Goal: Task Accomplishment & Management: Use online tool/utility

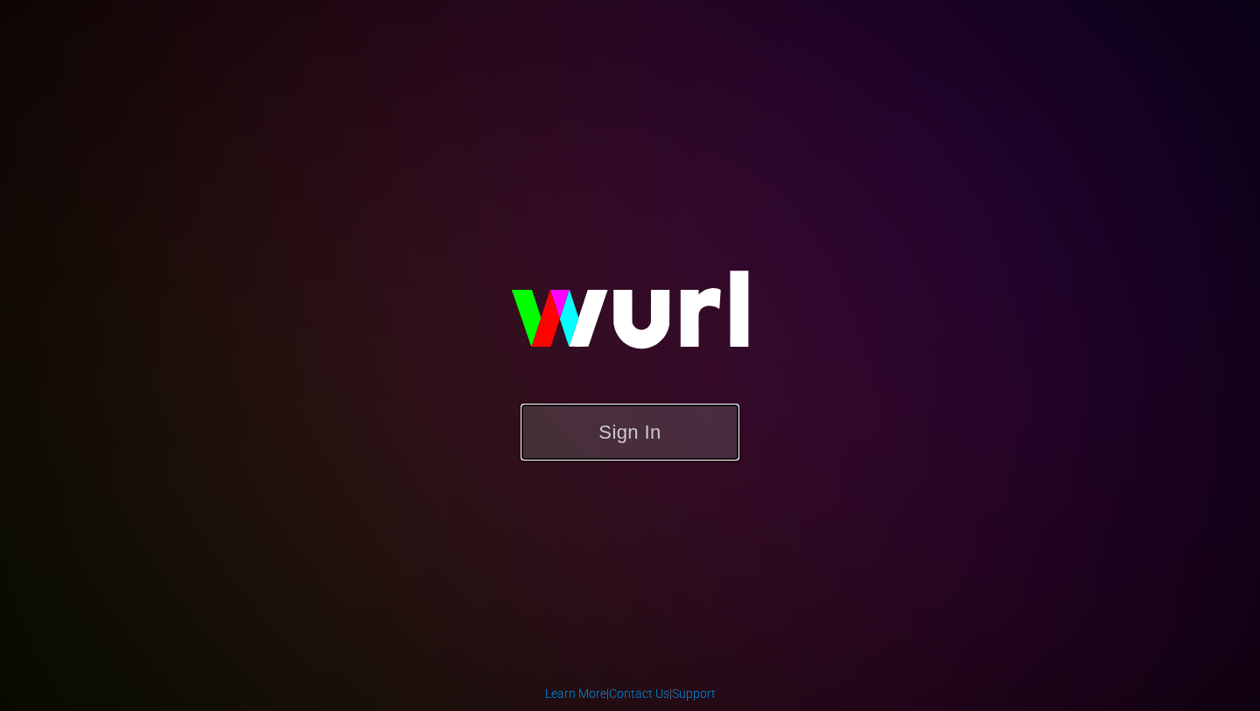
click at [634, 421] on button "Sign In" at bounding box center [630, 431] width 219 height 57
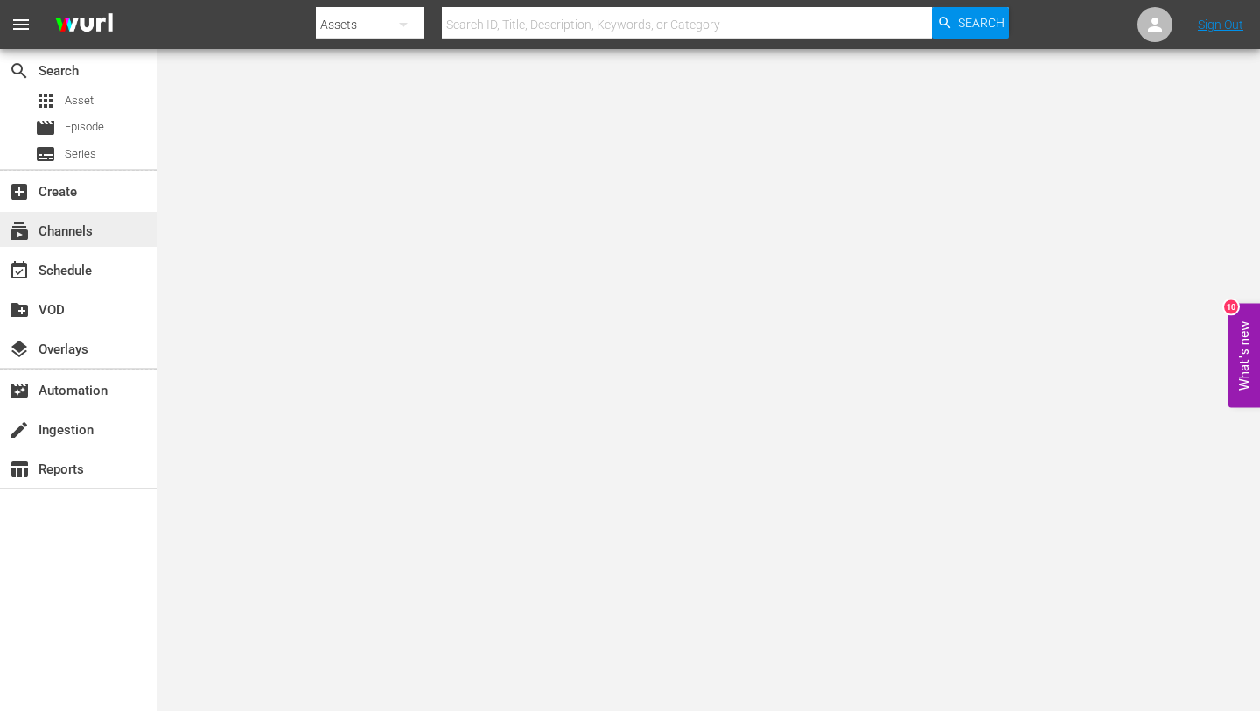
click at [82, 222] on div "subscriptions Channels" at bounding box center [49, 229] width 98 height 16
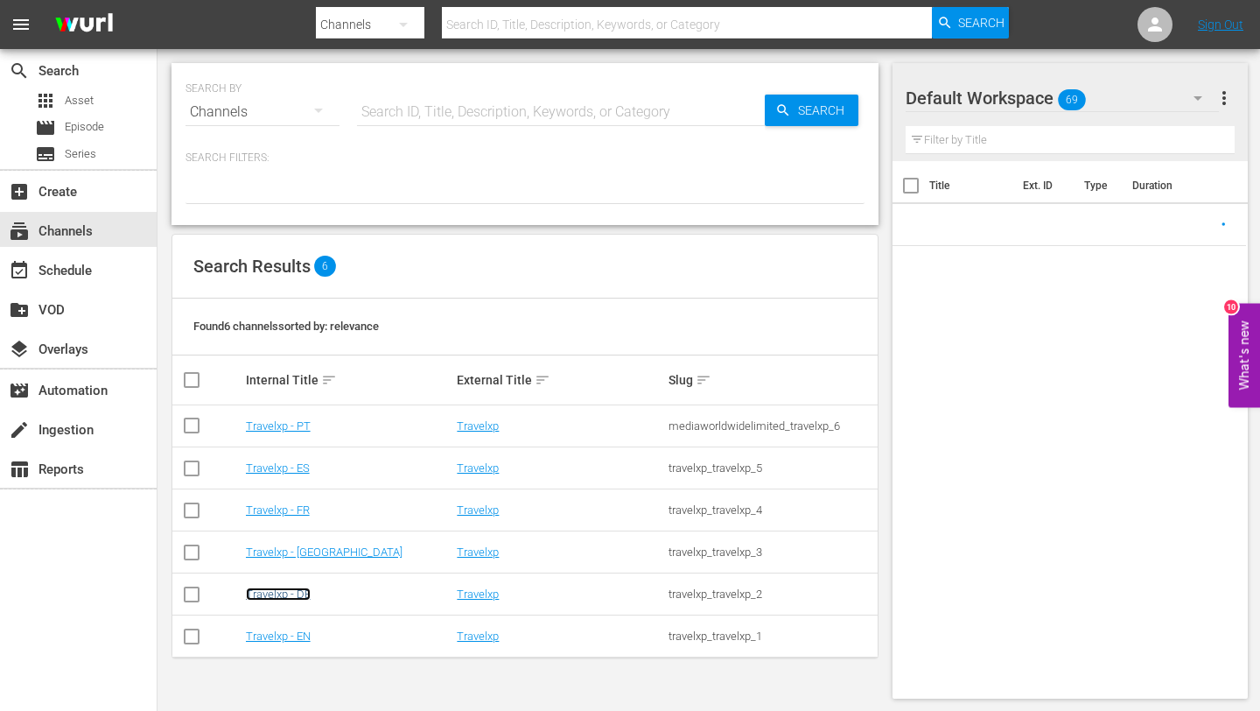
click at [290, 590] on link "Travelxp - DE" at bounding box center [278, 593] width 65 height 13
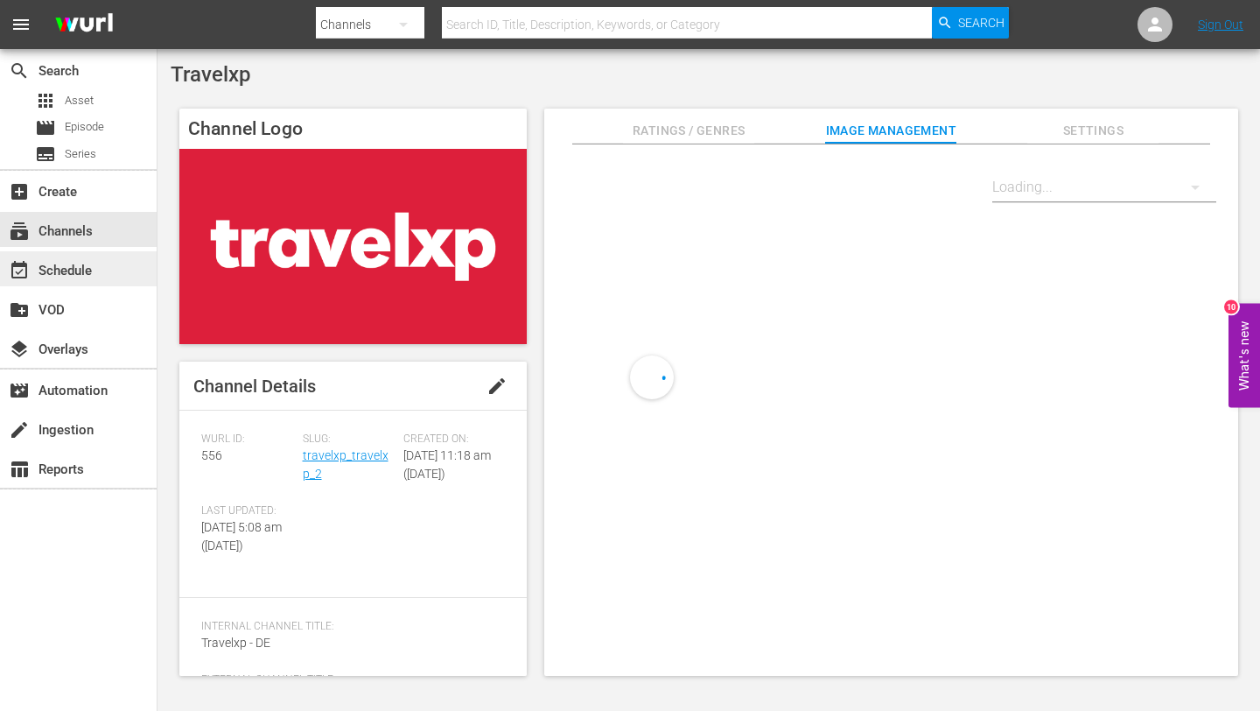
click at [98, 260] on div "event_available Schedule" at bounding box center [78, 268] width 157 height 35
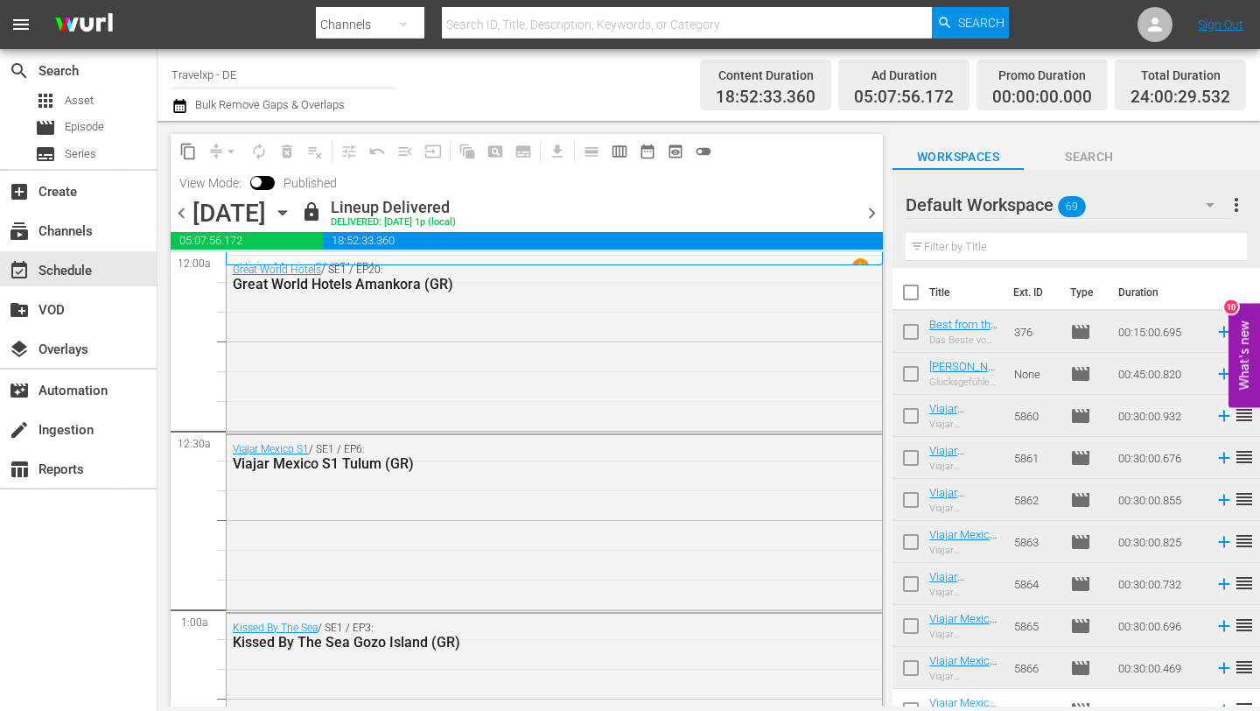
click at [872, 210] on span "chevron_right" at bounding box center [872, 213] width 22 height 22
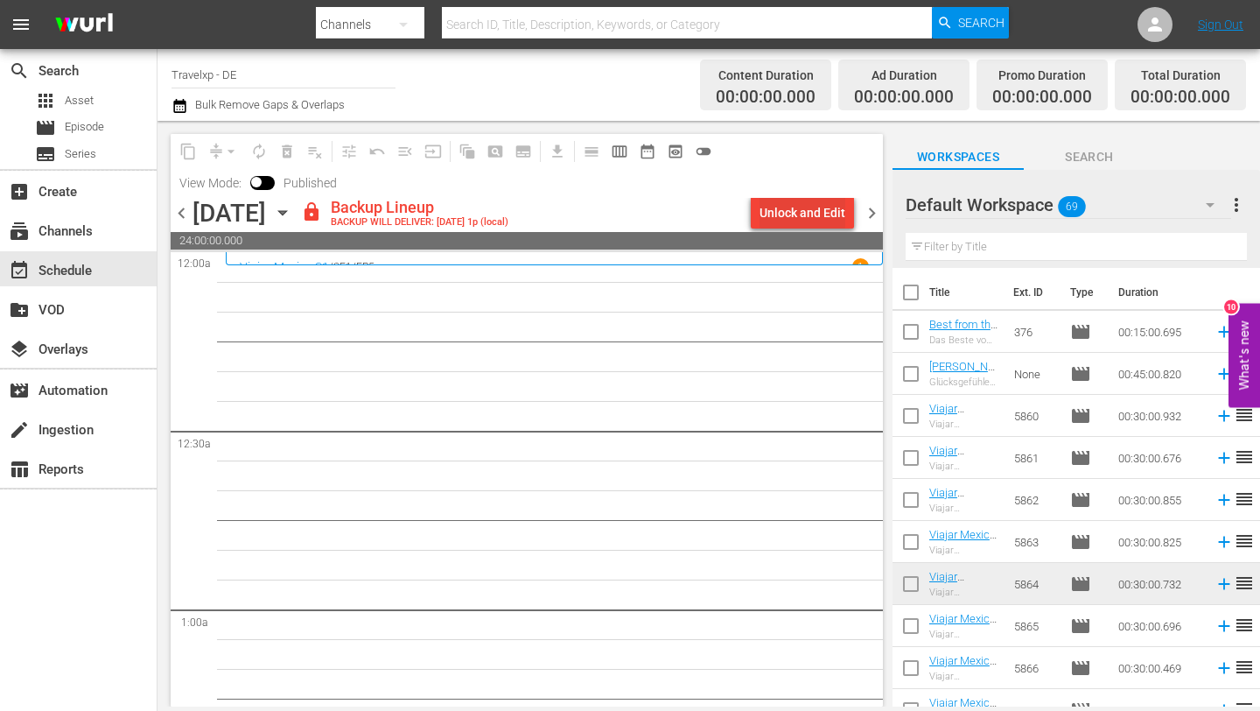
click at [818, 207] on div "Unlock and Edit" at bounding box center [803, 213] width 86 height 32
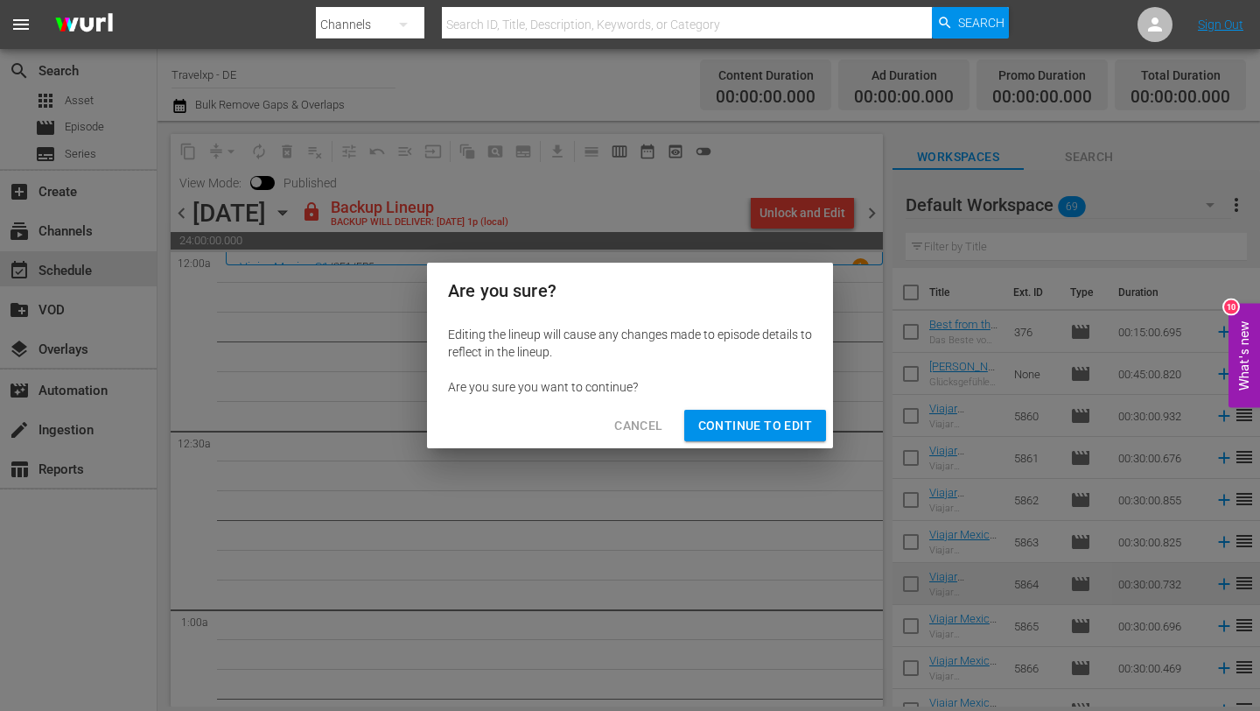
click at [770, 421] on span "Continue to Edit" at bounding box center [755, 426] width 114 height 22
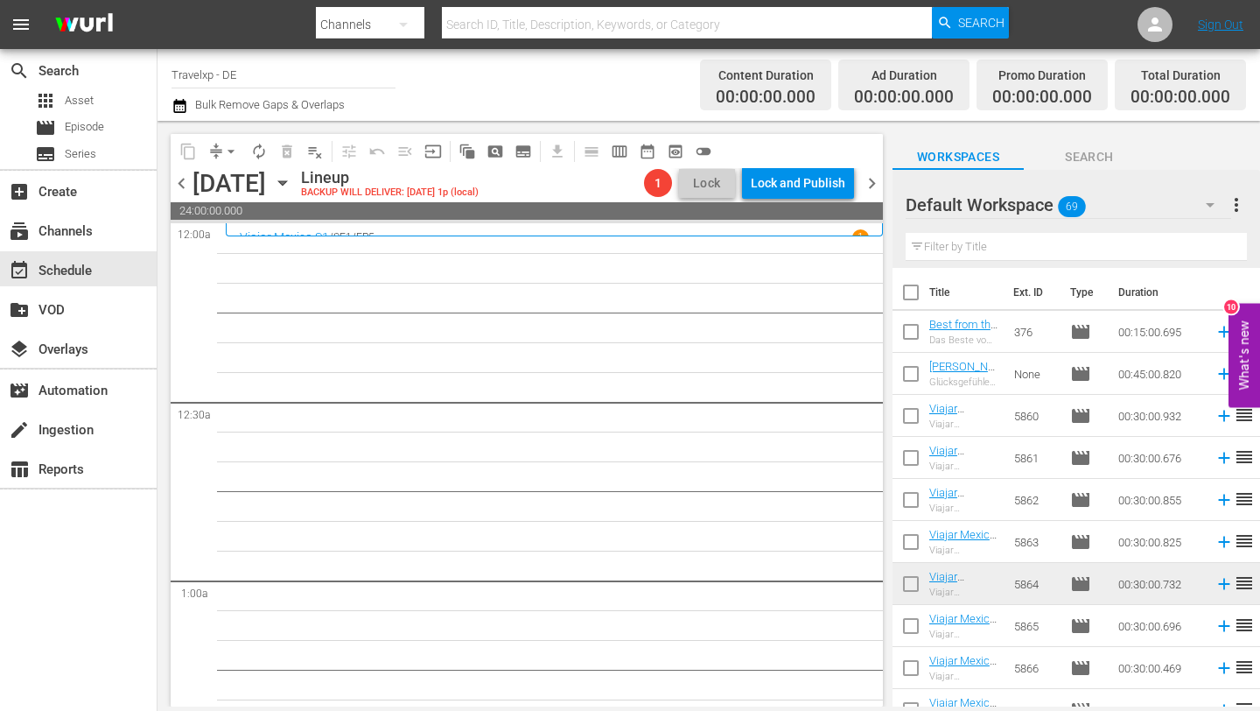
click at [967, 249] on input "text" at bounding box center [1076, 247] width 341 height 28
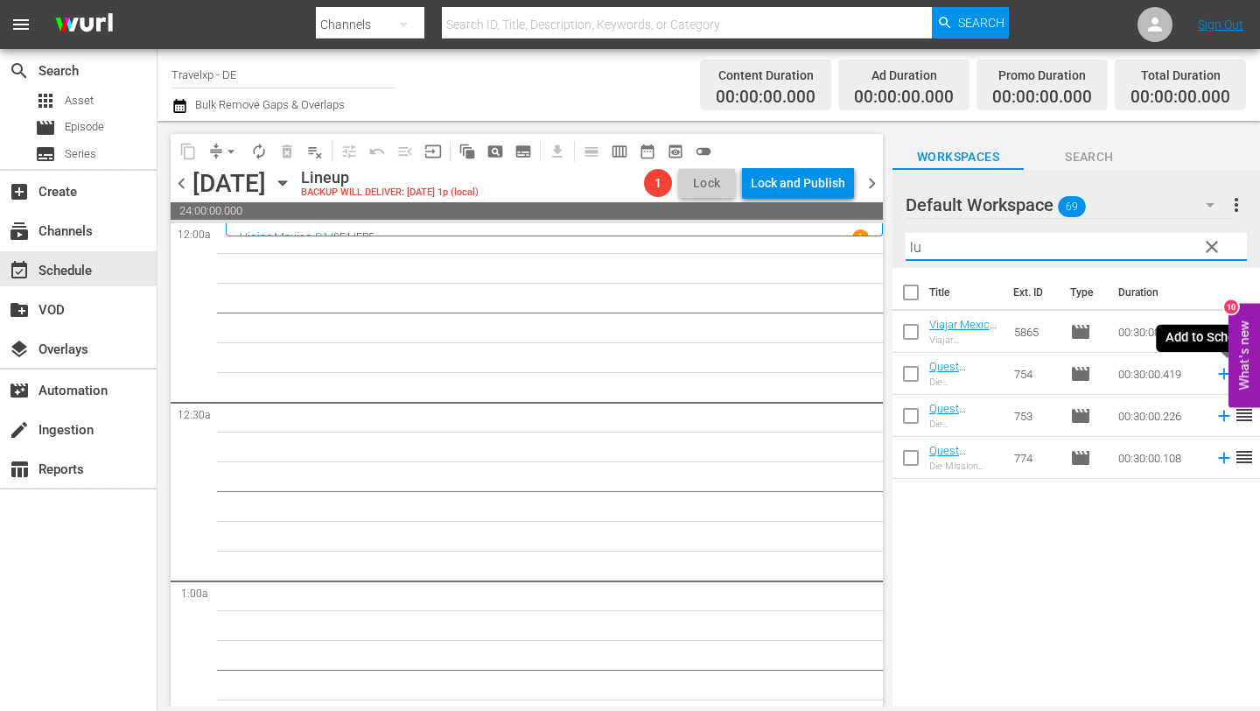
click at [1222, 370] on icon at bounding box center [1224, 373] width 19 height 19
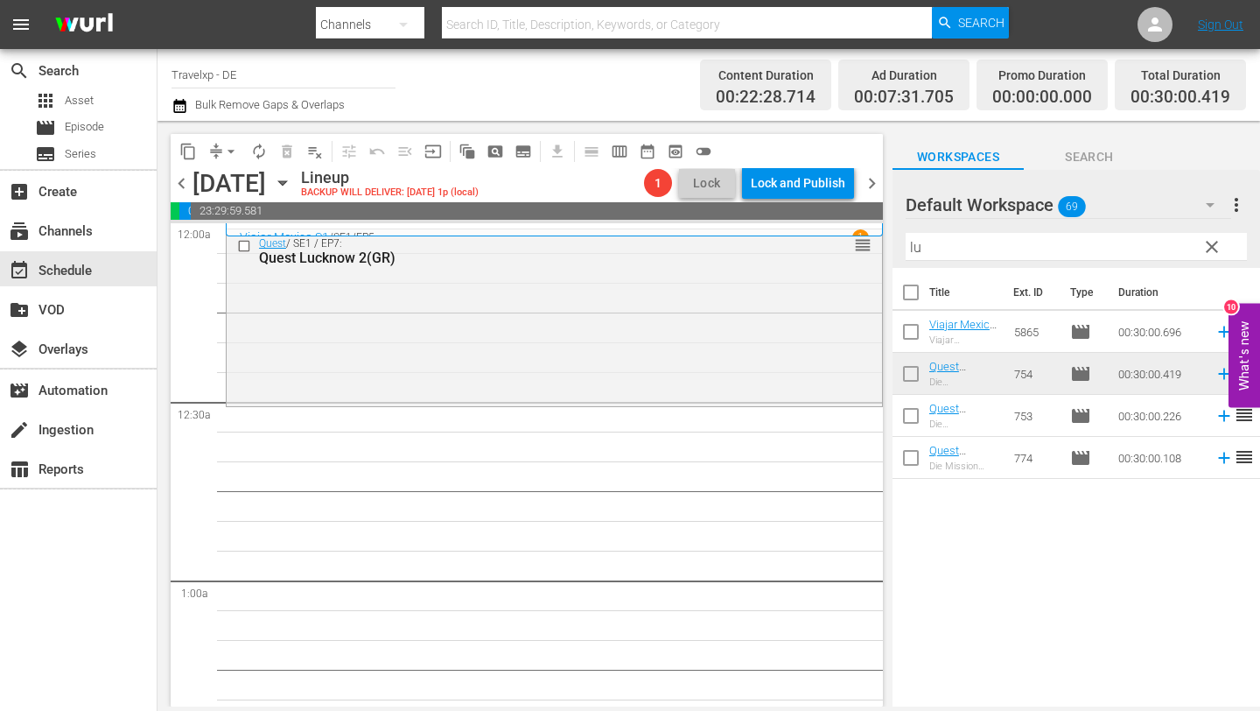
click at [930, 257] on input "lu" at bounding box center [1076, 247] width 341 height 28
type input "l"
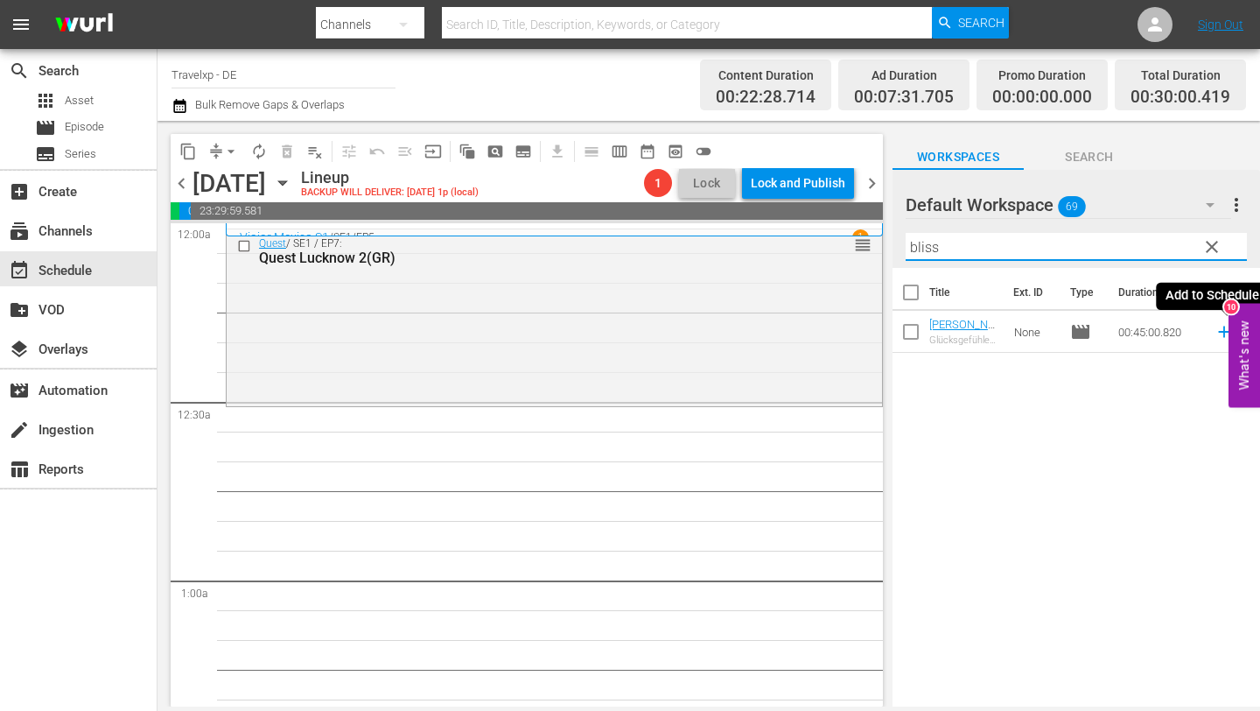
click at [1222, 333] on icon at bounding box center [1224, 331] width 19 height 19
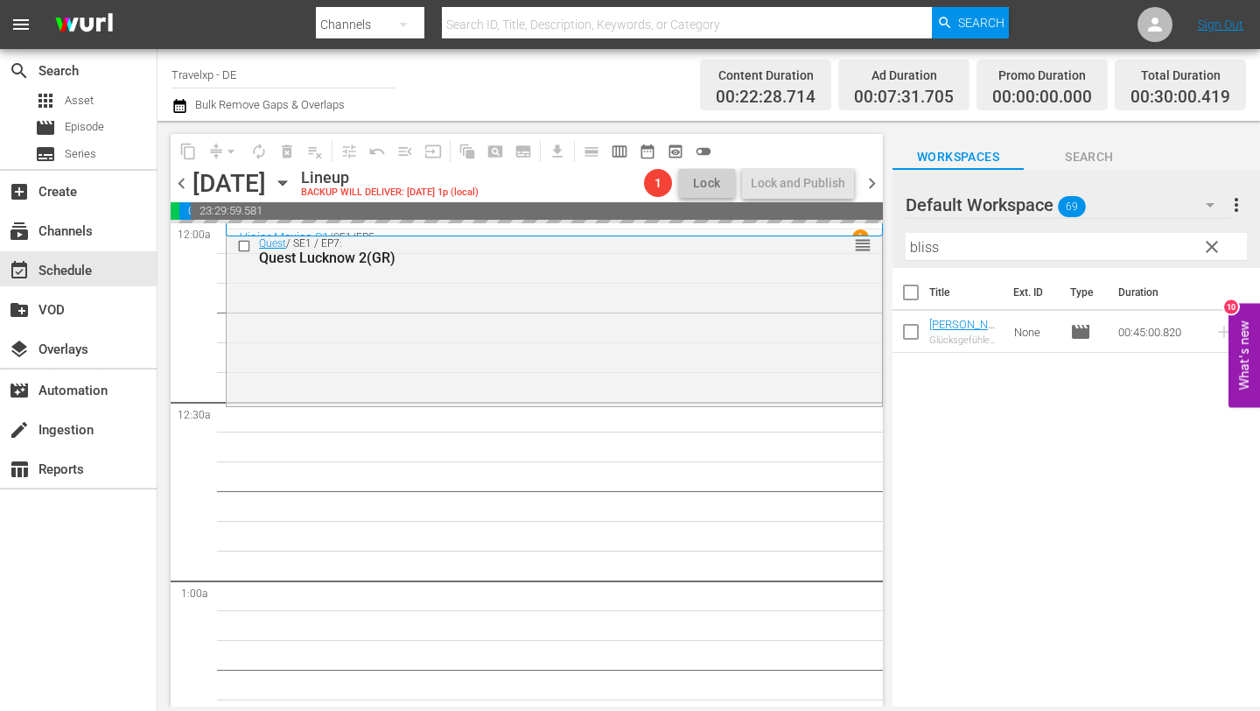
click at [978, 257] on input "bliss" at bounding box center [1076, 247] width 341 height 28
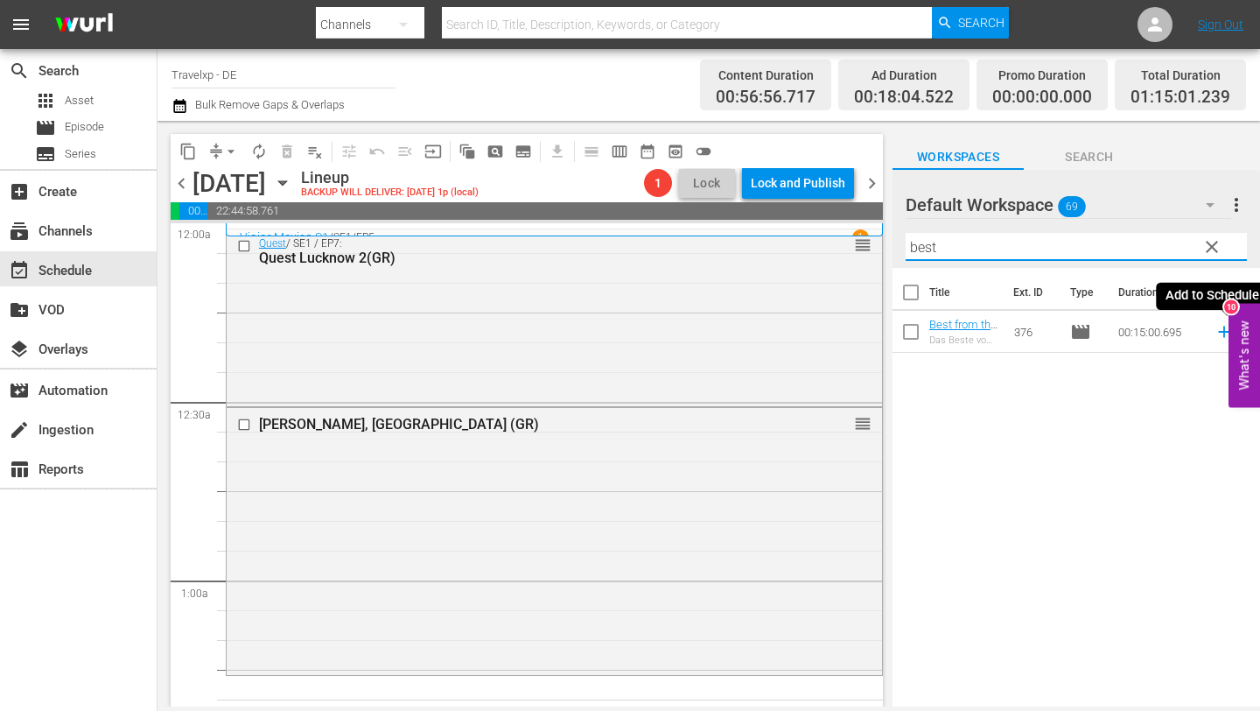
click at [1222, 326] on icon at bounding box center [1224, 331] width 19 height 19
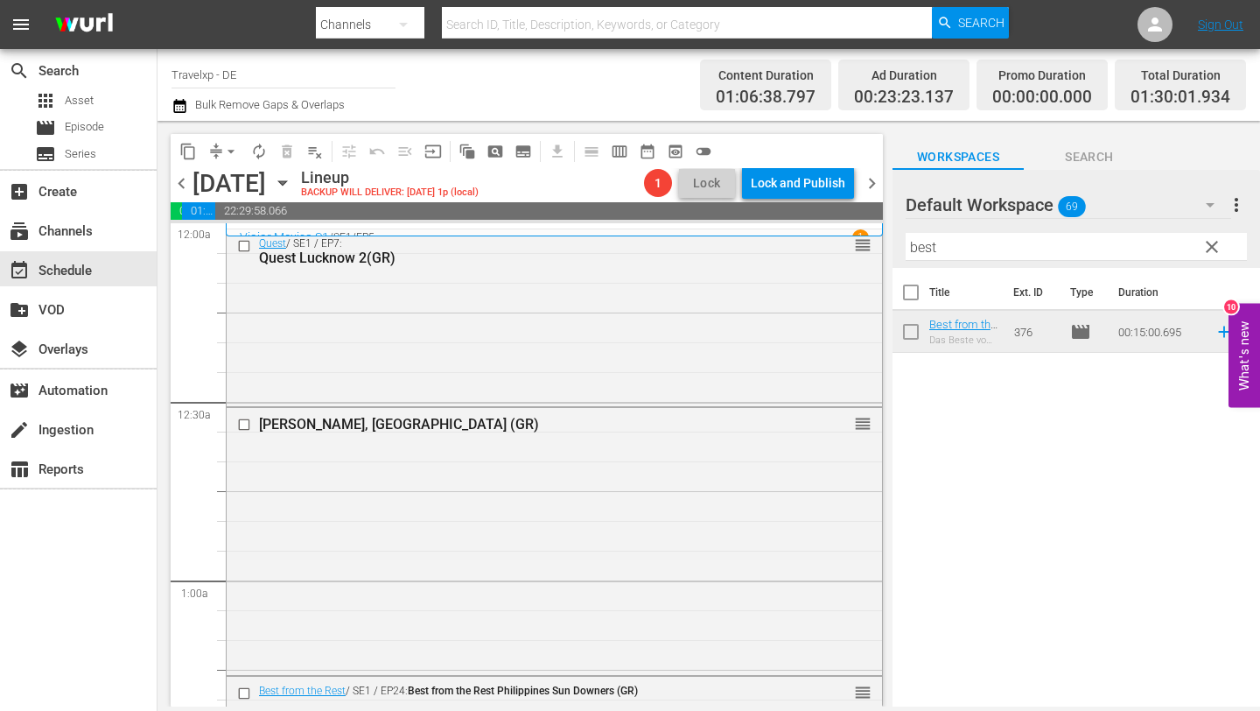
click at [970, 258] on input "best" at bounding box center [1076, 247] width 341 height 28
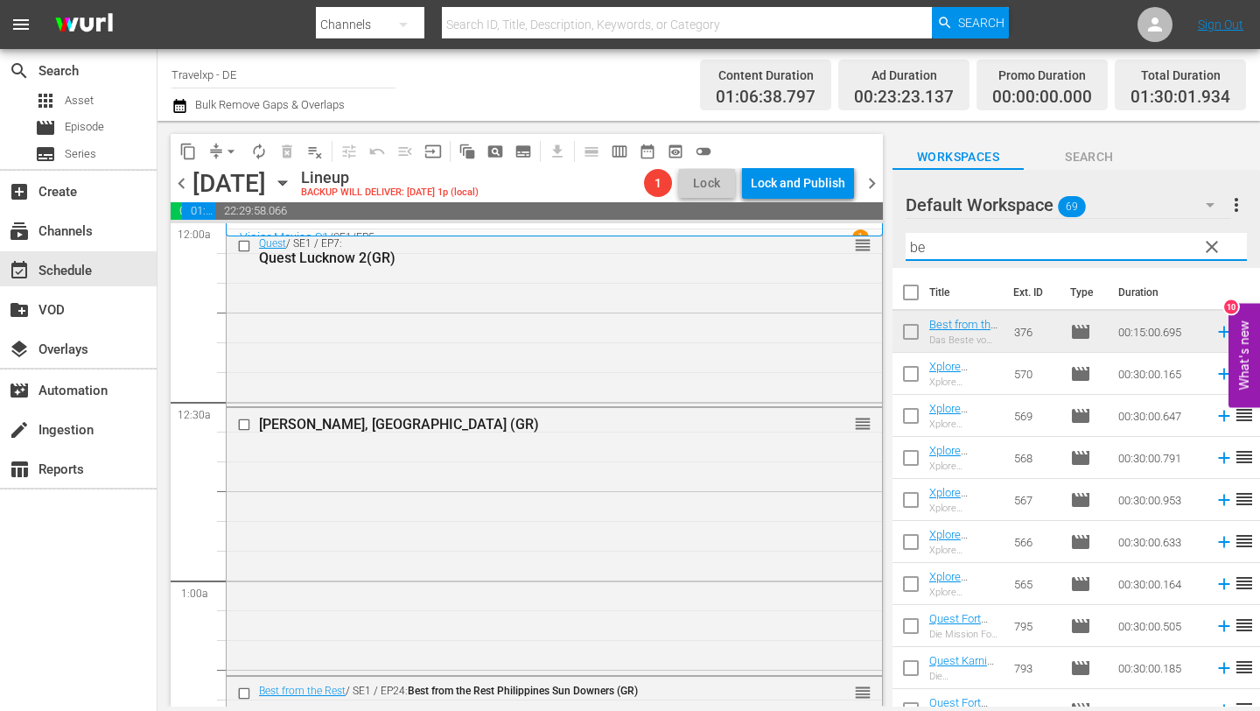
type input "b"
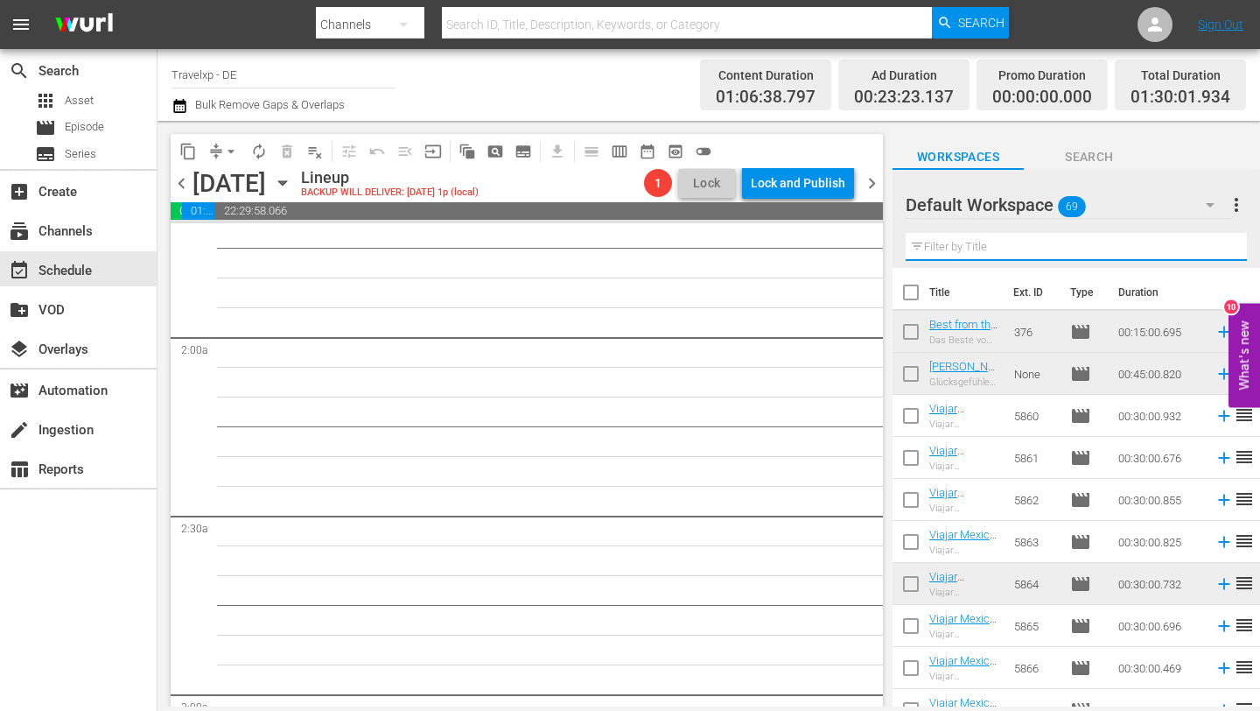
scroll to position [604, 0]
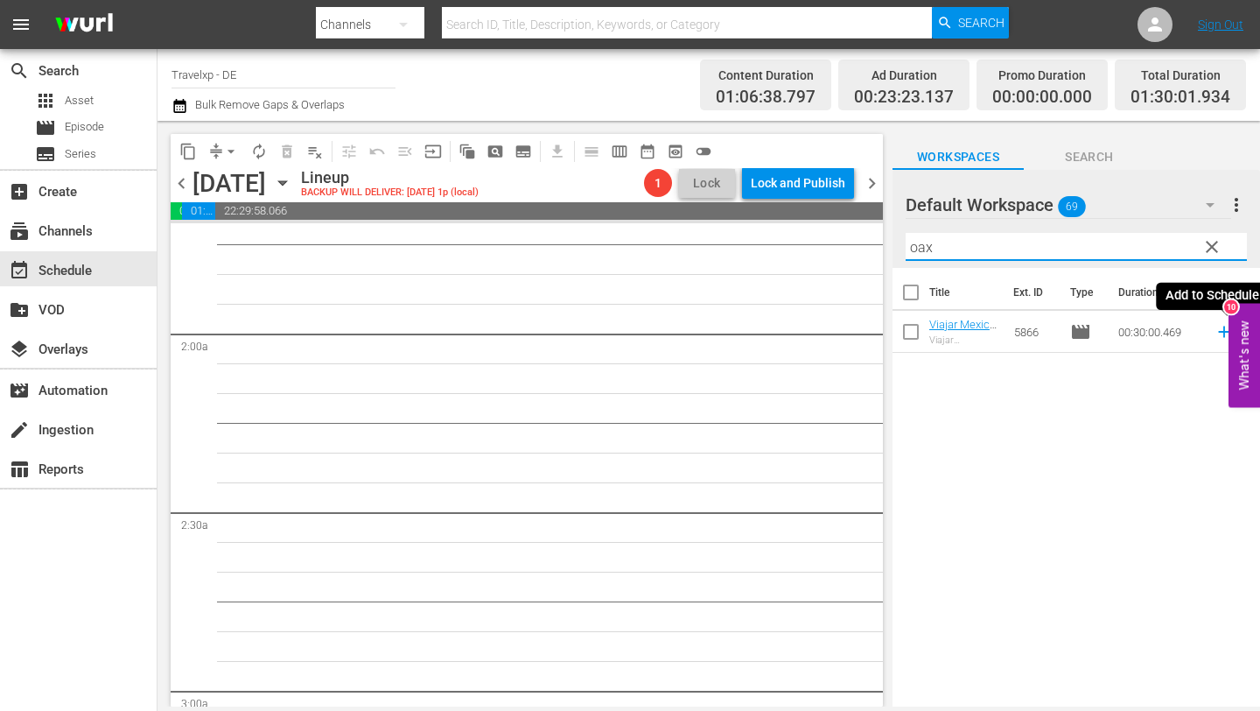
click at [1220, 331] on icon at bounding box center [1223, 331] width 11 height 11
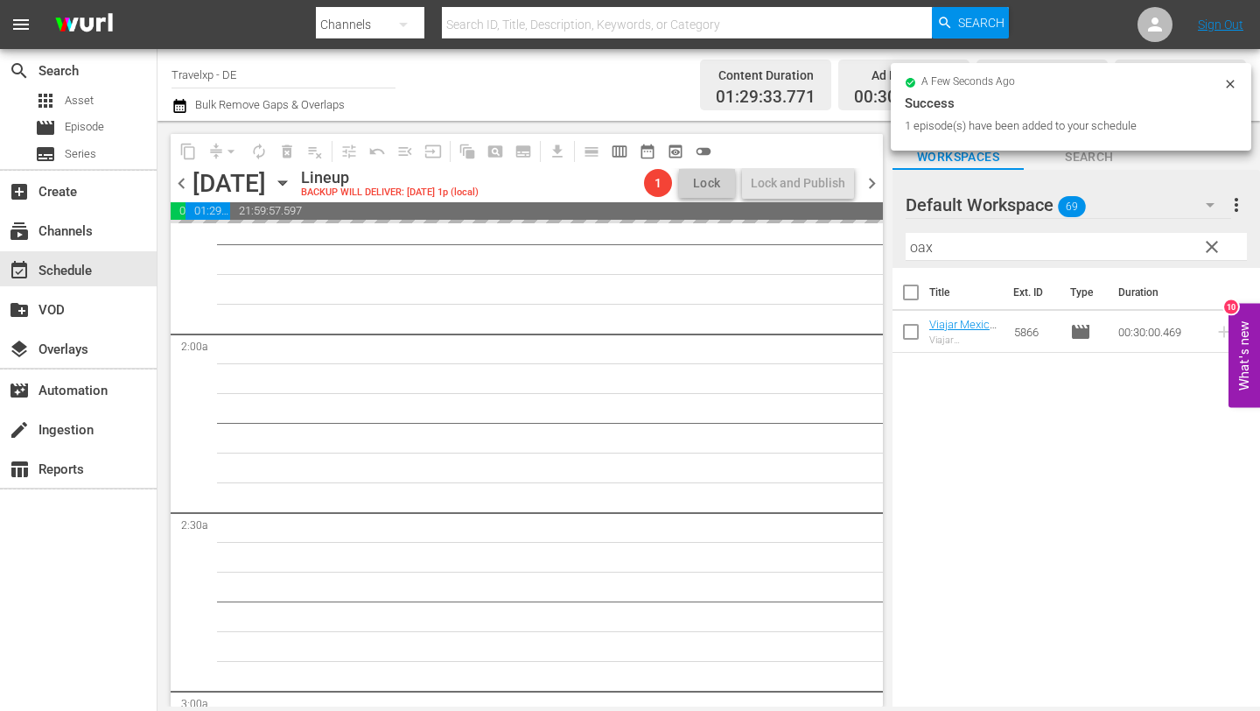
click at [972, 251] on input "oax" at bounding box center [1076, 247] width 341 height 28
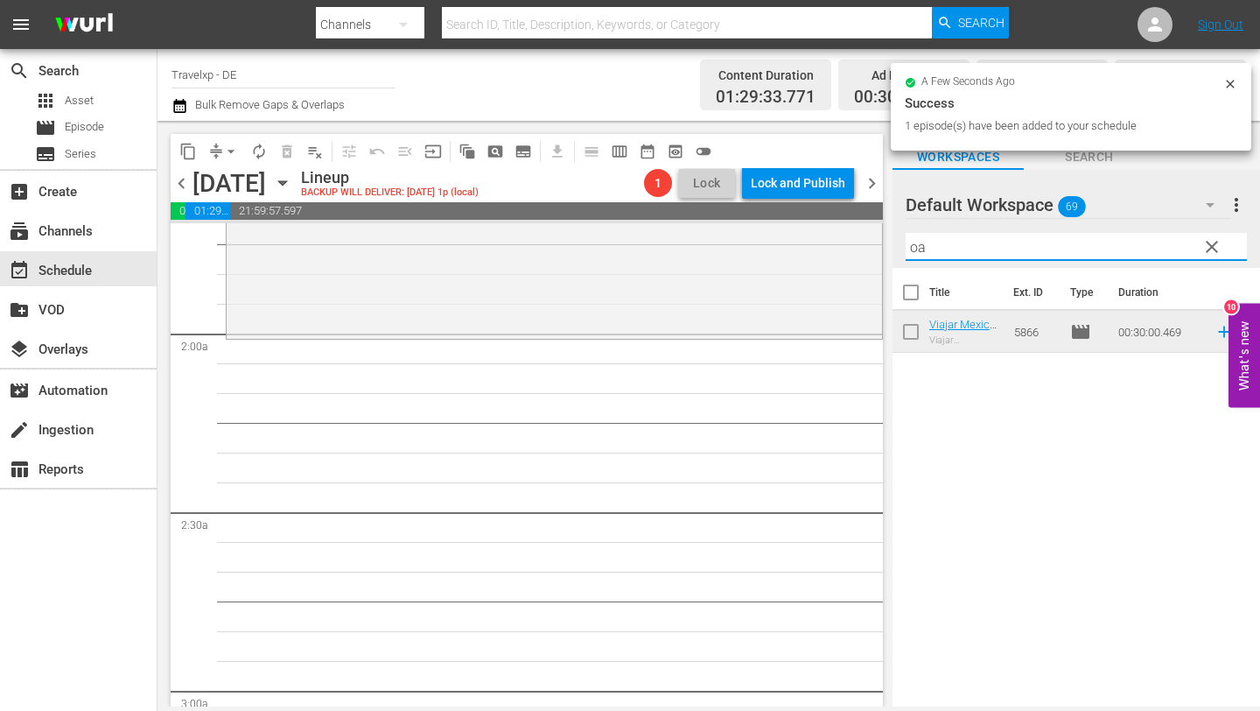
type input "o"
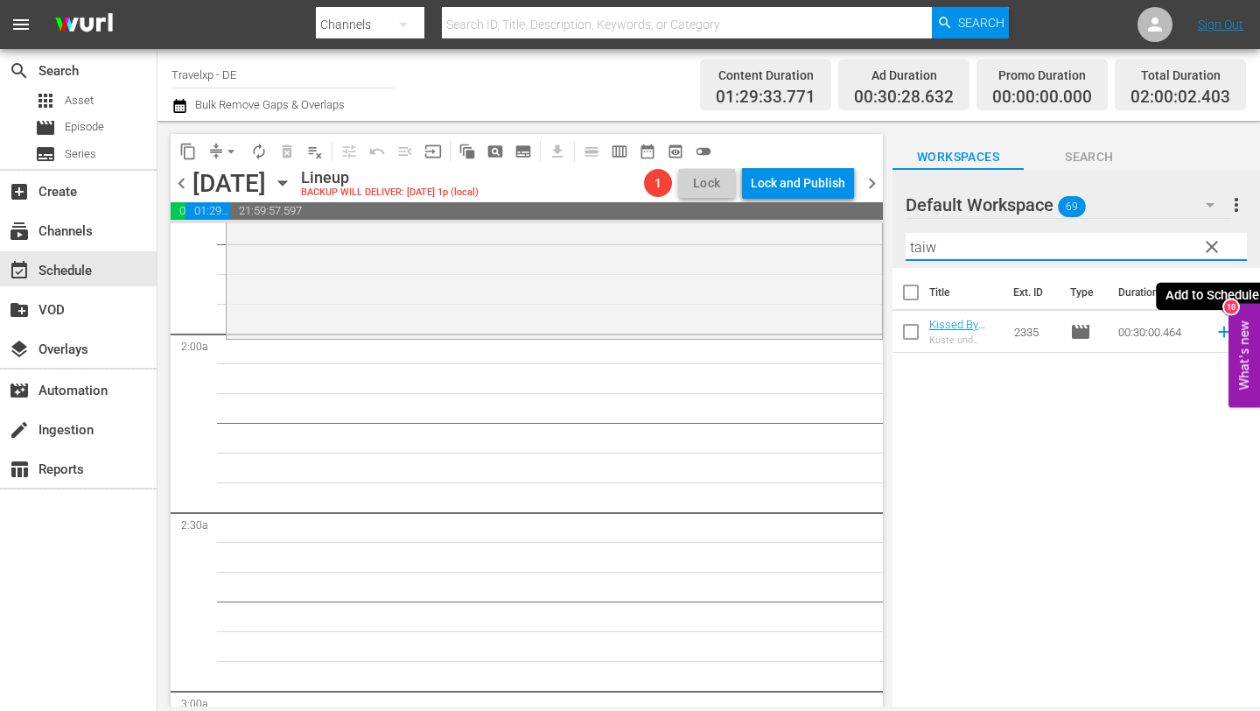
click at [1223, 332] on icon at bounding box center [1223, 331] width 11 height 11
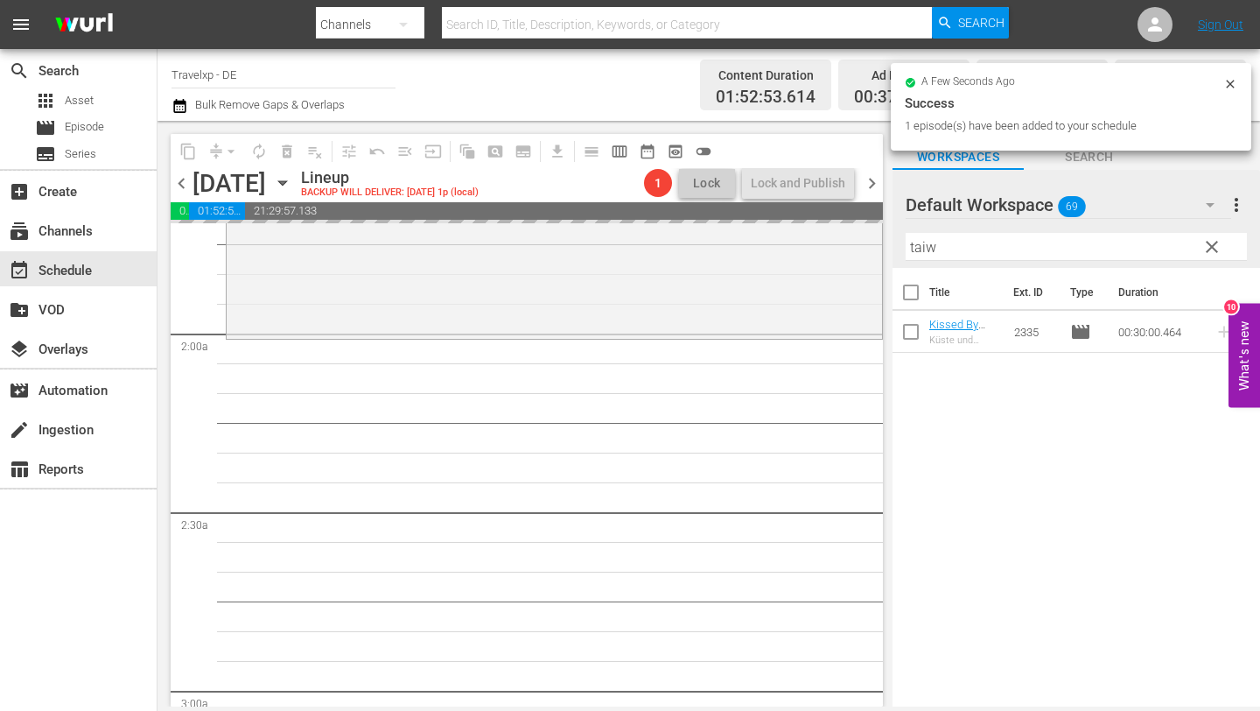
click at [1016, 246] on input "taiw" at bounding box center [1076, 247] width 341 height 28
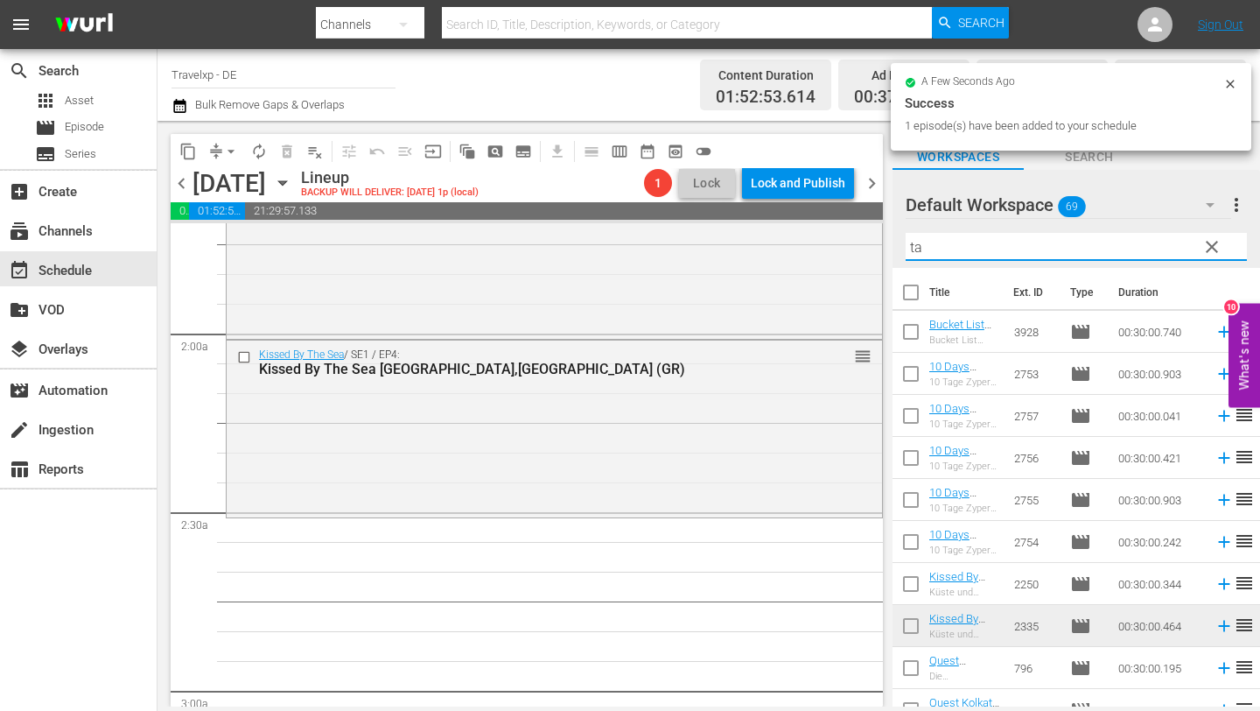
type input "t"
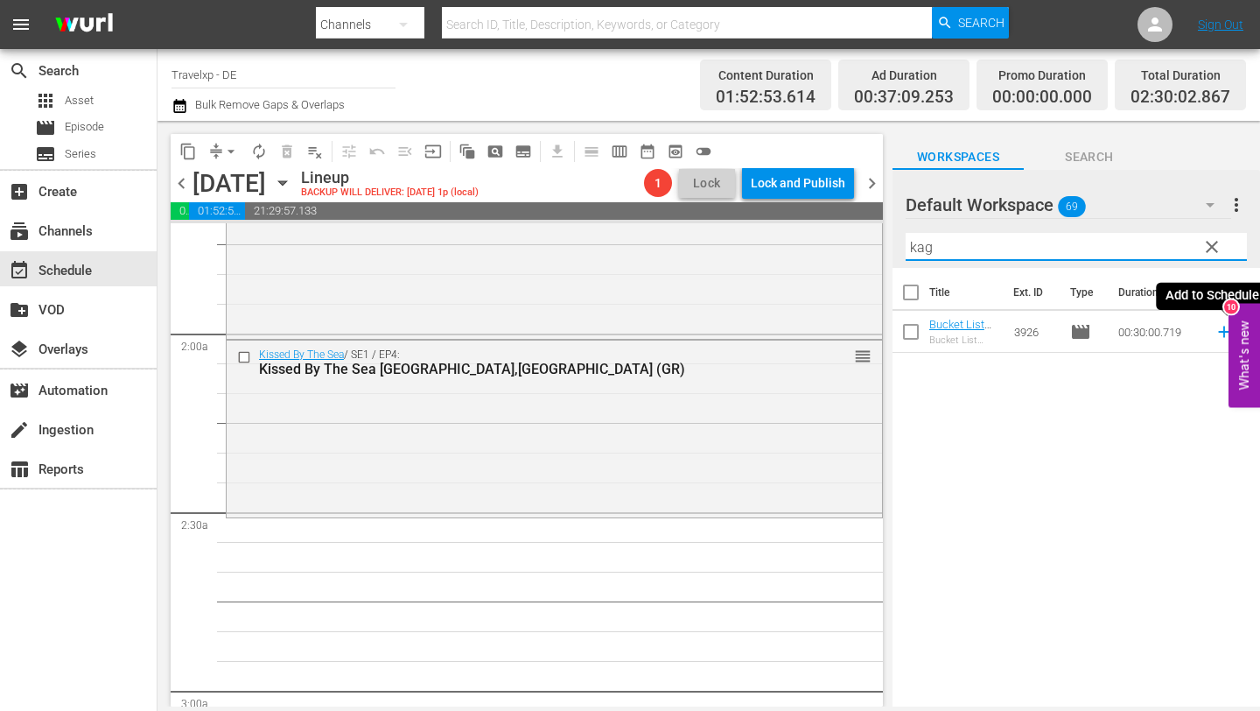
click at [1219, 328] on icon at bounding box center [1224, 331] width 19 height 19
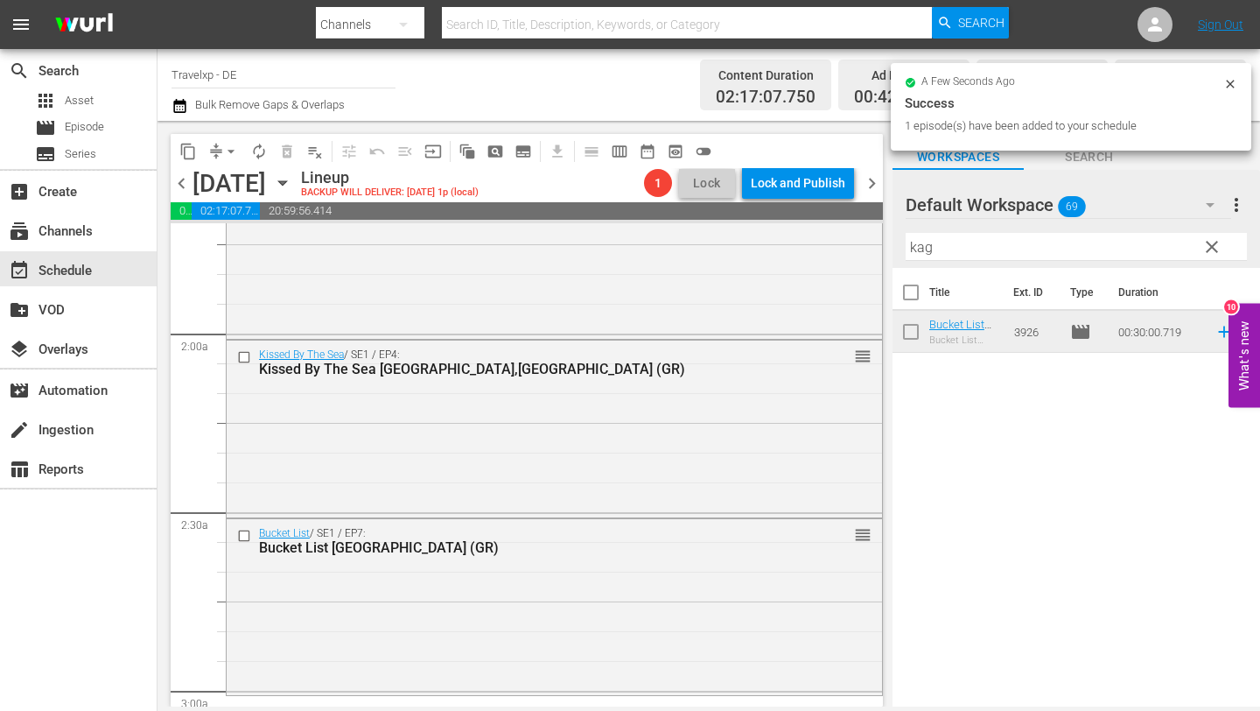
click at [1089, 244] on input "kag" at bounding box center [1076, 247] width 341 height 28
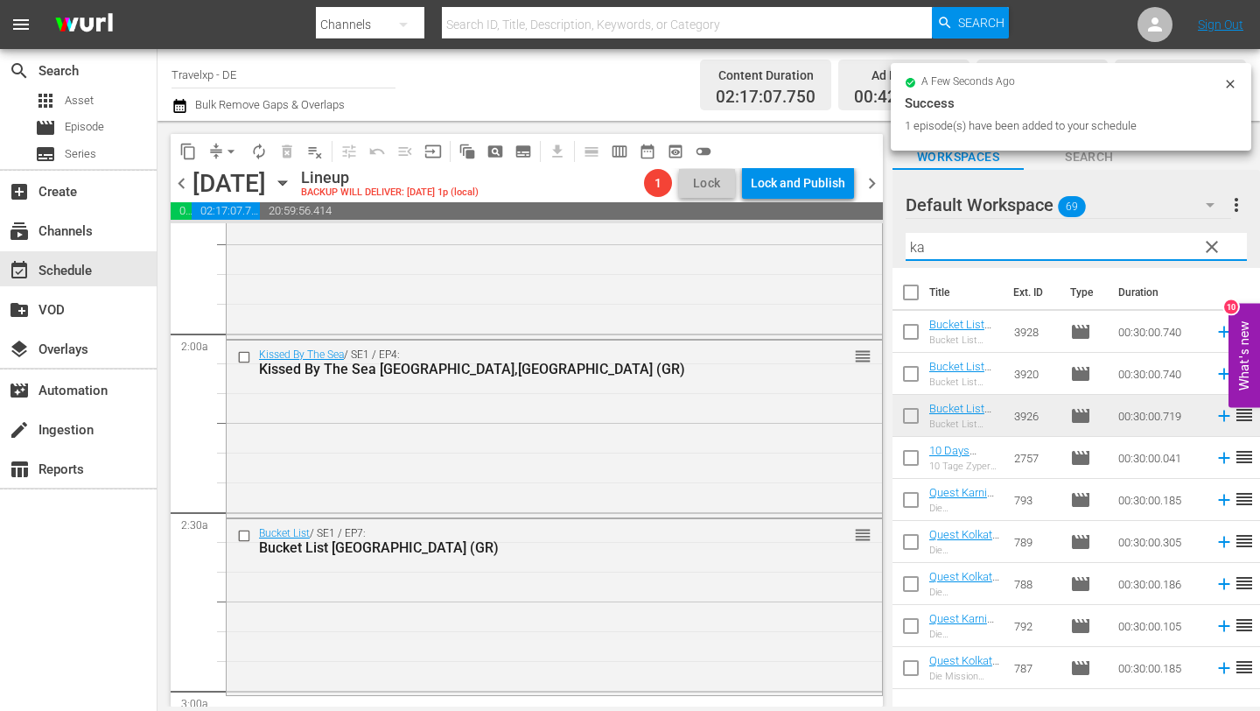
type input "k"
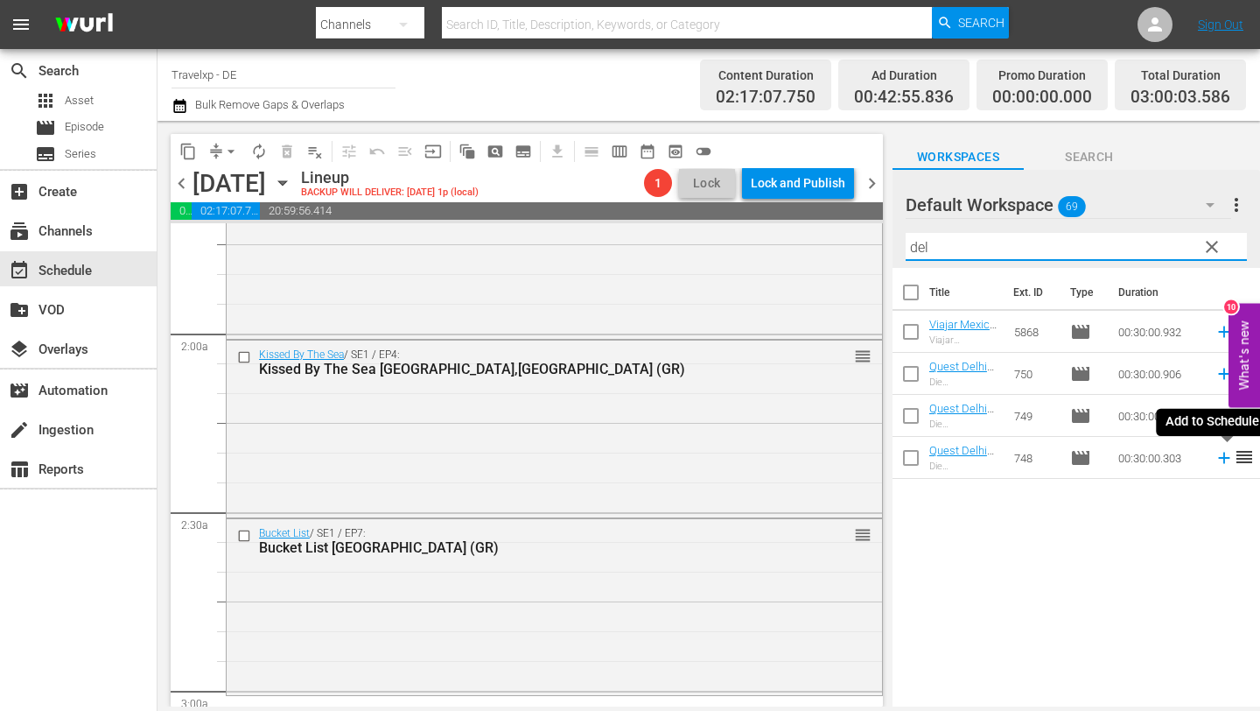
click at [1222, 459] on icon at bounding box center [1224, 457] width 19 height 19
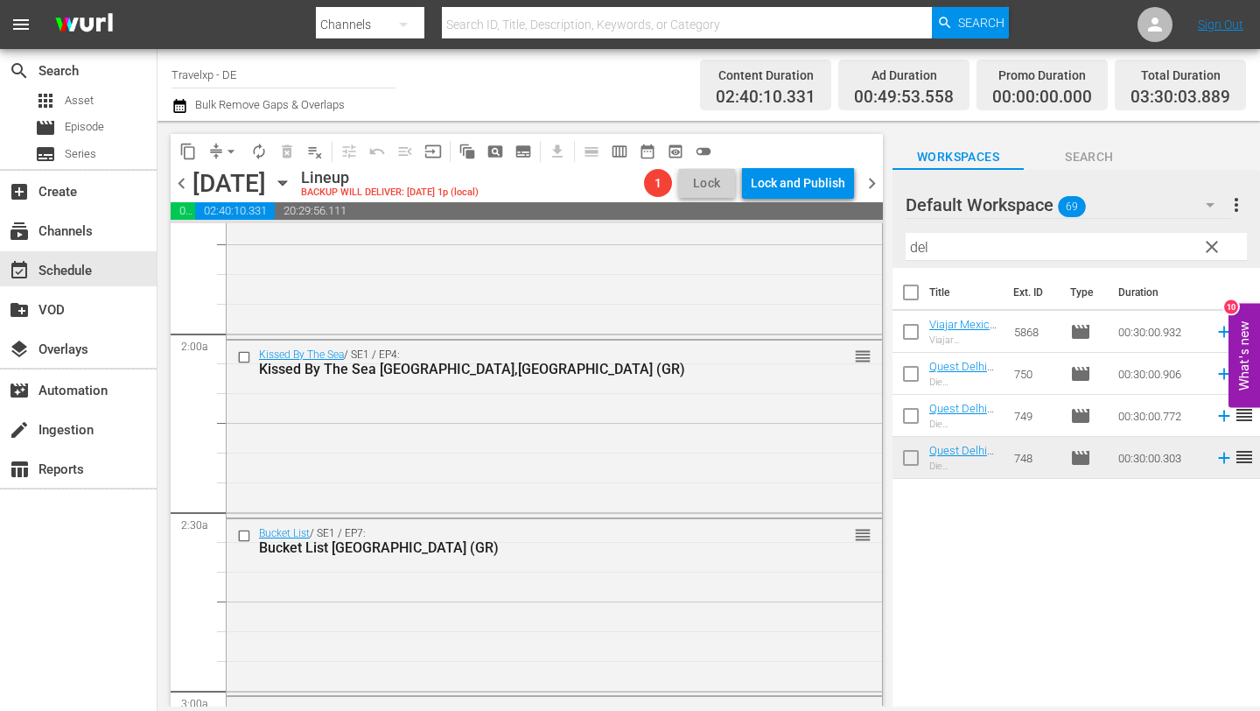
click at [1055, 242] on input "del" at bounding box center [1076, 247] width 341 height 28
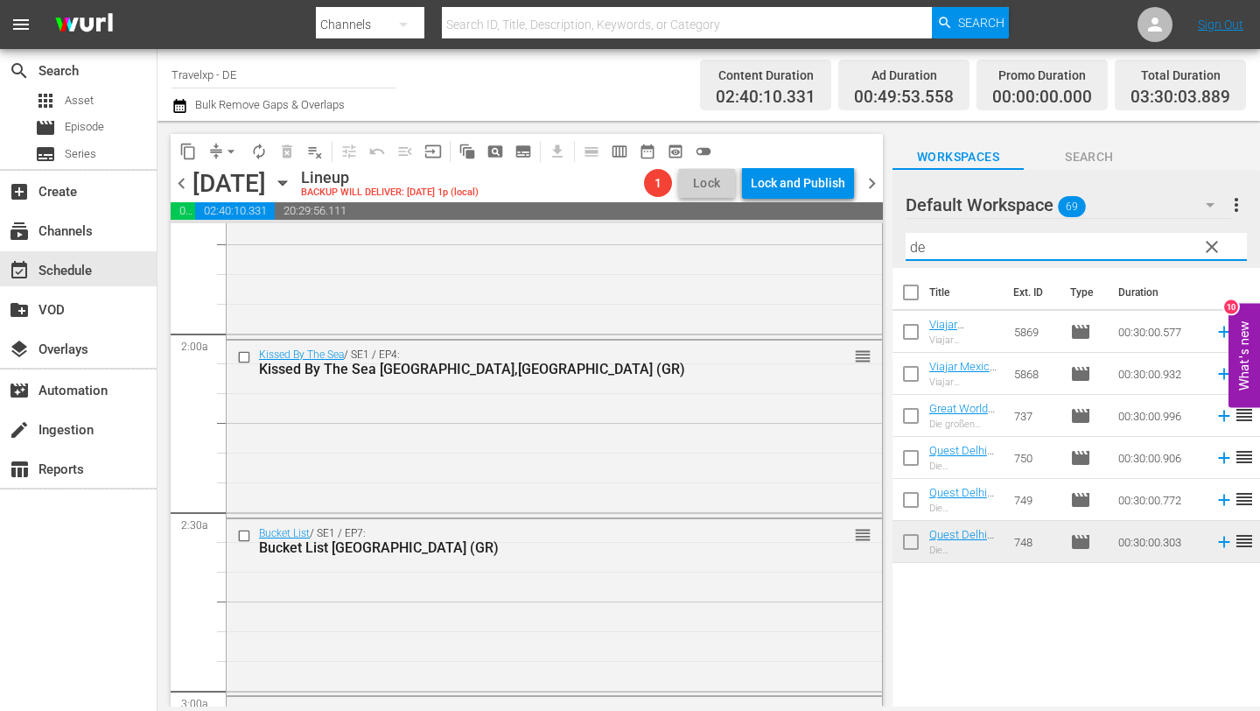
type input "d"
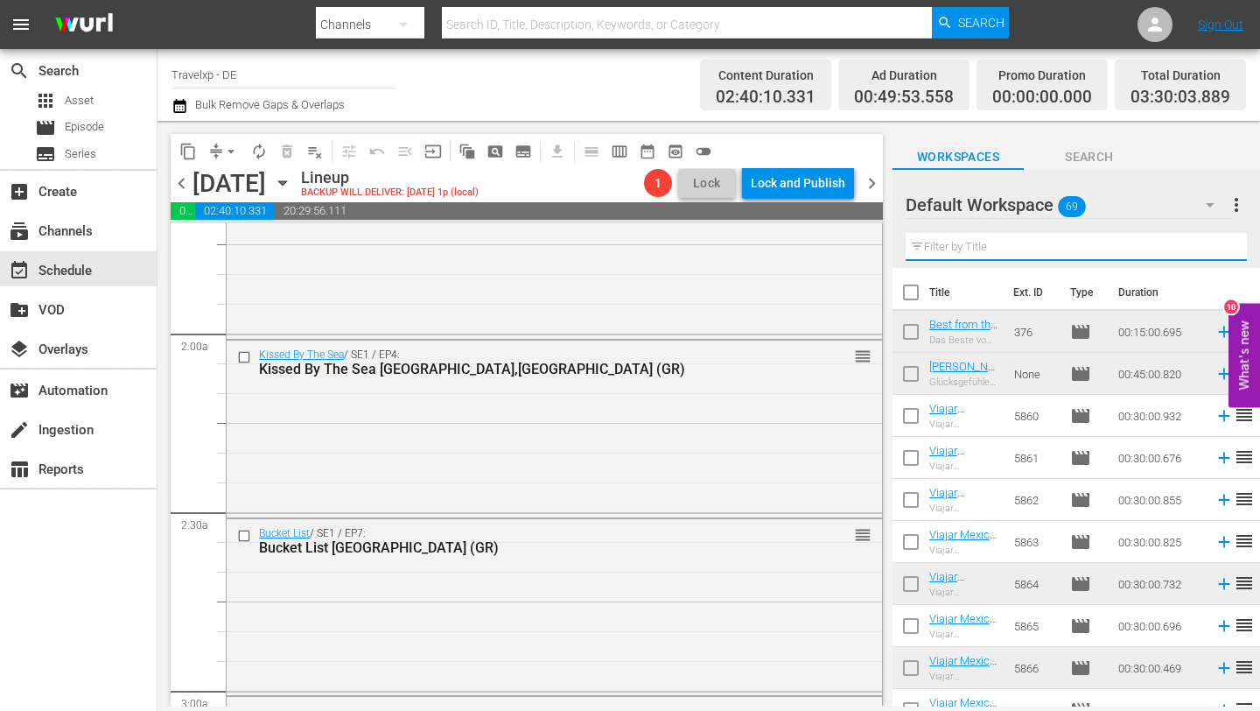
type input ";"
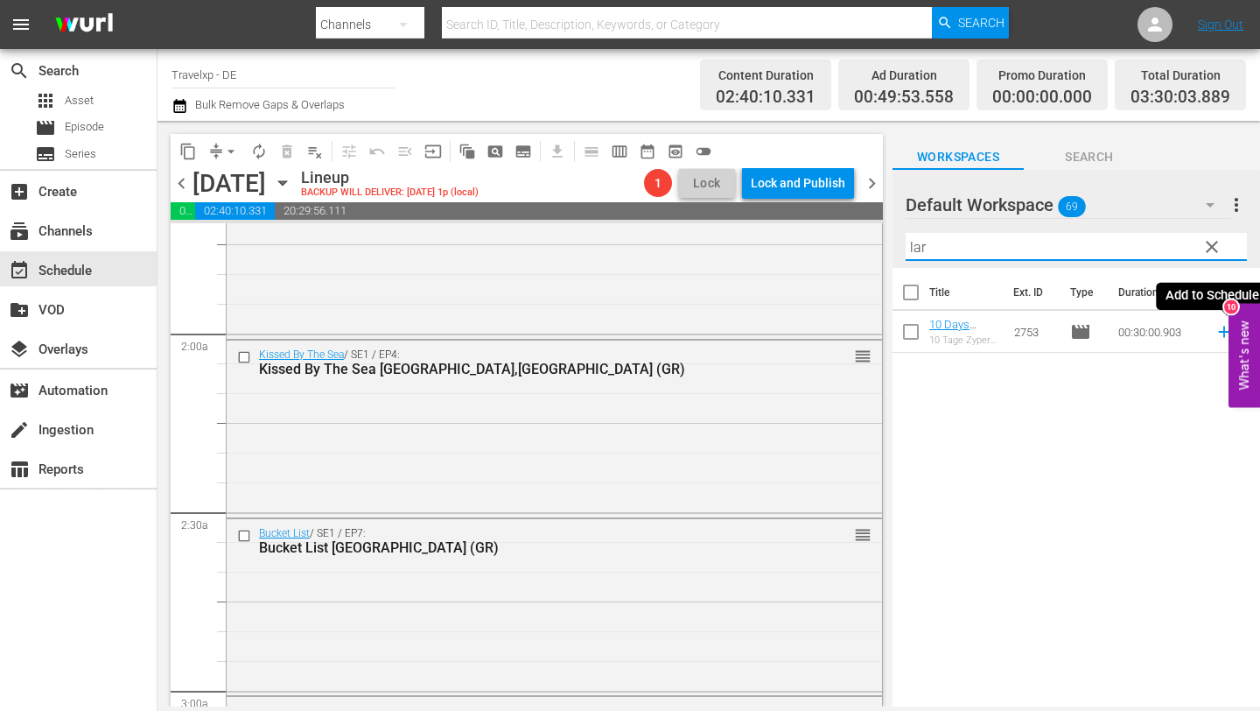
click at [1222, 333] on icon at bounding box center [1224, 331] width 19 height 19
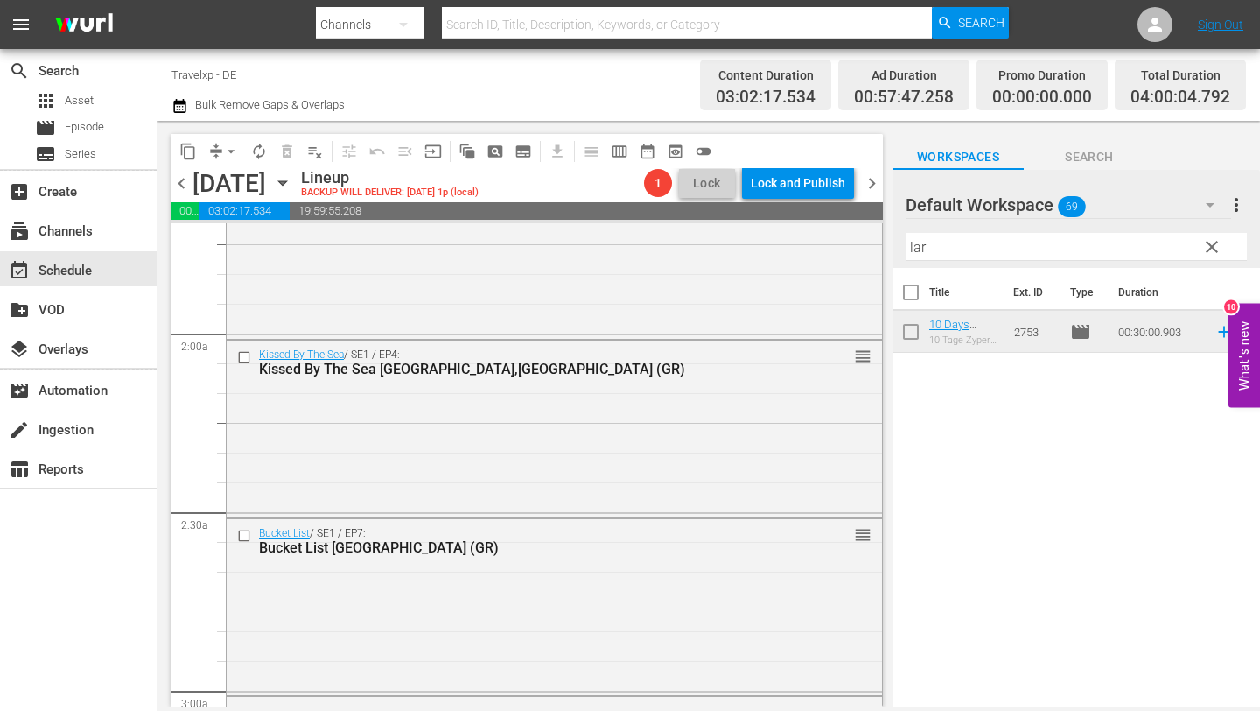
click at [1112, 254] on input "lar" at bounding box center [1076, 247] width 341 height 28
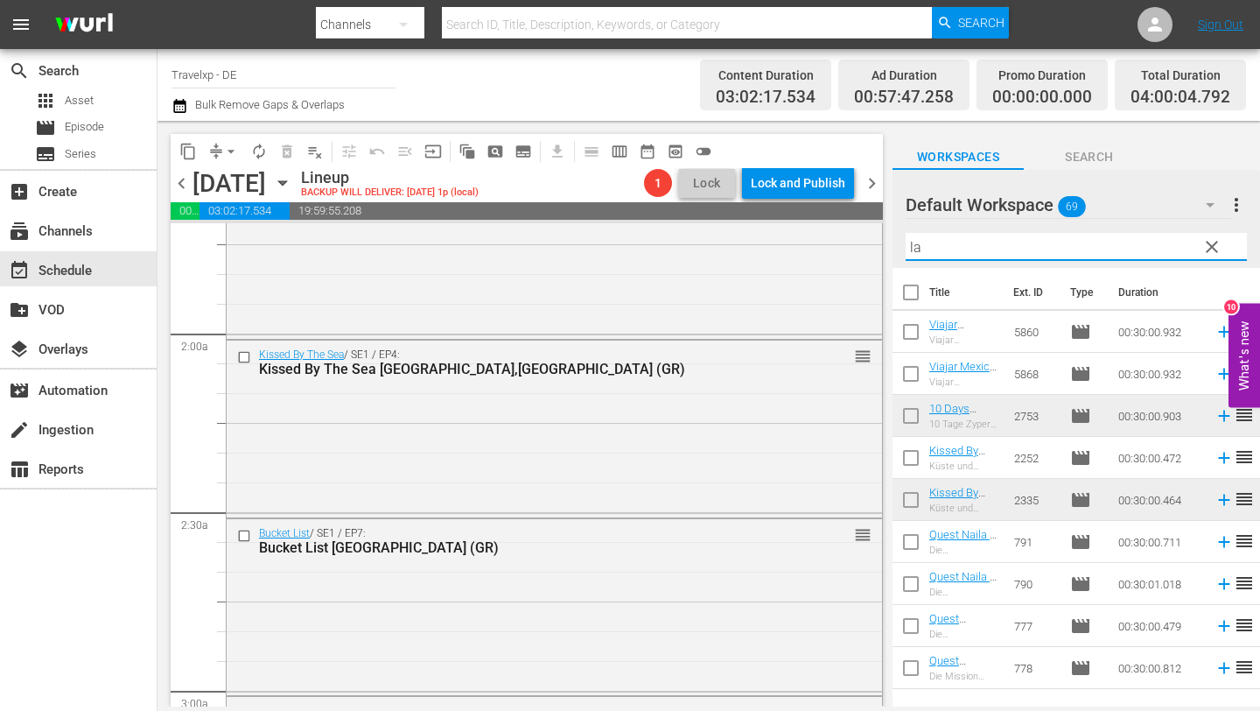
type input "l"
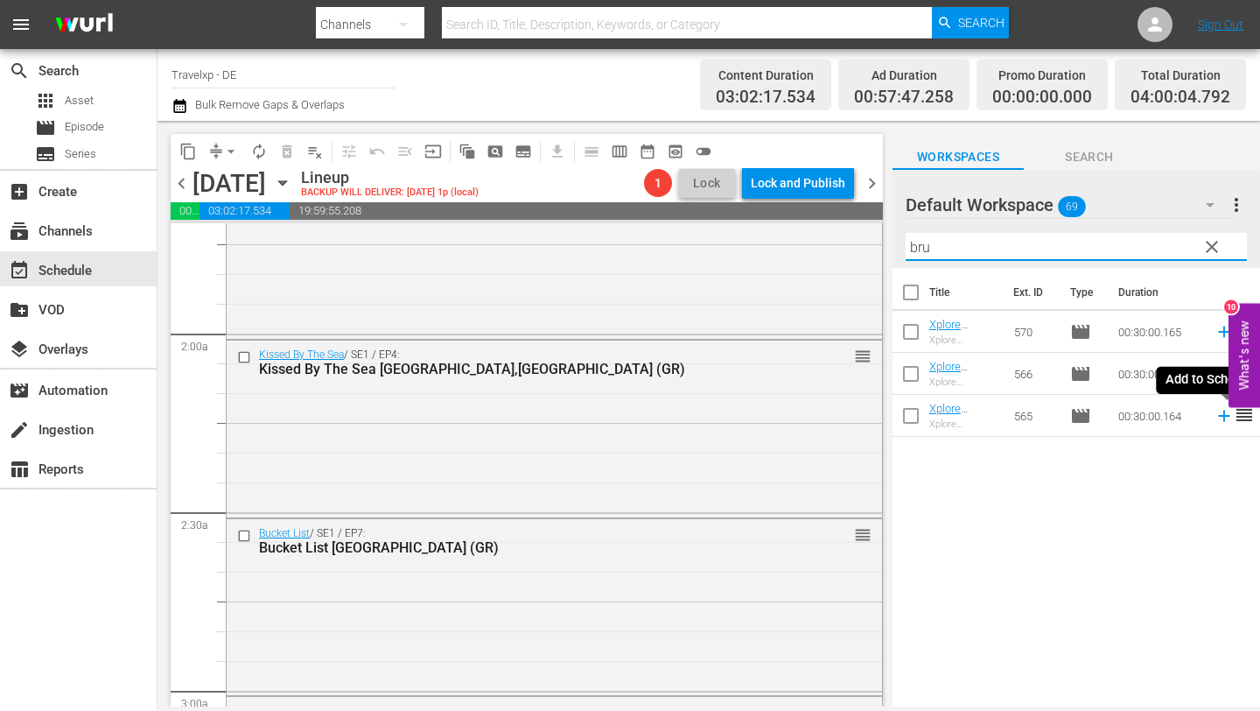
click at [1220, 420] on icon at bounding box center [1224, 415] width 19 height 19
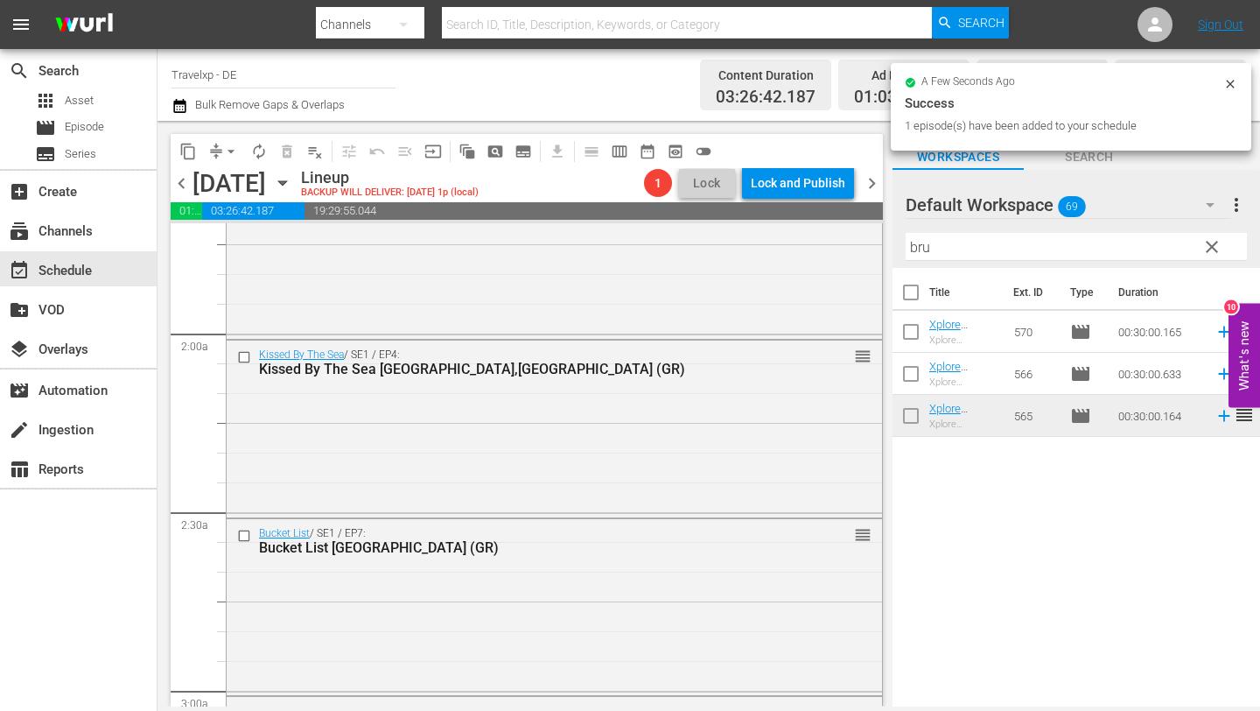
click at [975, 255] on input "bru" at bounding box center [1076, 247] width 341 height 28
type input "b"
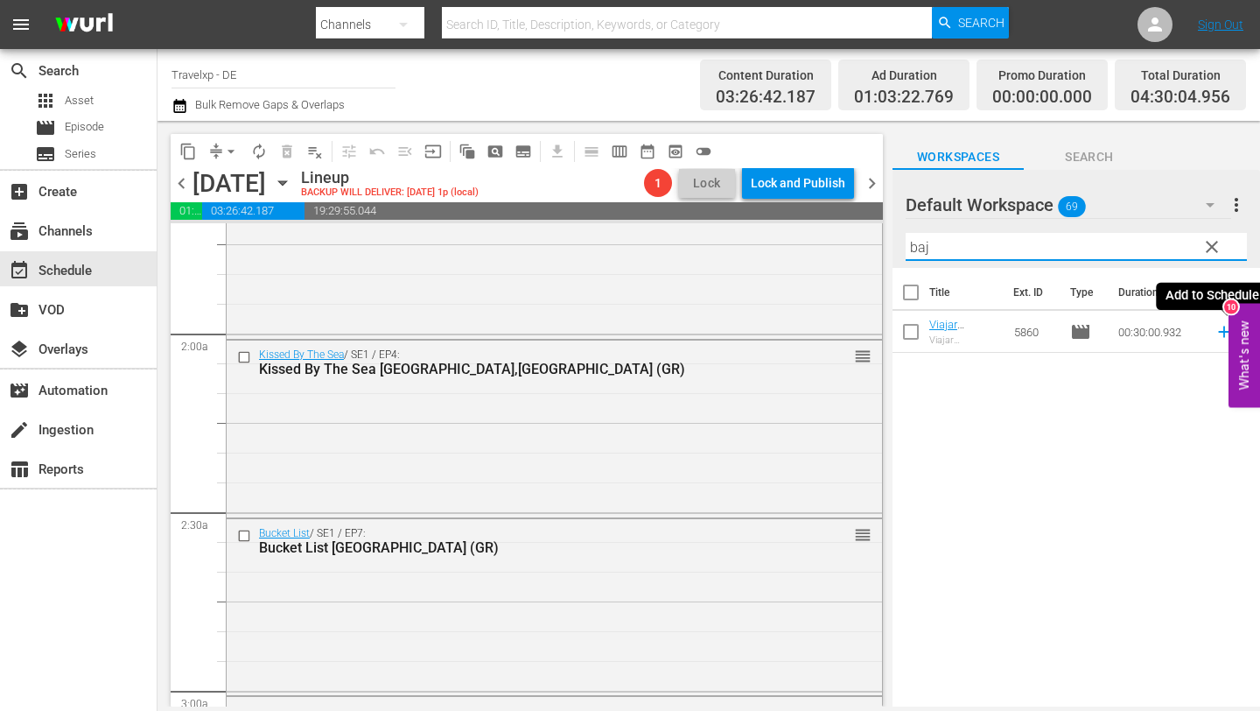
click at [1224, 332] on icon at bounding box center [1223, 331] width 11 height 11
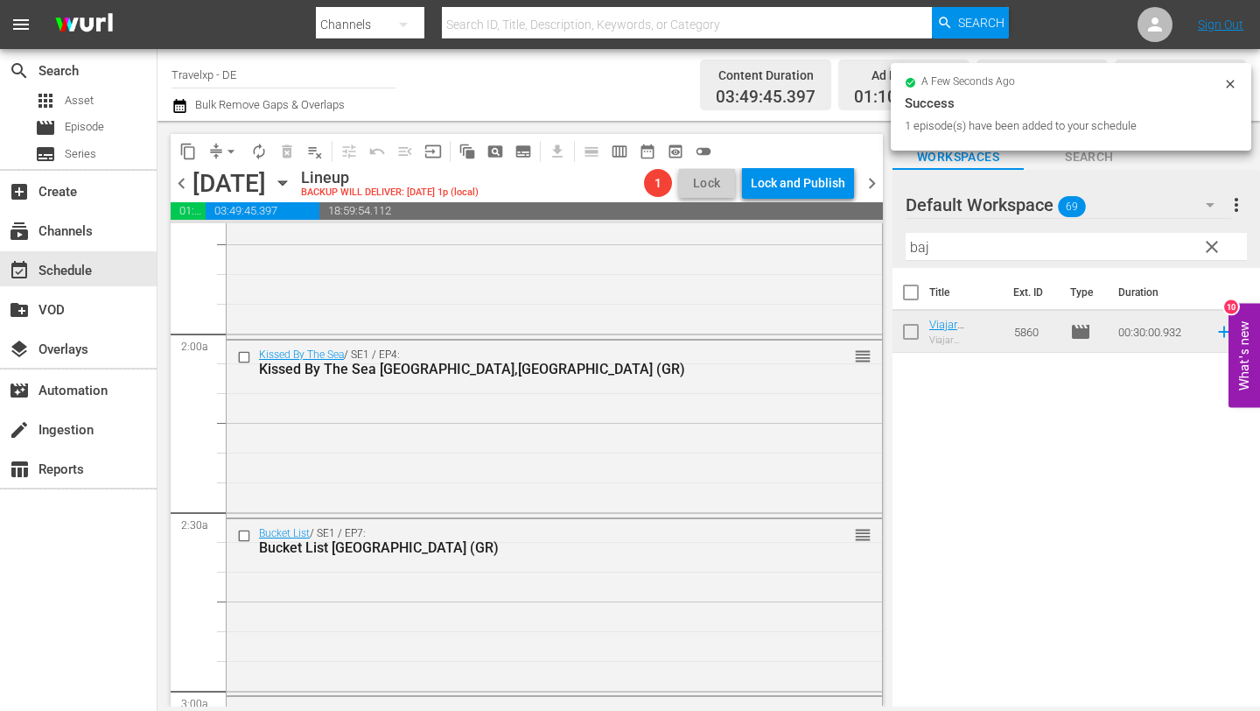
click at [1049, 258] on input "baj" at bounding box center [1076, 247] width 341 height 28
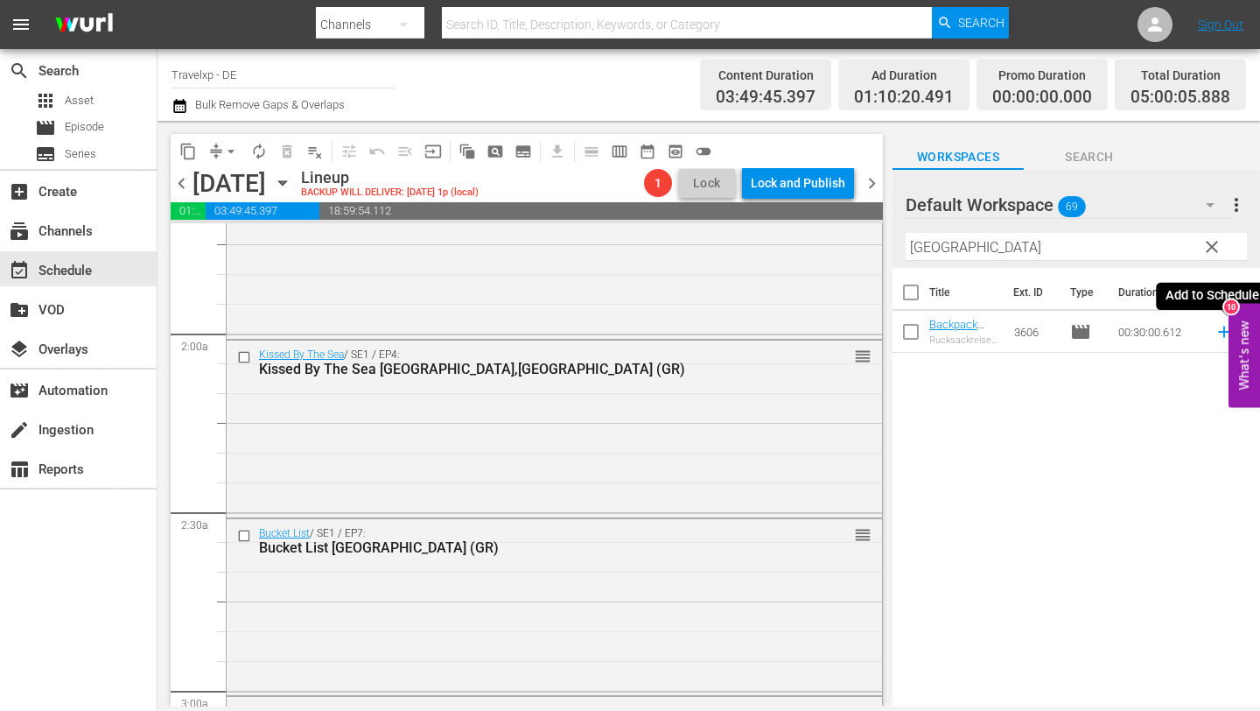
click at [1222, 333] on icon at bounding box center [1224, 331] width 19 height 19
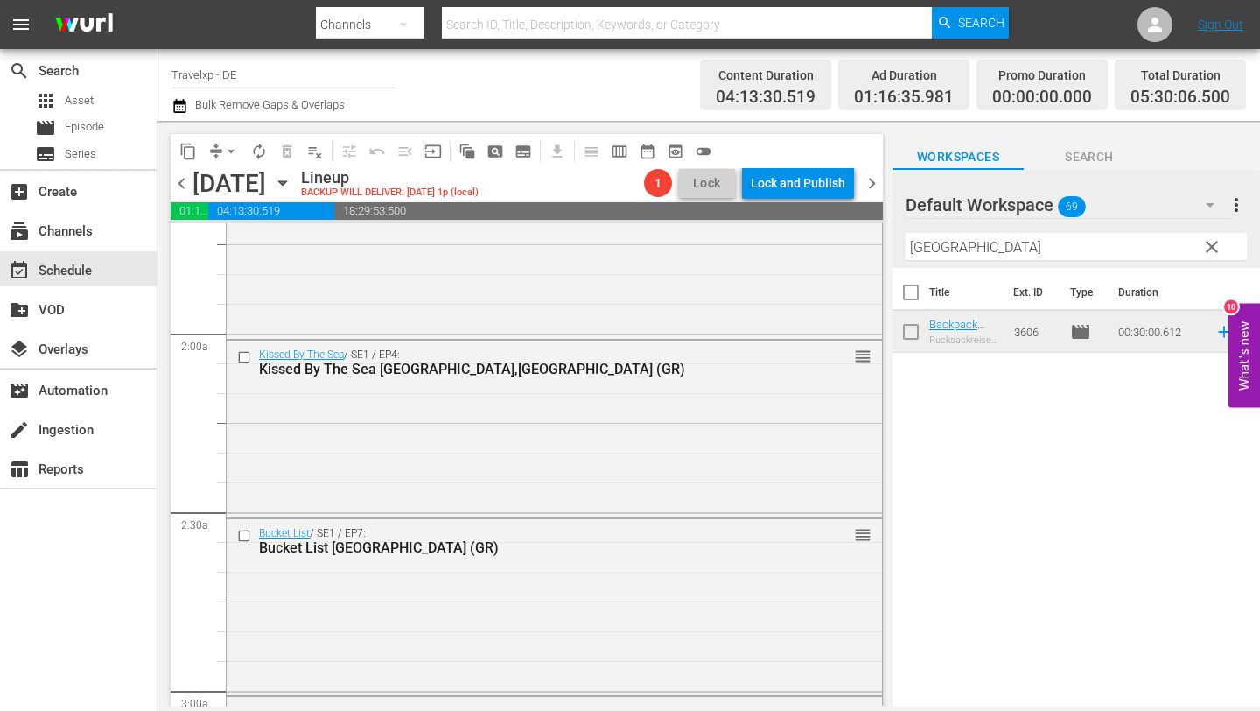
click at [1047, 252] on input "[GEOGRAPHIC_DATA]" at bounding box center [1076, 247] width 341 height 28
type input "b"
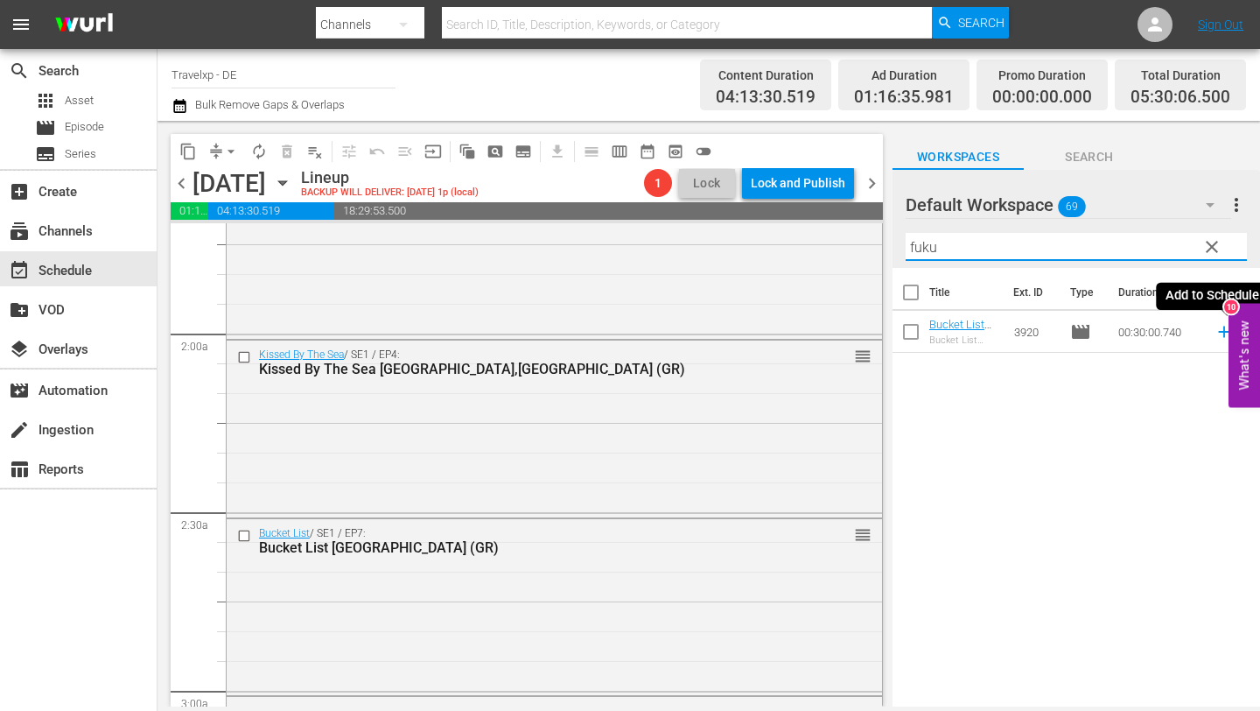
click at [1221, 333] on icon at bounding box center [1224, 331] width 19 height 19
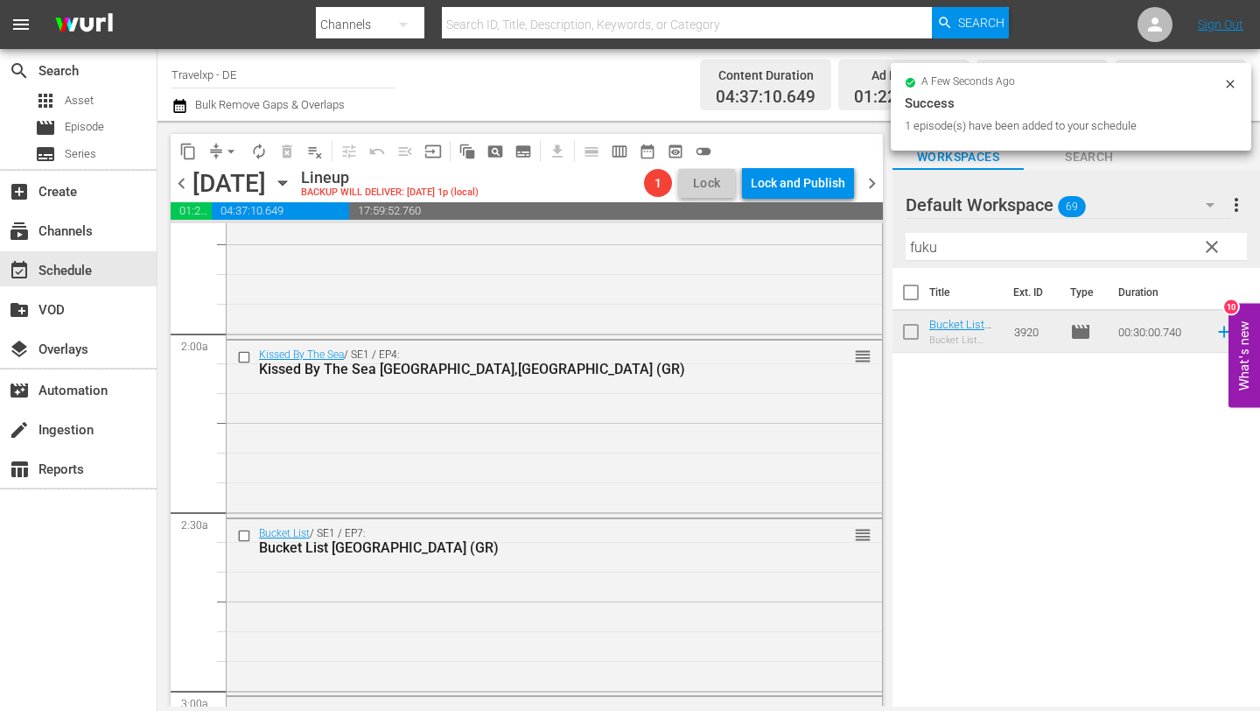
click at [1074, 248] on input "fuku" at bounding box center [1076, 247] width 341 height 28
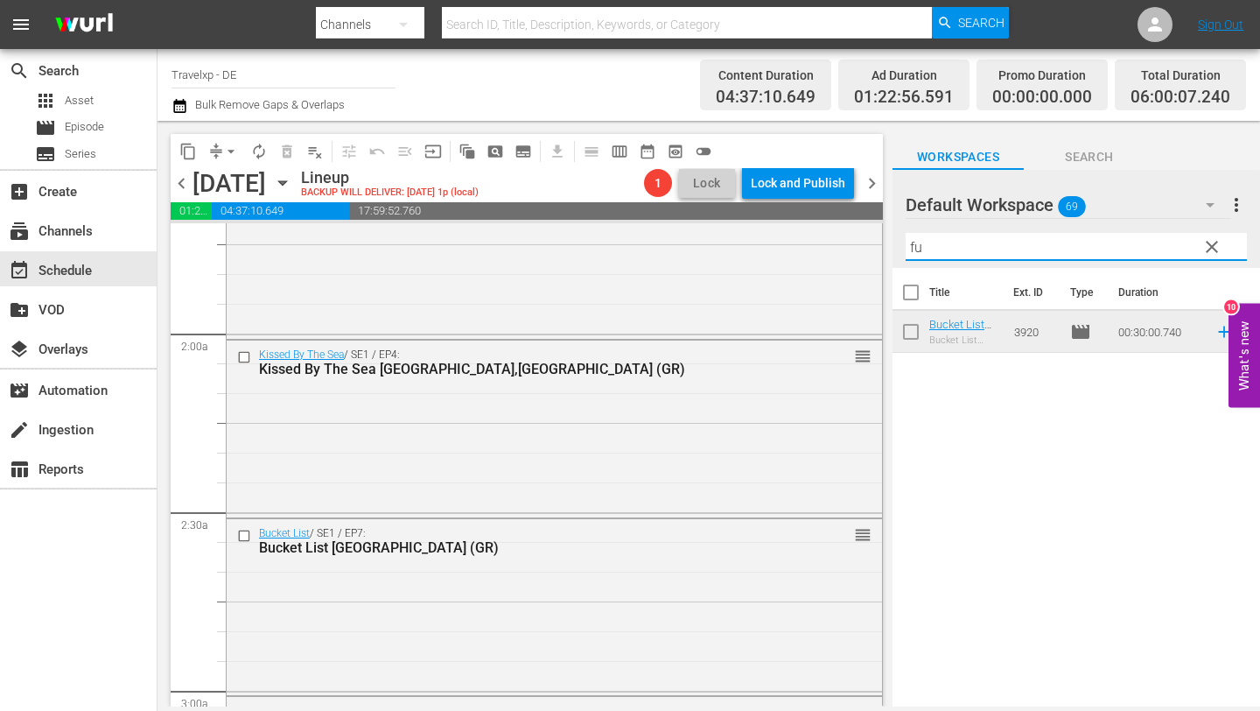
type input "f"
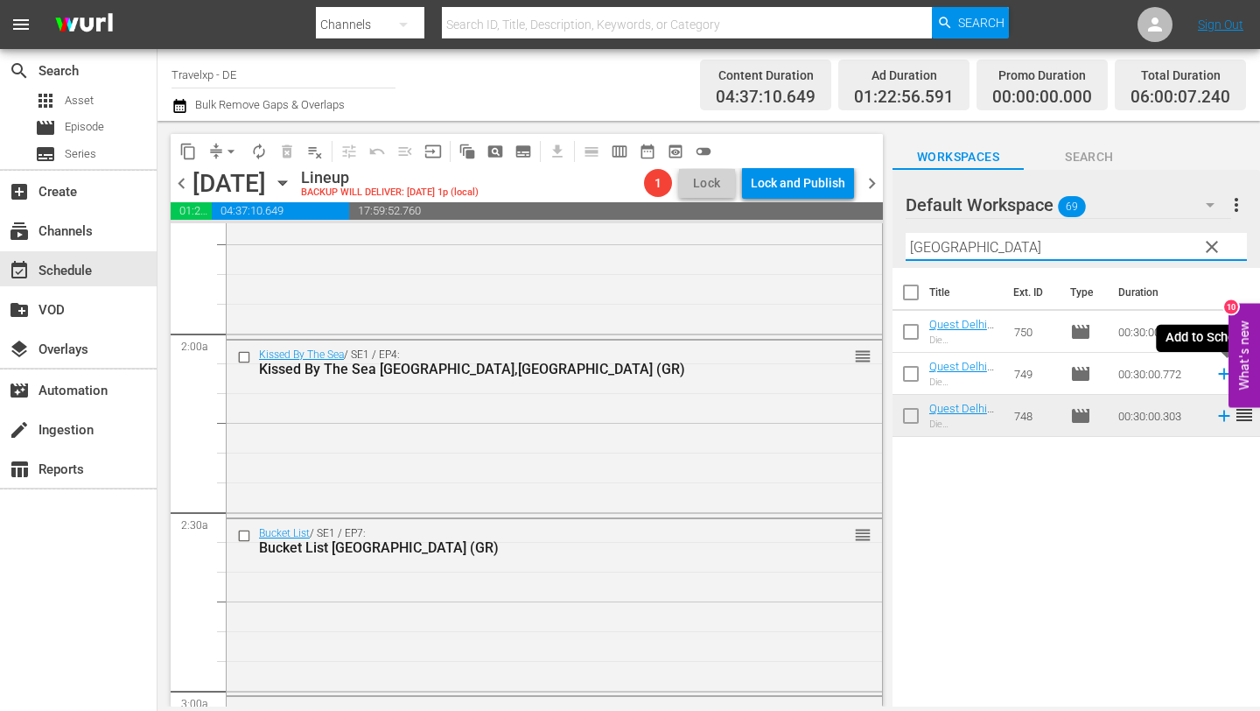
click at [1222, 375] on icon at bounding box center [1224, 373] width 19 height 19
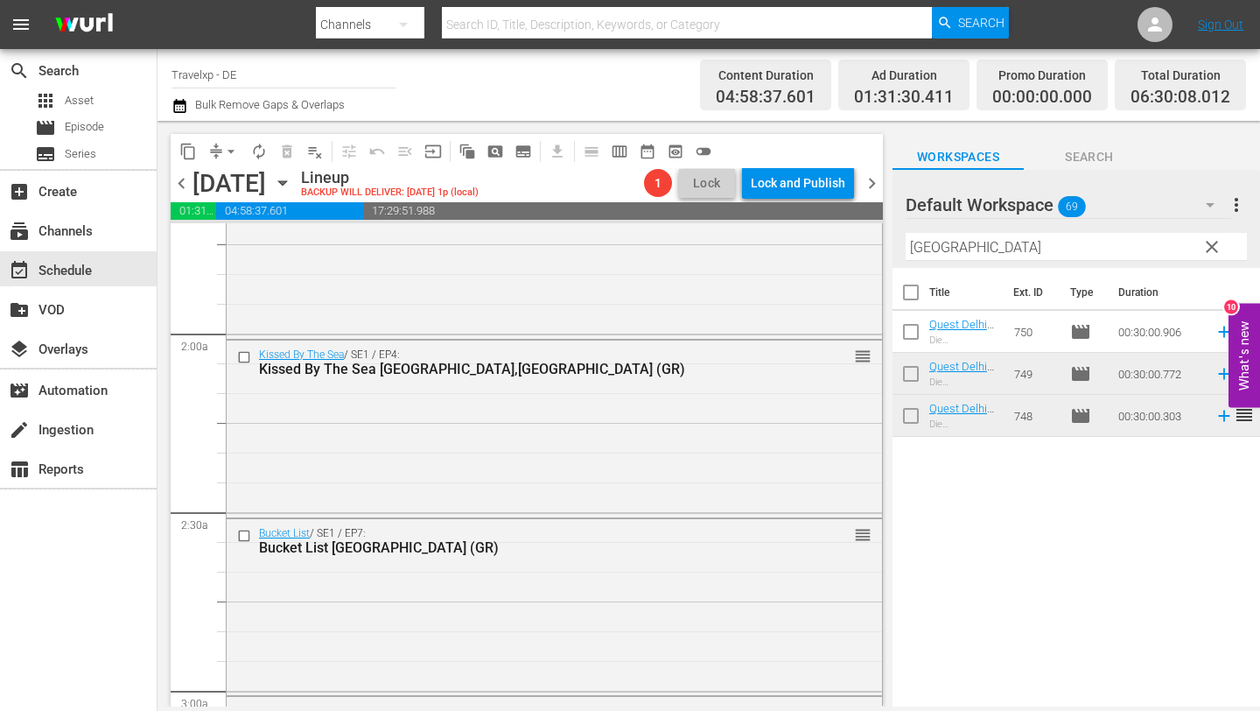
click at [1043, 249] on input "[GEOGRAPHIC_DATA]" at bounding box center [1076, 247] width 341 height 28
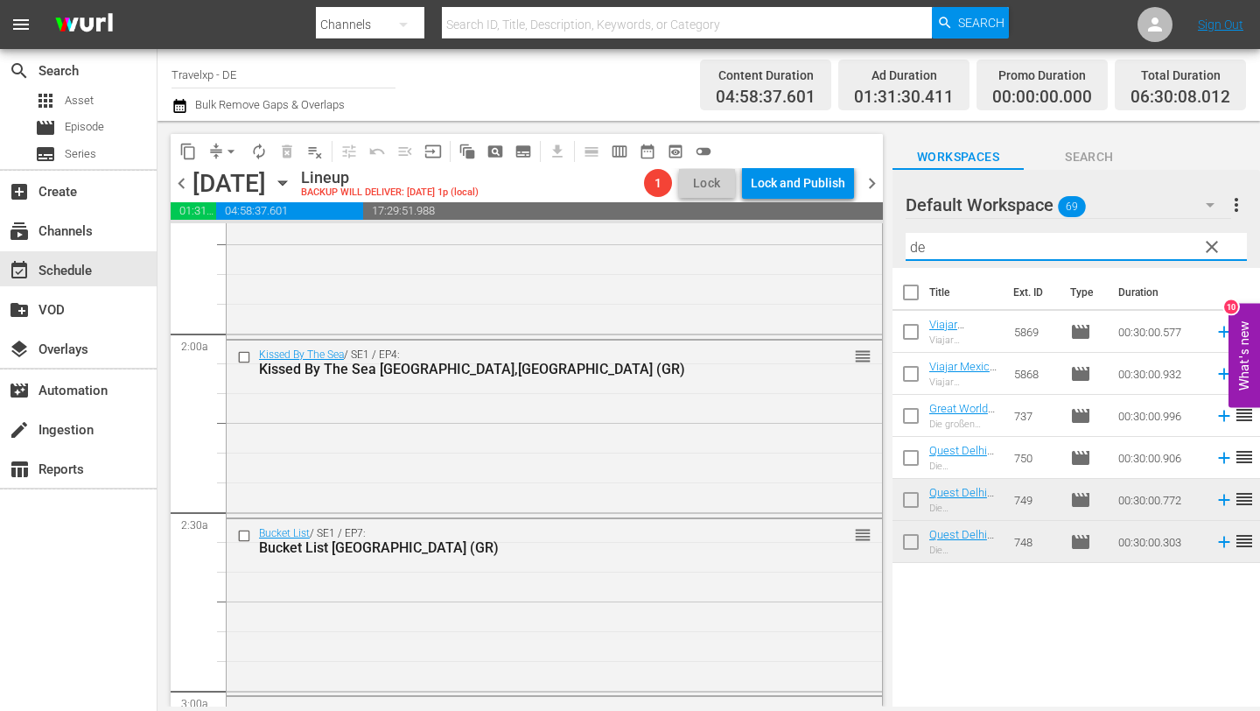
type input "d"
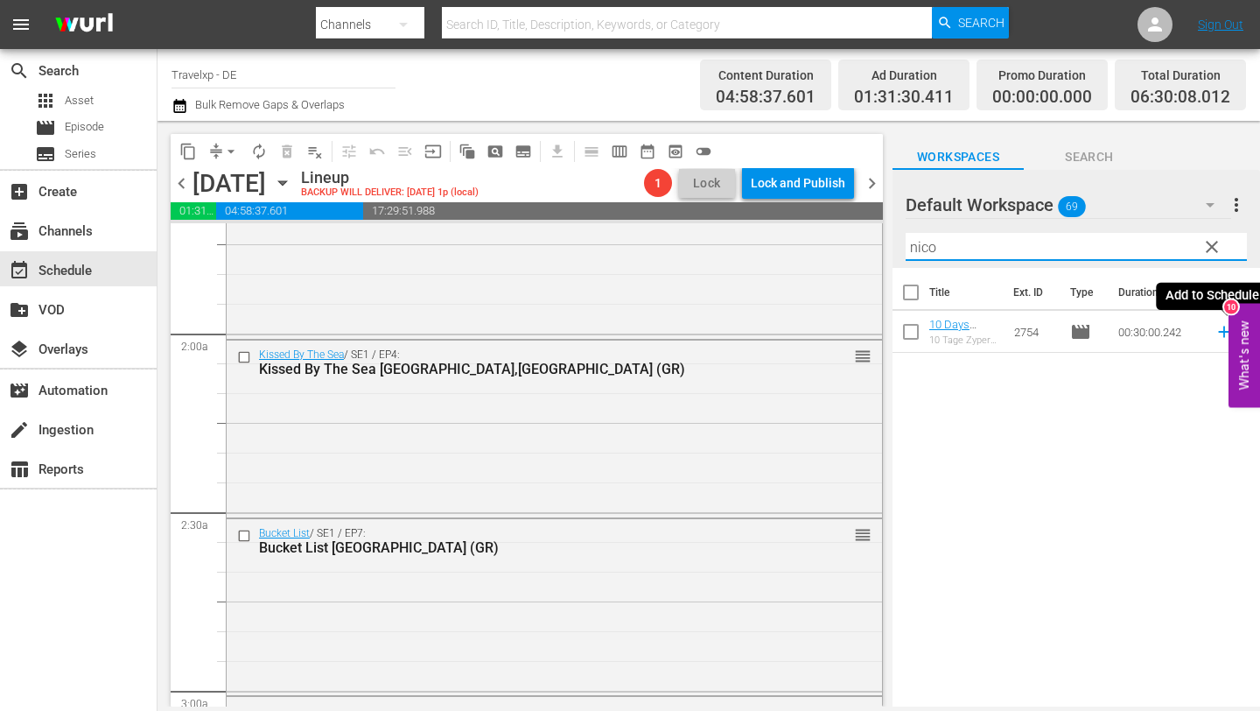
click at [1222, 332] on icon at bounding box center [1223, 331] width 11 height 11
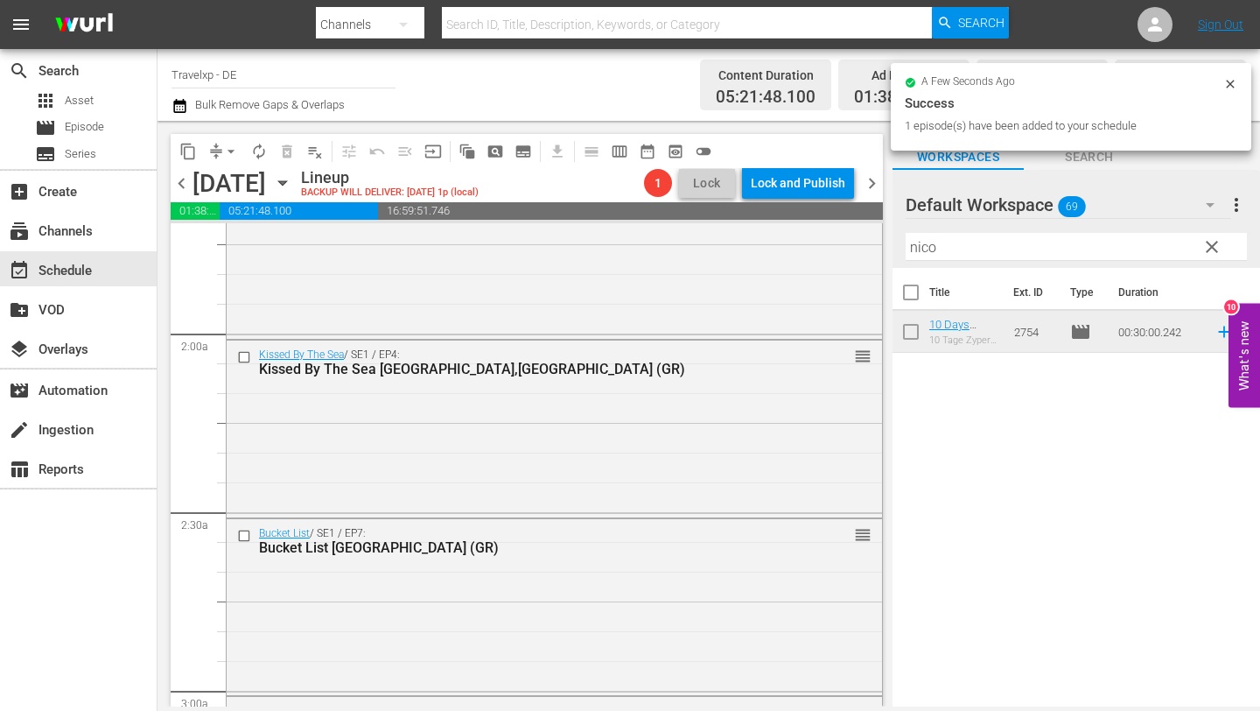
click at [1065, 257] on input "nico" at bounding box center [1076, 247] width 341 height 28
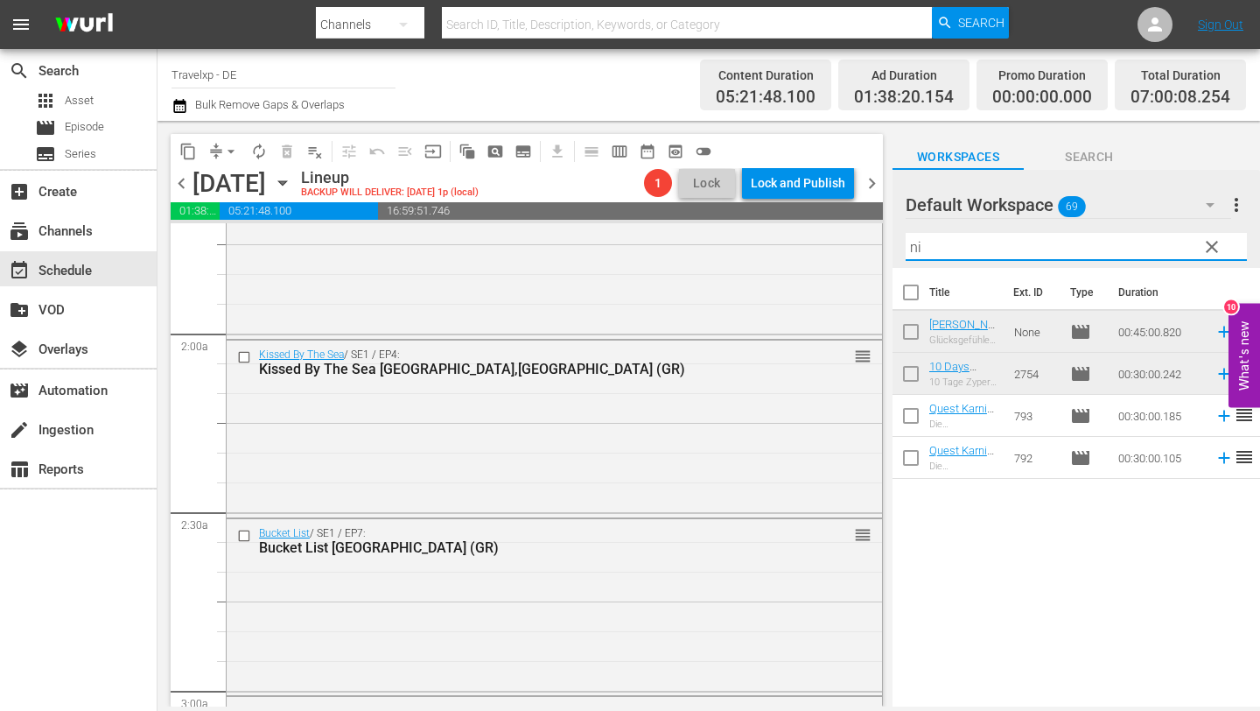
type input "n"
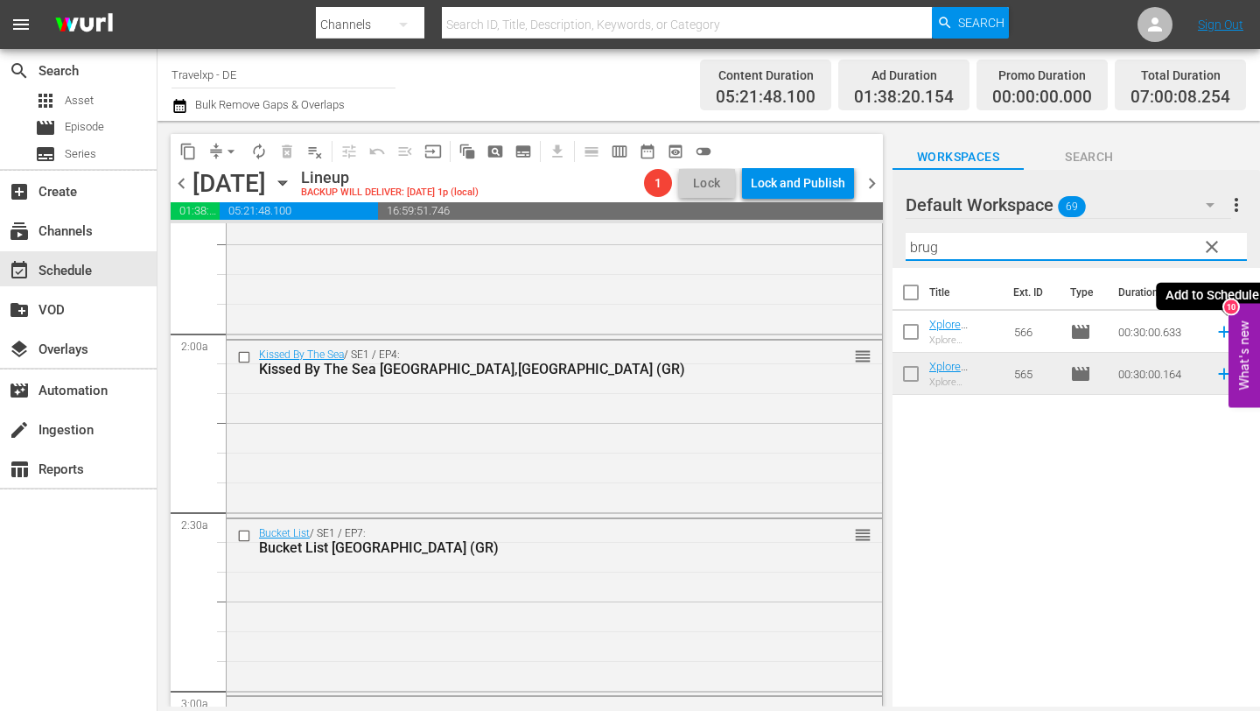
click at [1221, 331] on icon at bounding box center [1223, 331] width 11 height 11
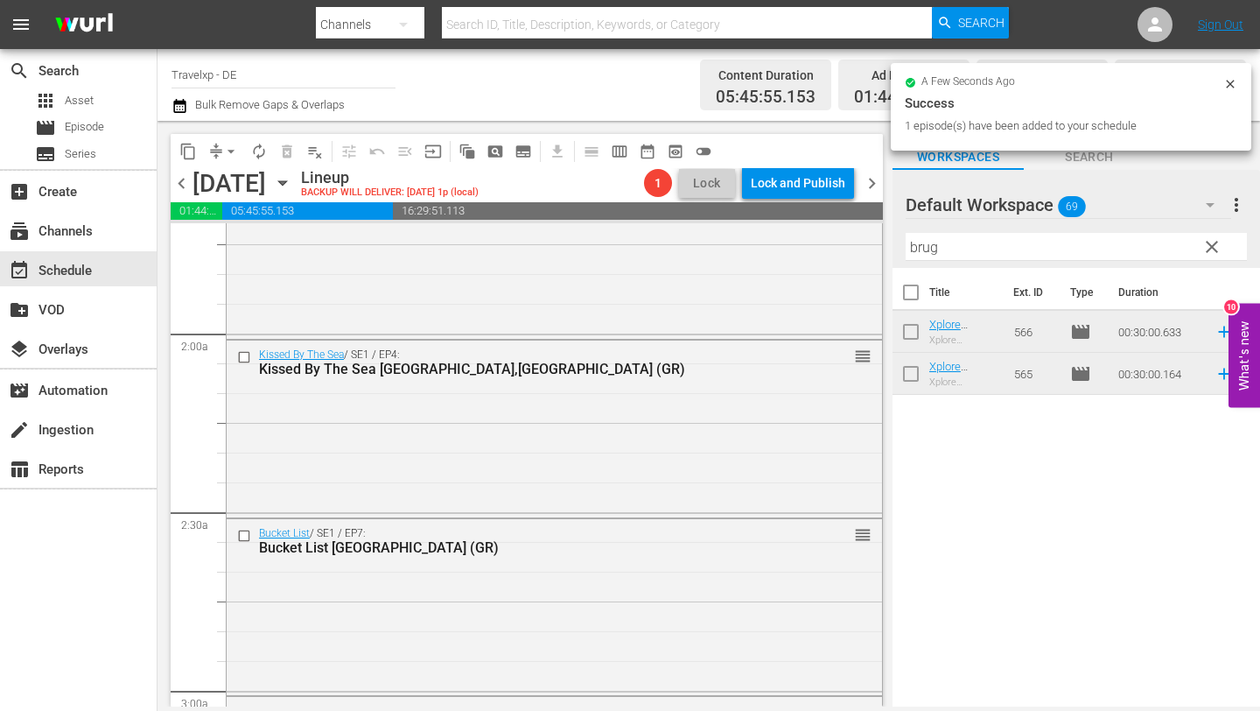
click at [1064, 249] on input "brug" at bounding box center [1076, 247] width 341 height 28
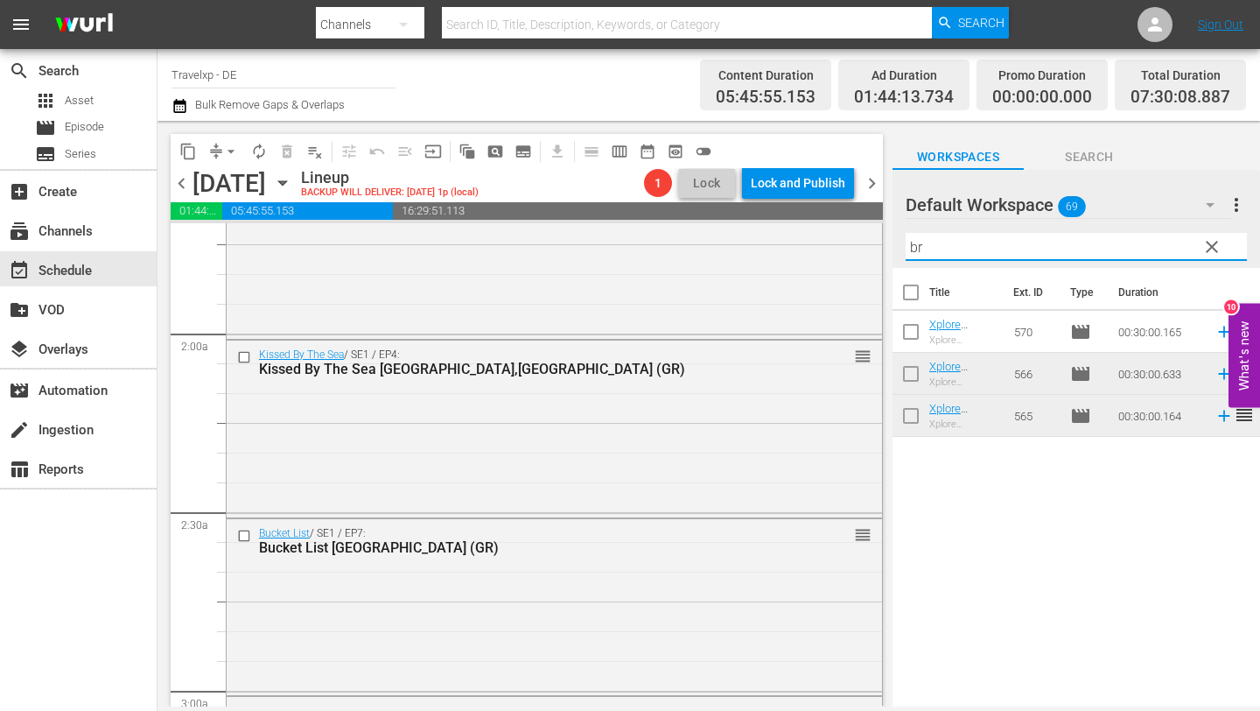
type input "b"
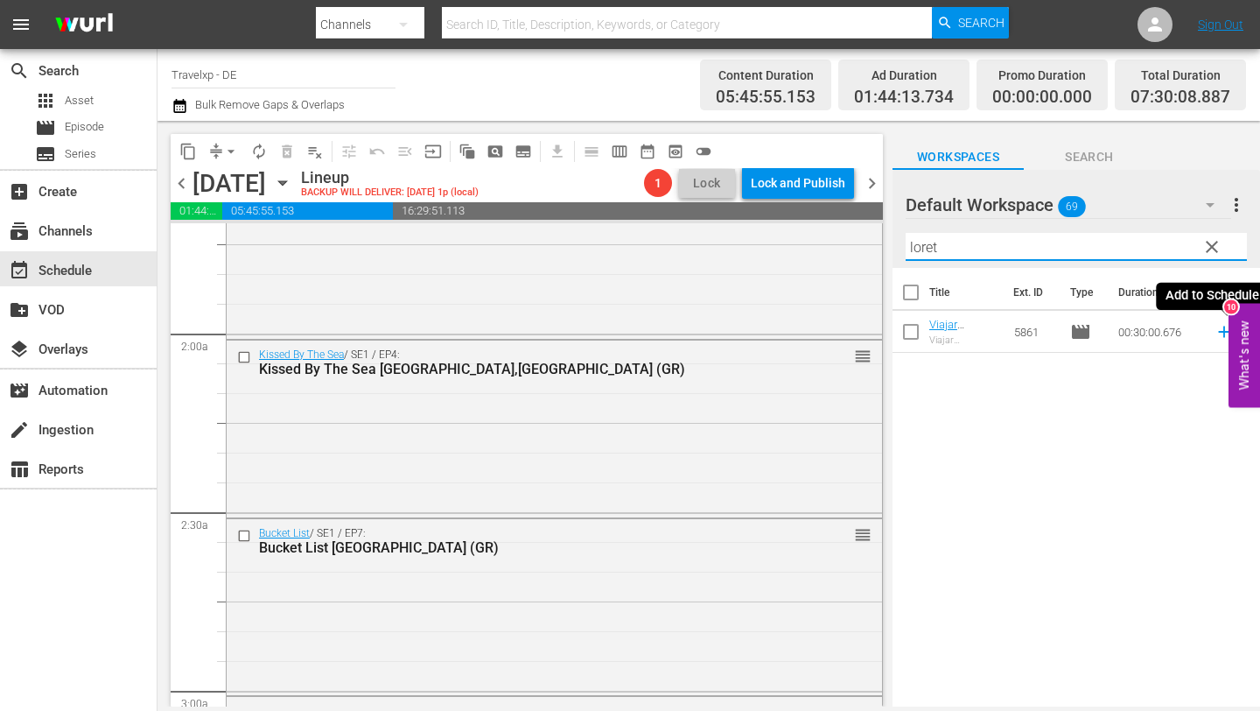
type input "loret"
click at [1221, 333] on icon at bounding box center [1224, 331] width 19 height 19
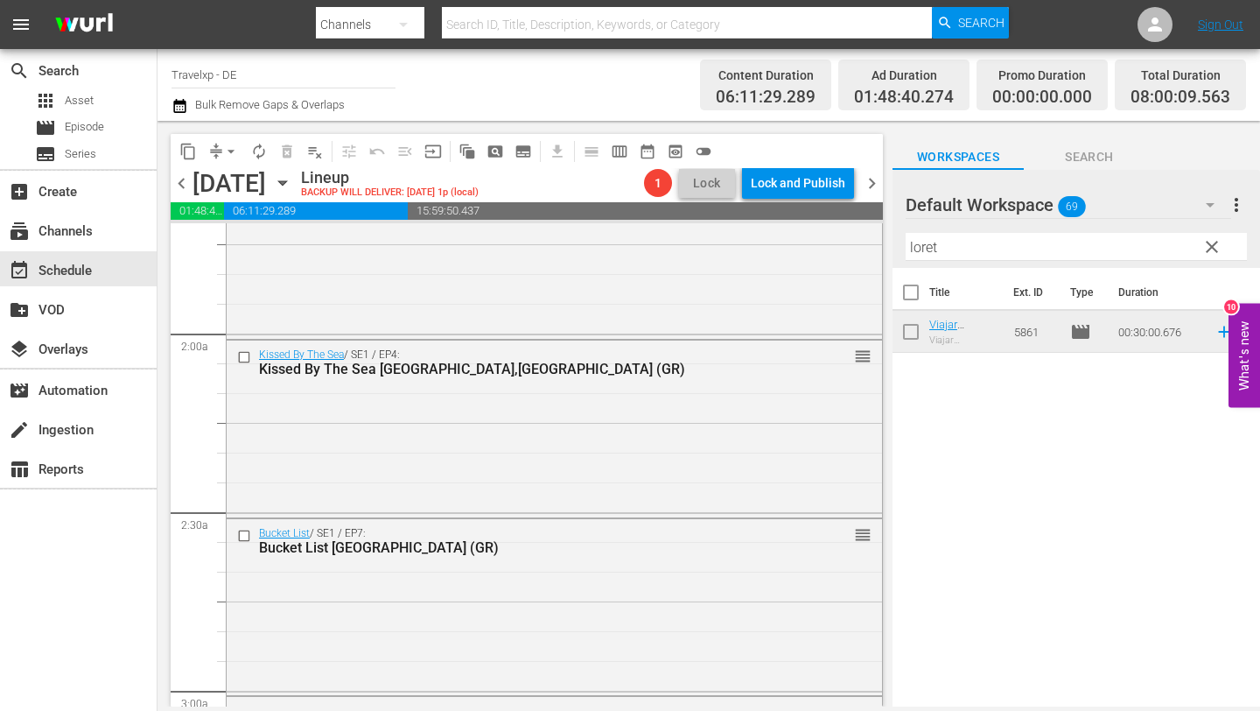
click at [1208, 249] on span "clear" at bounding box center [1211, 246] width 21 height 21
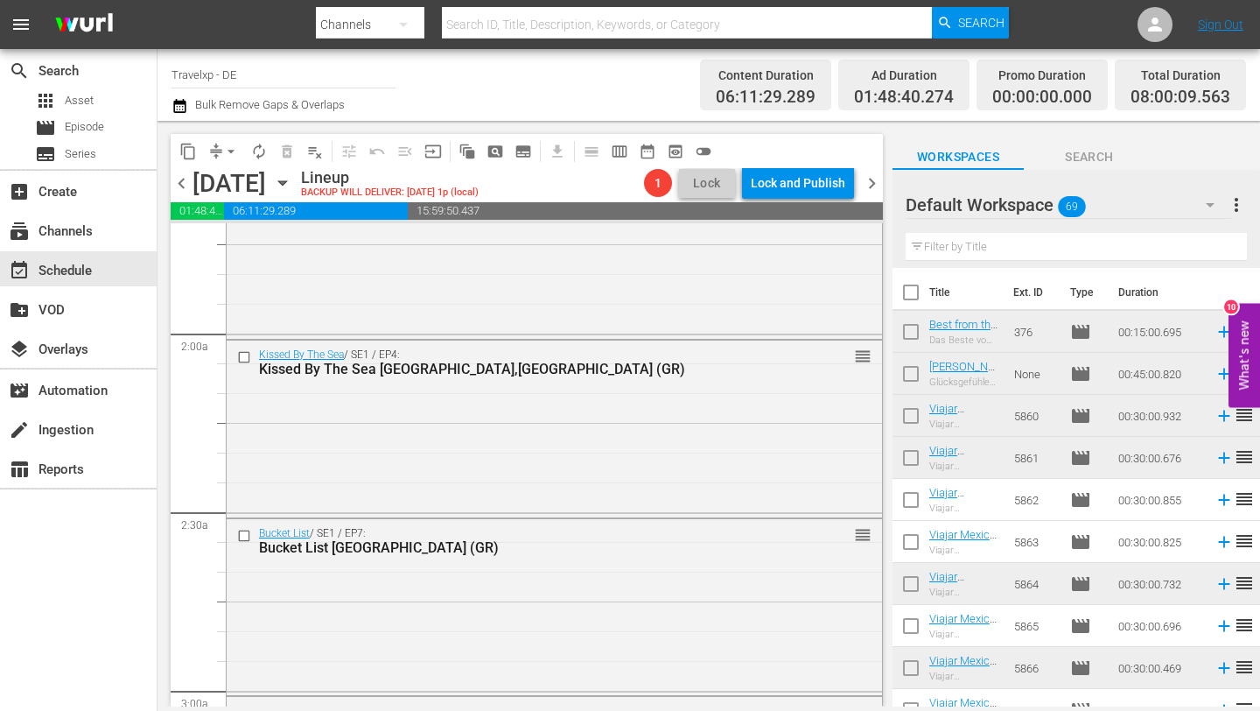
click at [1122, 236] on input "text" at bounding box center [1076, 247] width 341 height 28
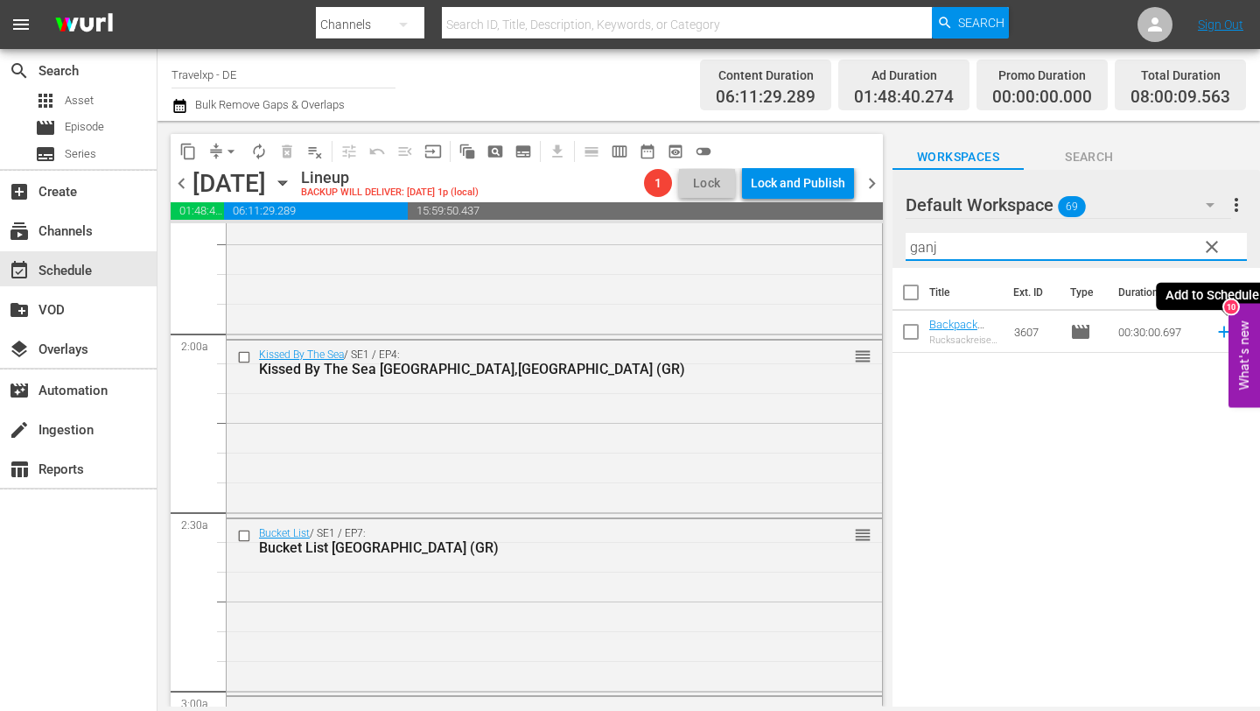
type input "ganj"
click at [1220, 326] on icon at bounding box center [1224, 331] width 19 height 19
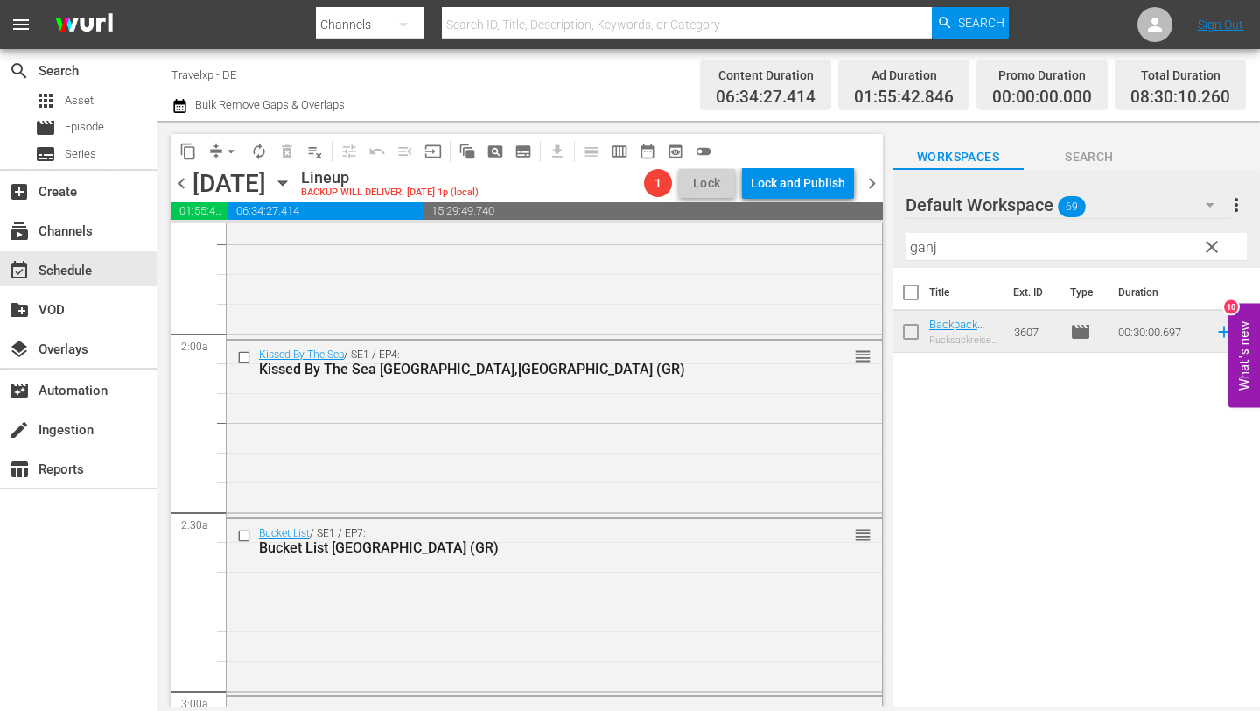
click at [1215, 244] on span "clear" at bounding box center [1211, 246] width 21 height 21
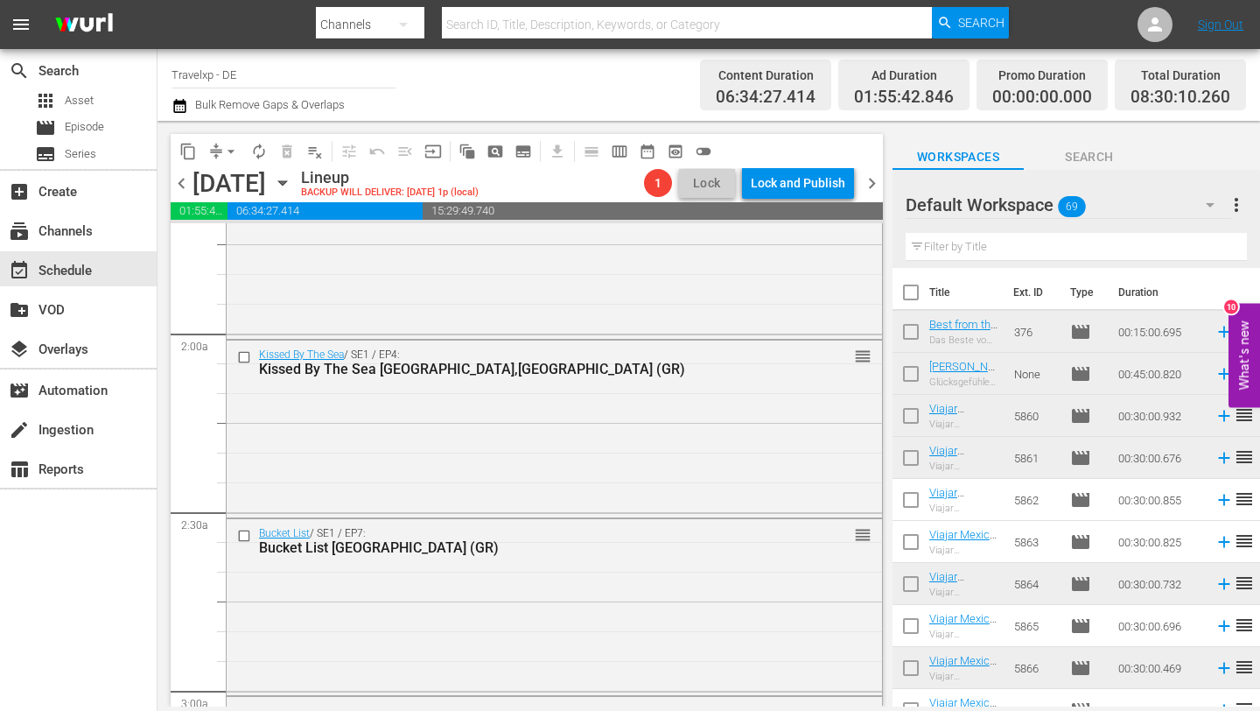
click at [1054, 244] on input "text" at bounding box center [1076, 247] width 341 height 28
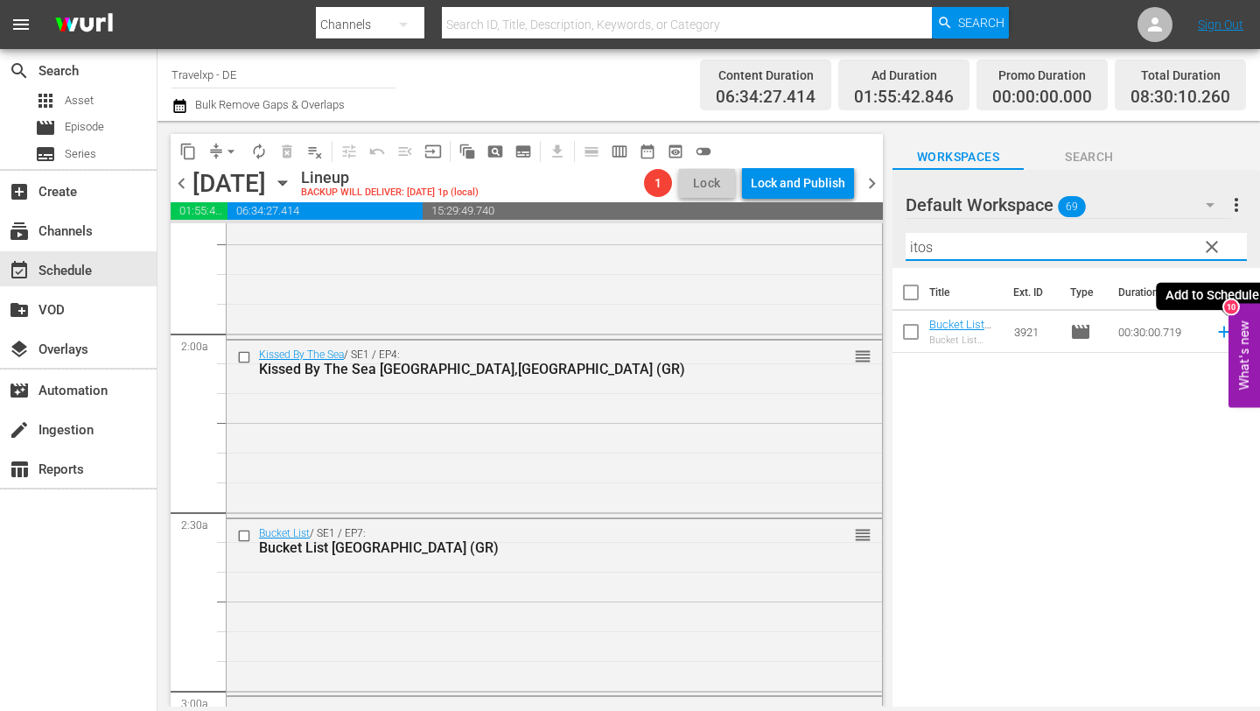
type input "itos"
click at [1221, 329] on icon at bounding box center [1224, 331] width 19 height 19
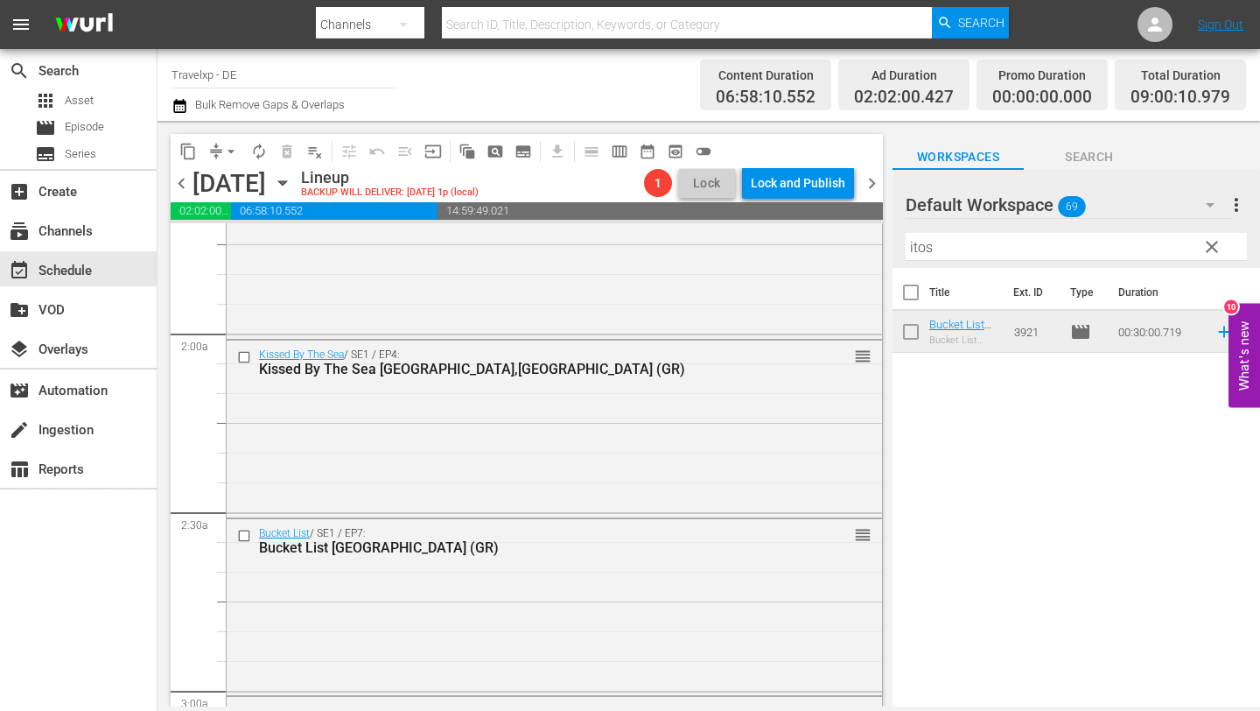
click at [1212, 247] on span "clear" at bounding box center [1211, 246] width 21 height 21
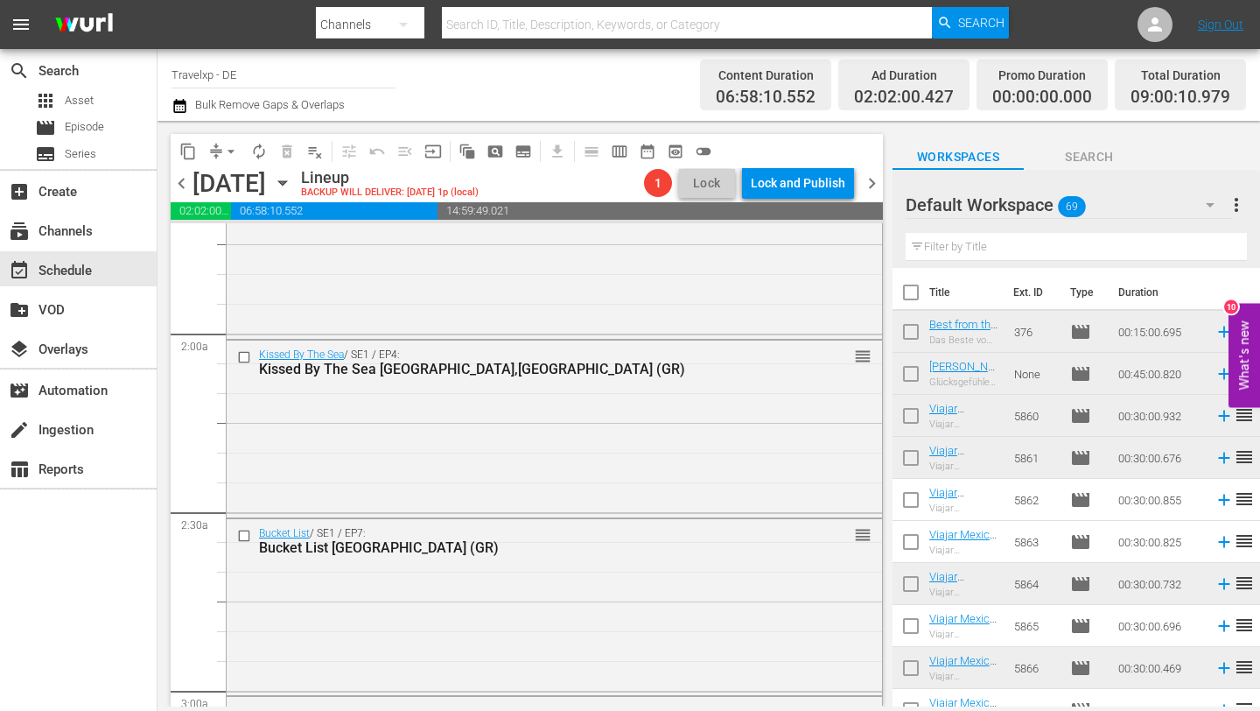
click at [954, 256] on input "text" at bounding box center [1076, 247] width 341 height 28
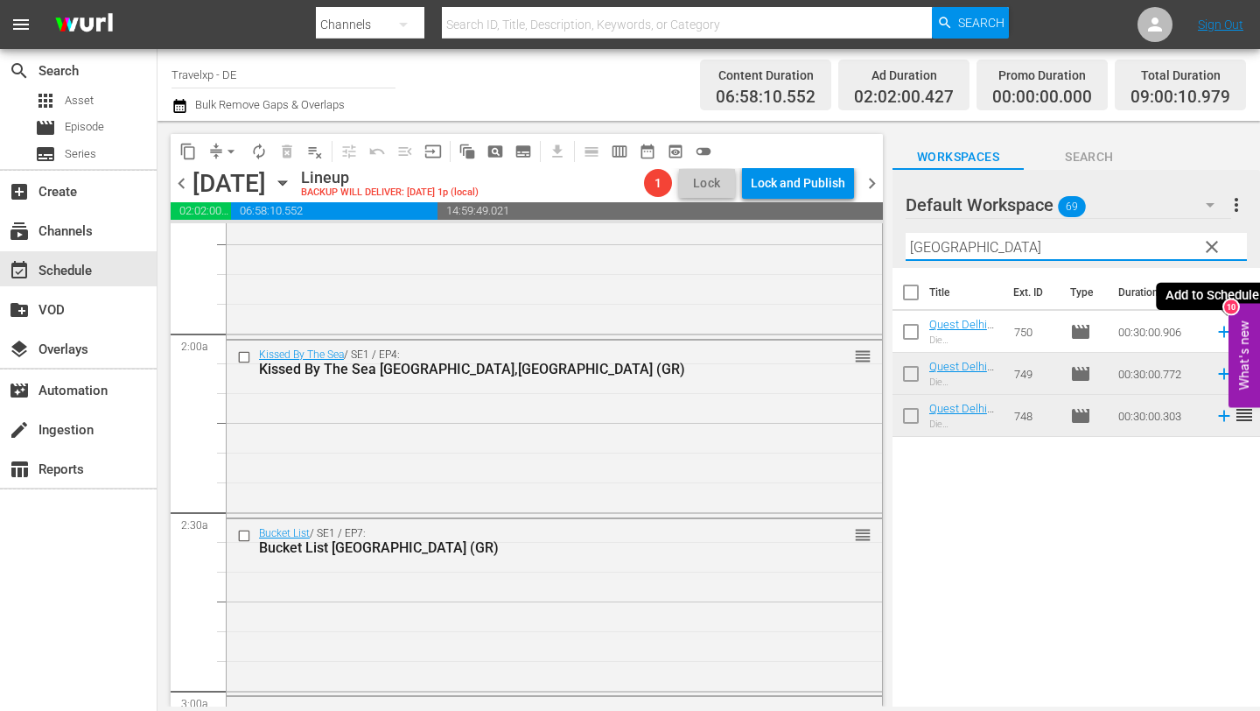
type input "[GEOGRAPHIC_DATA]"
click at [1221, 331] on icon at bounding box center [1224, 331] width 19 height 19
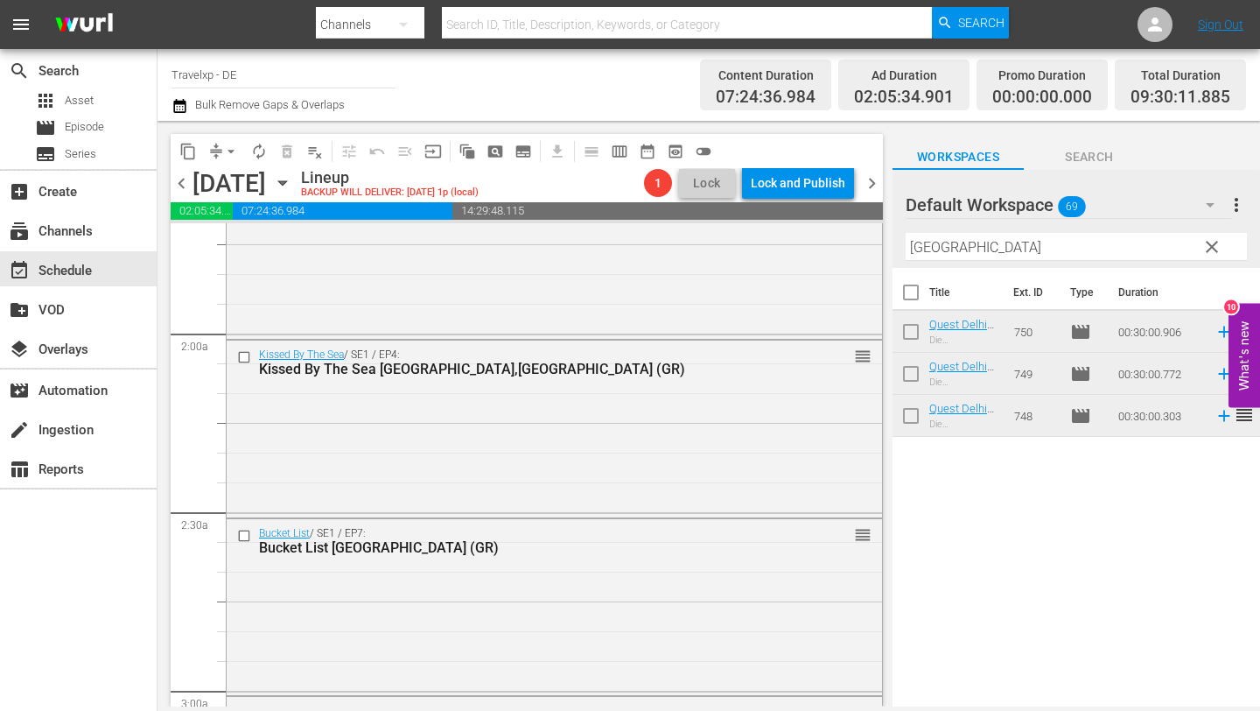
click at [1213, 242] on span "clear" at bounding box center [1211, 246] width 21 height 21
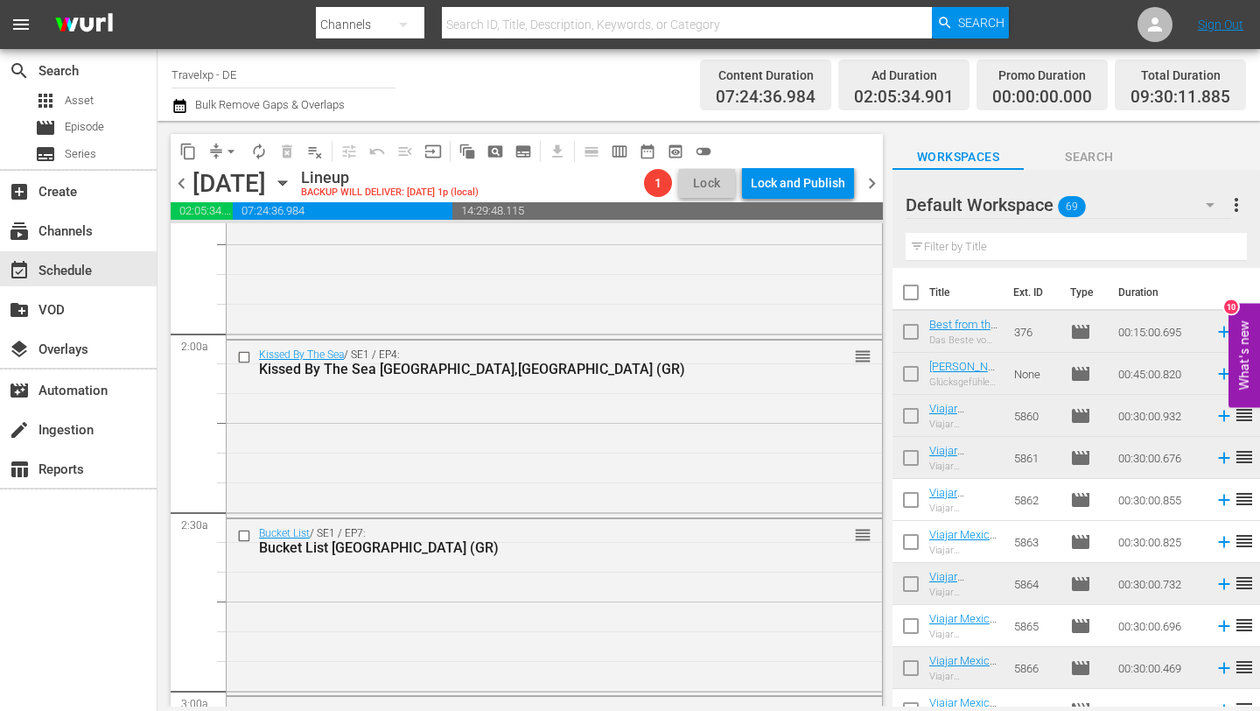
click at [1004, 241] on input "text" at bounding box center [1076, 247] width 341 height 28
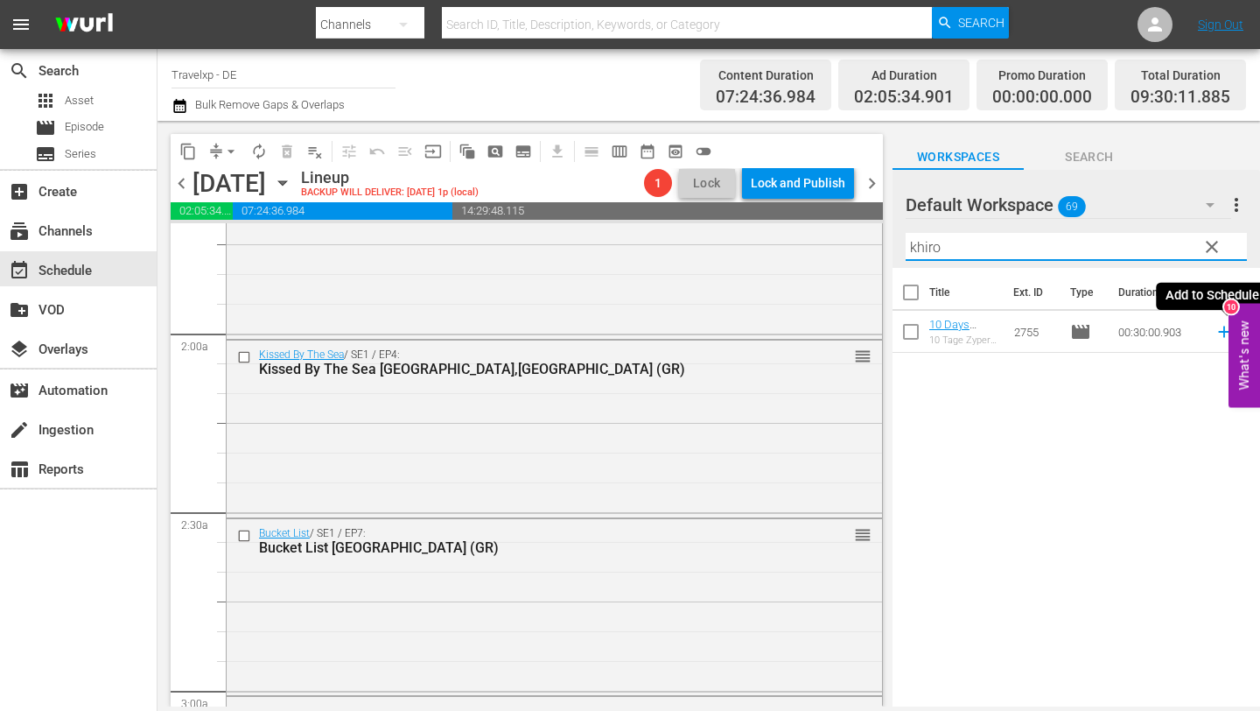
type input "khiro"
click at [1222, 329] on icon at bounding box center [1224, 331] width 19 height 19
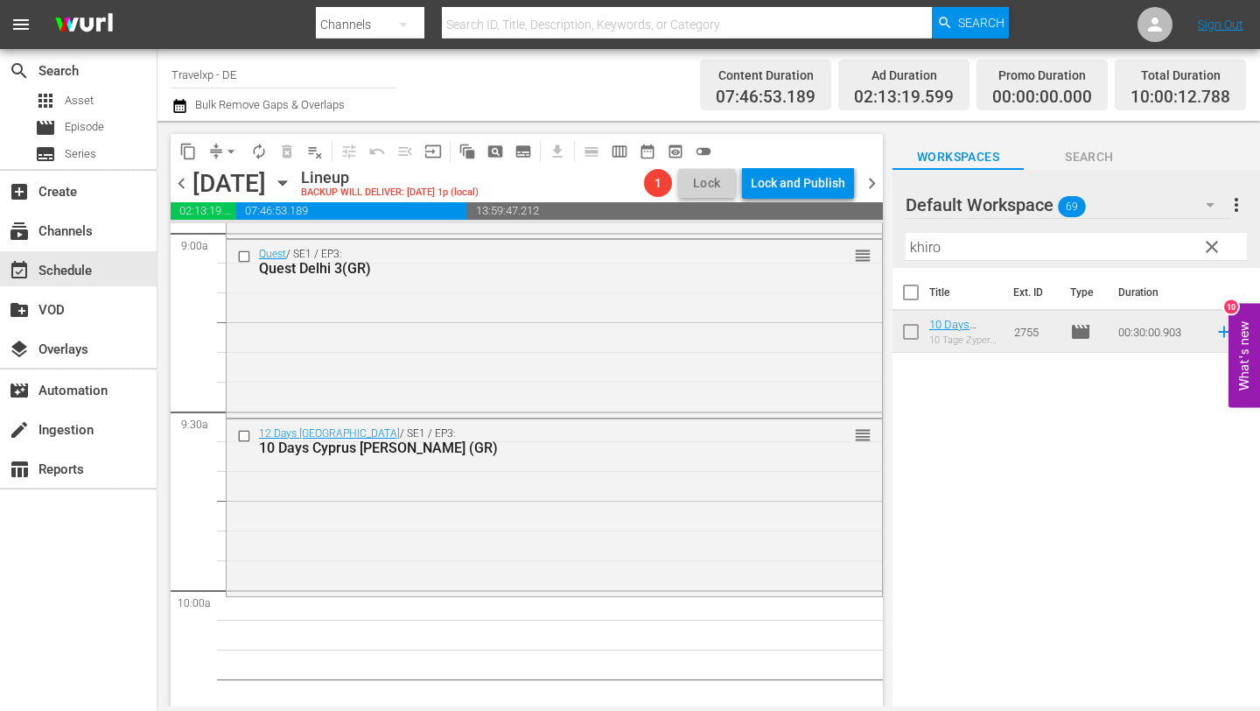
scroll to position [3197, 0]
click at [1214, 247] on span "clear" at bounding box center [1211, 246] width 21 height 21
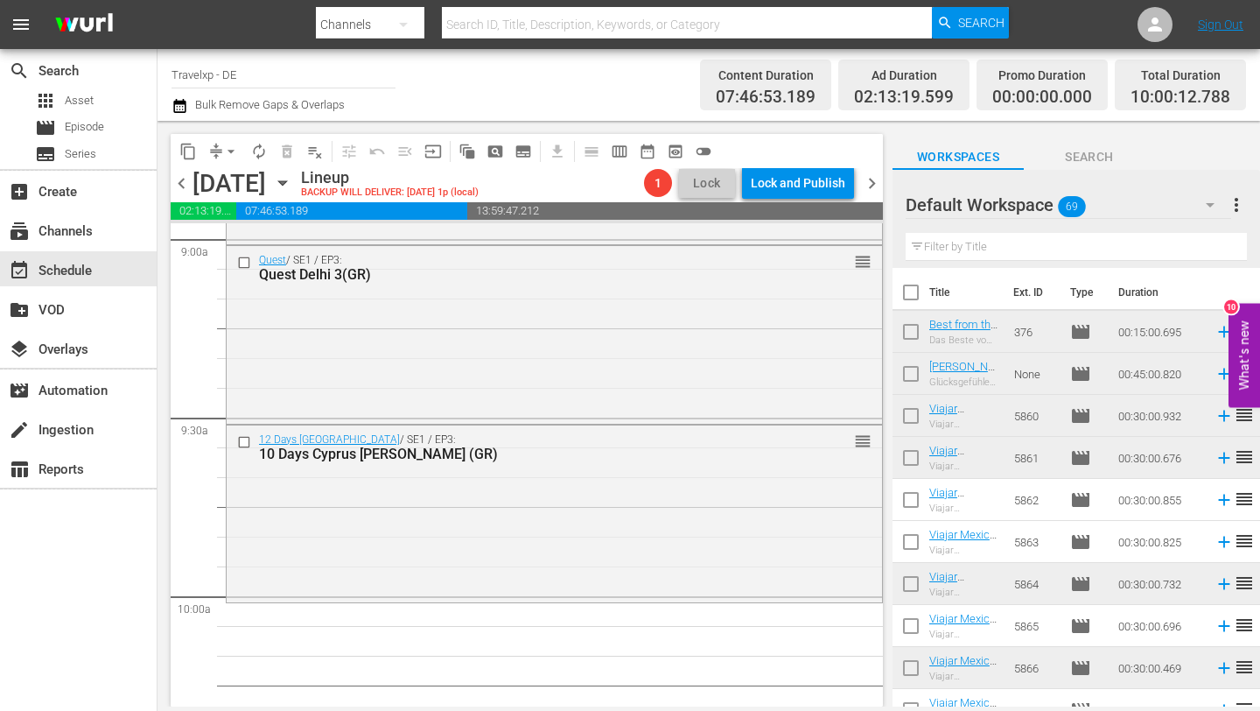
click at [1145, 240] on input "text" at bounding box center [1076, 247] width 341 height 28
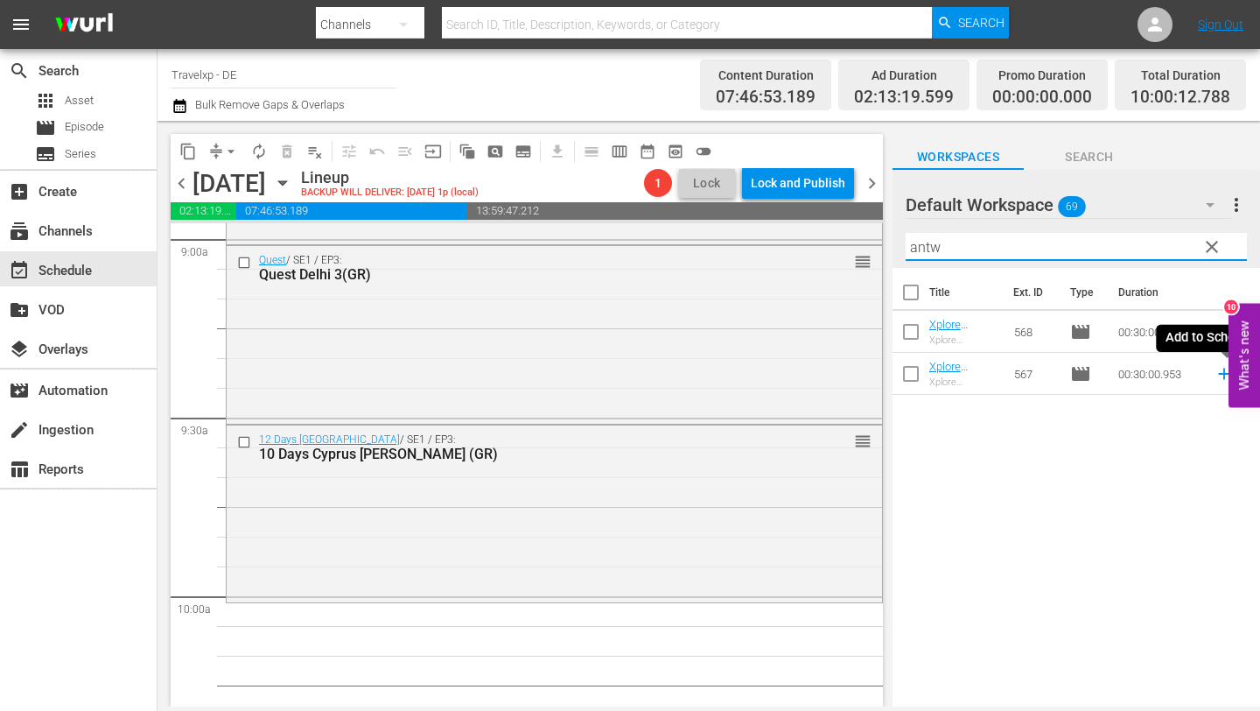
type input "antw"
click at [1218, 378] on icon at bounding box center [1224, 373] width 19 height 19
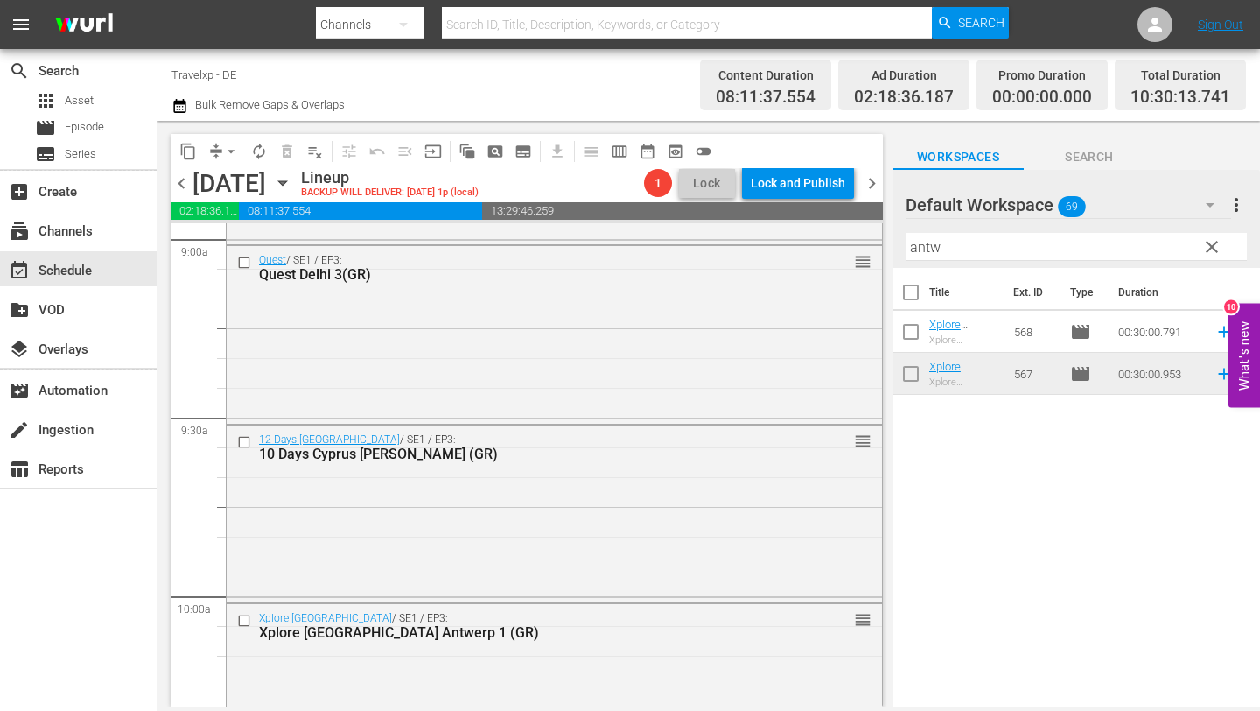
click at [1211, 249] on span "clear" at bounding box center [1211, 246] width 21 height 21
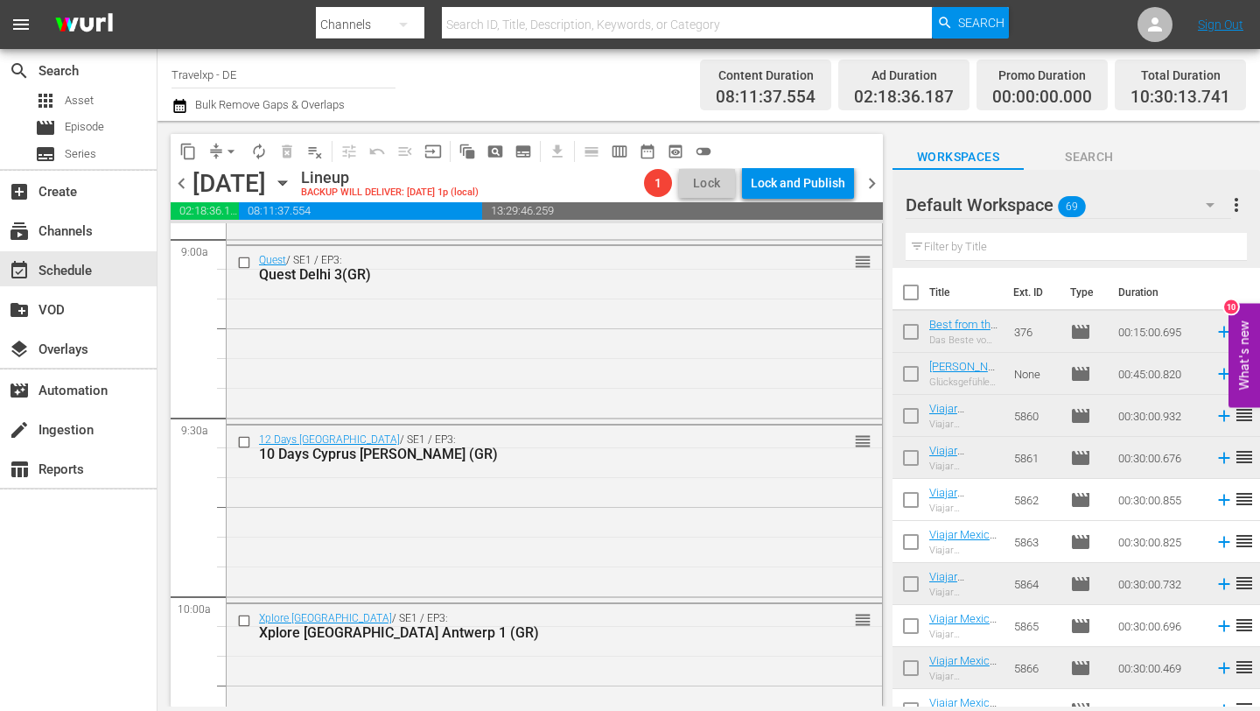
click at [1112, 249] on input "text" at bounding box center [1076, 247] width 341 height 28
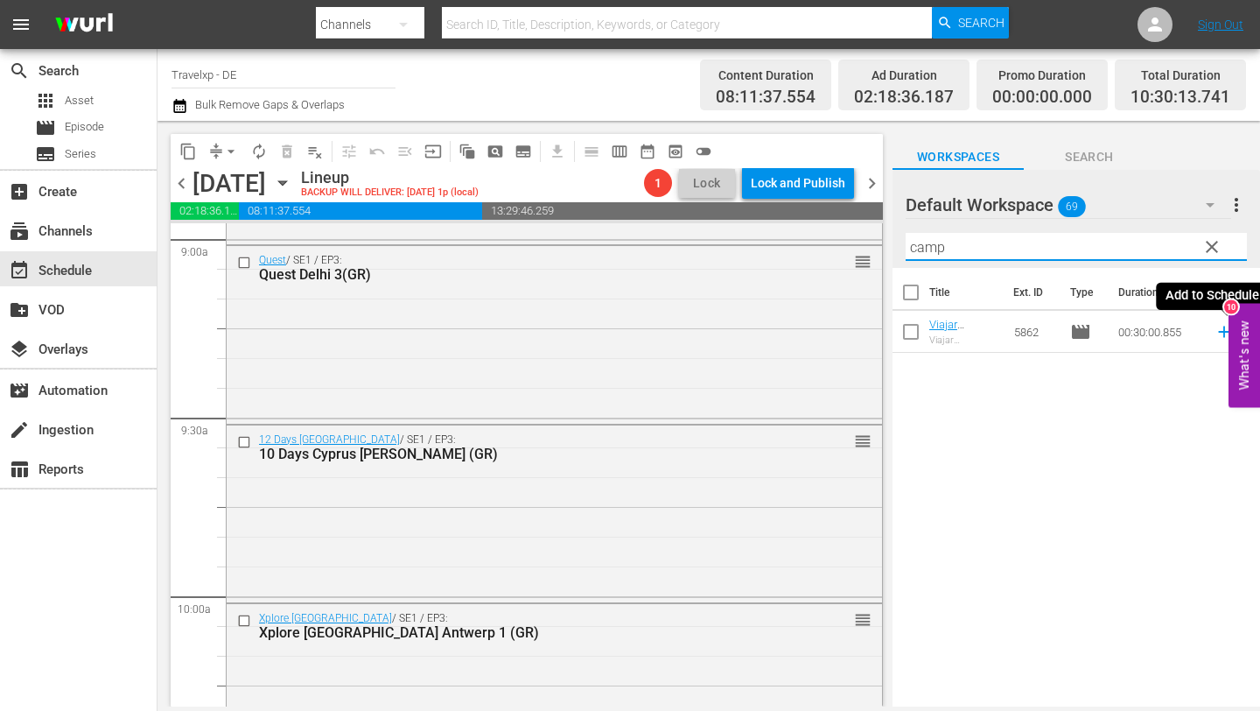
click at [1224, 327] on icon at bounding box center [1223, 331] width 11 height 11
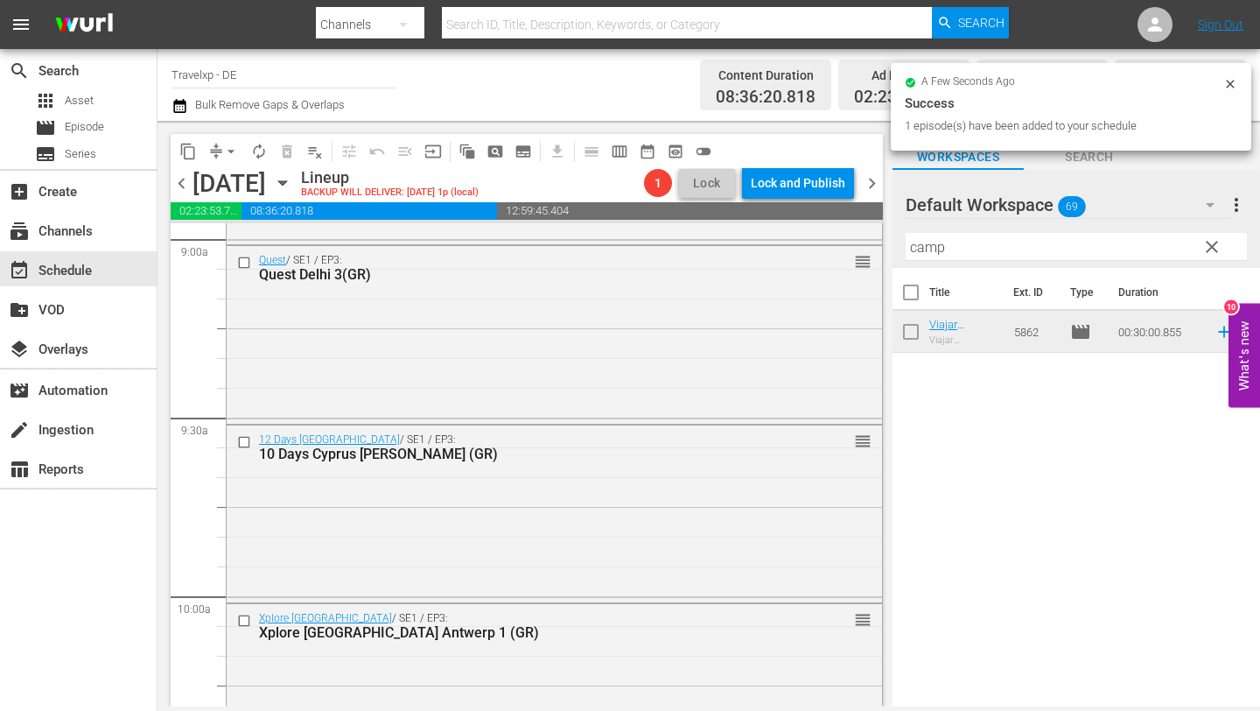
click at [958, 255] on input "camp" at bounding box center [1076, 247] width 341 height 28
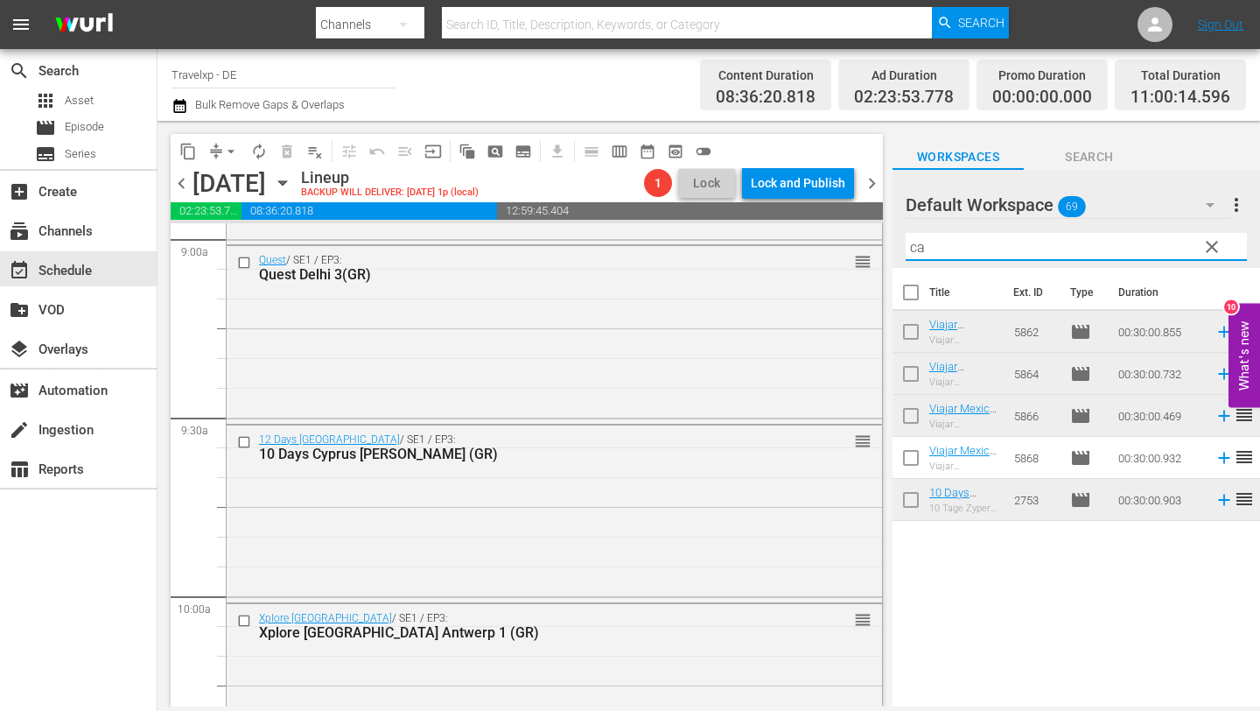
type input "c"
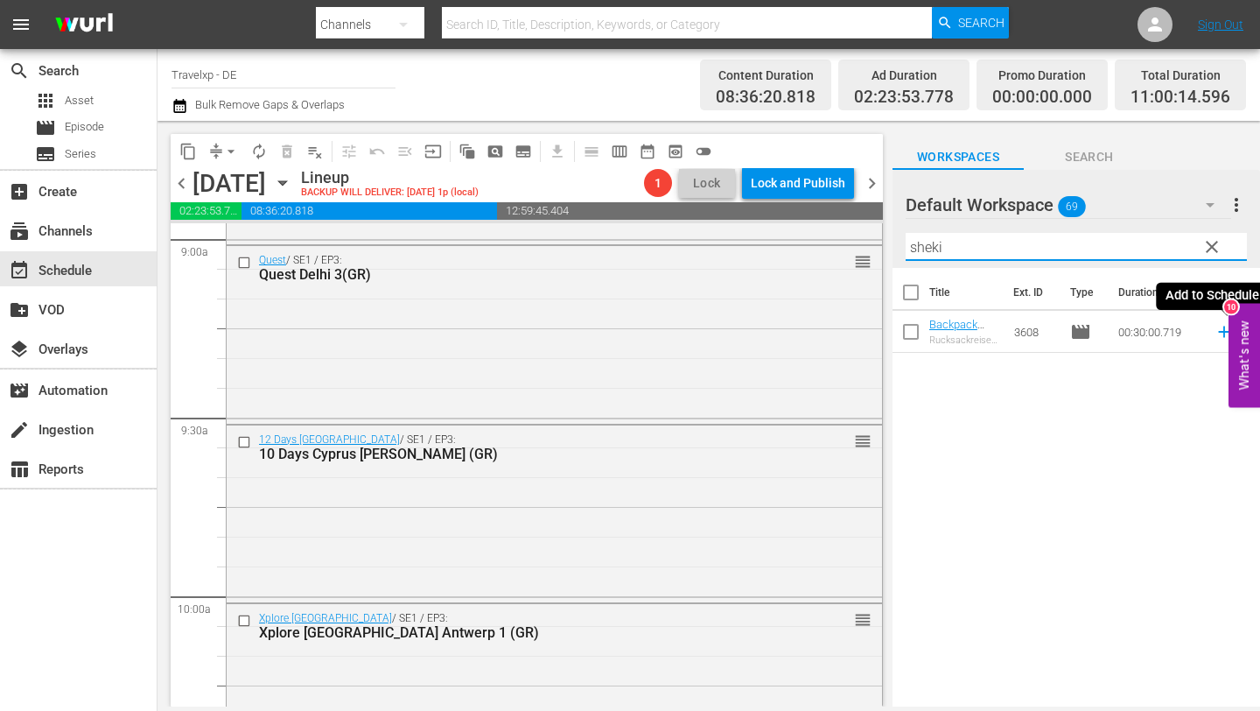
click at [1222, 333] on icon at bounding box center [1224, 331] width 19 height 19
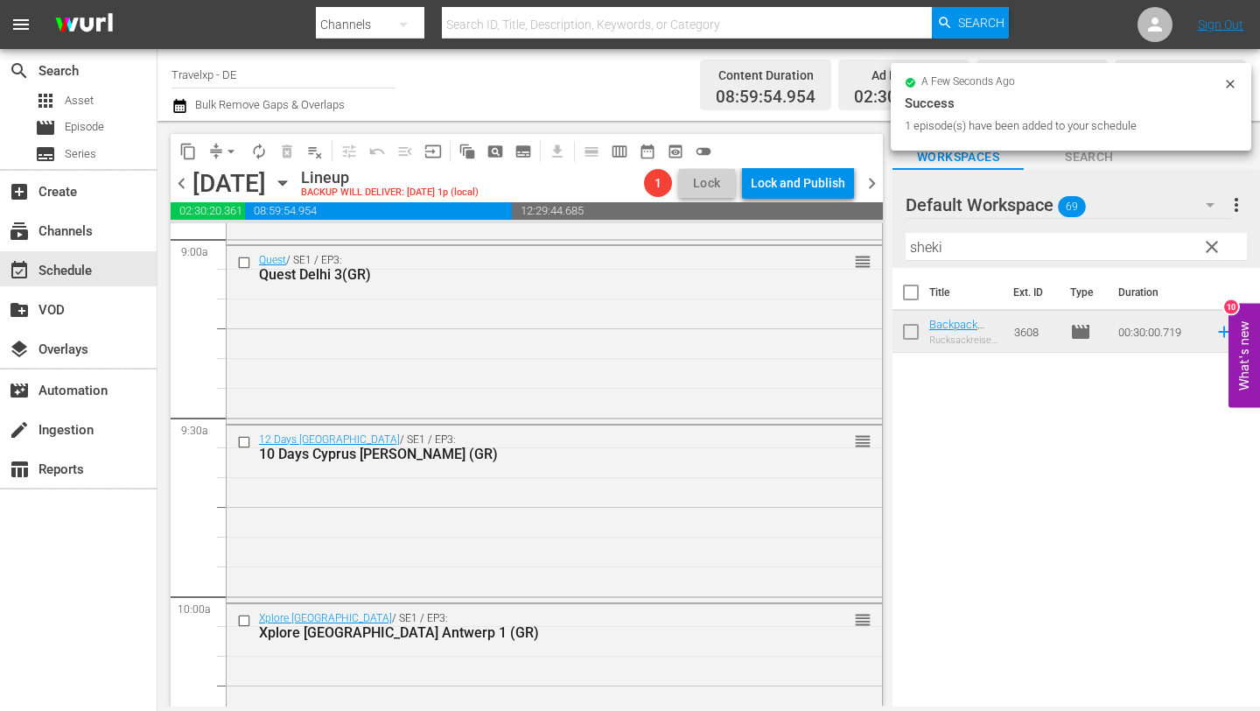
click at [1114, 242] on input "sheki" at bounding box center [1076, 247] width 341 height 28
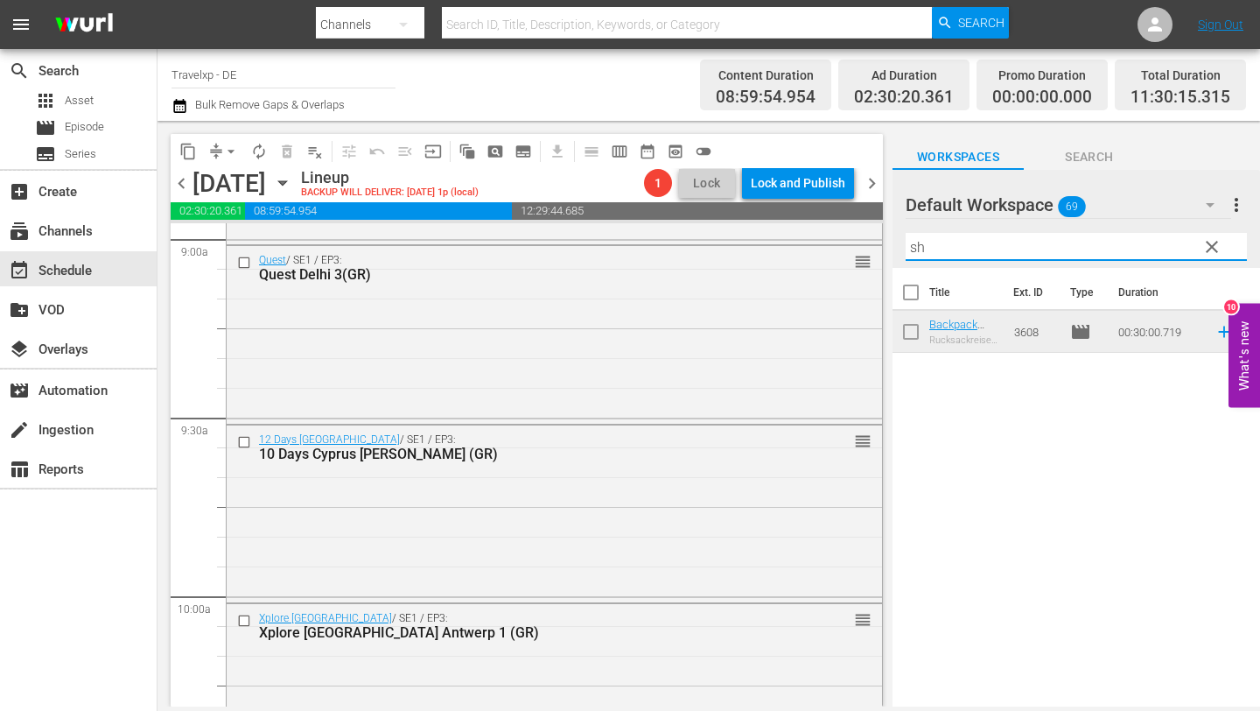
type input "s"
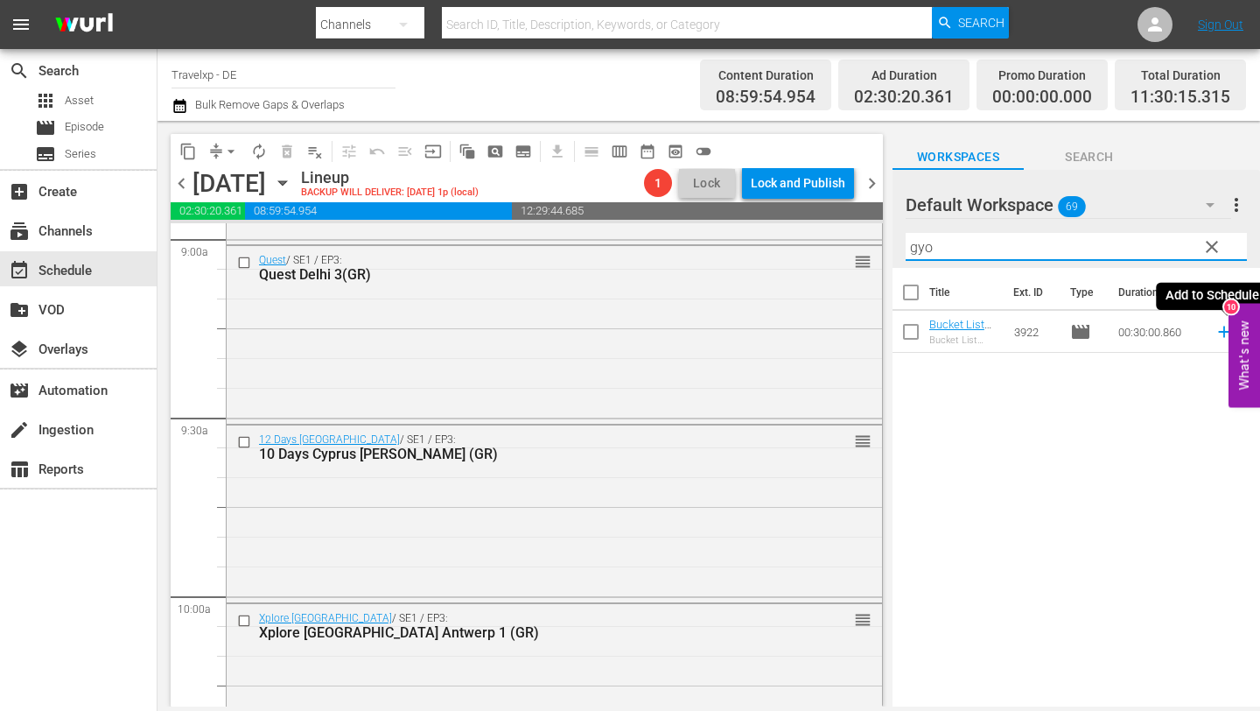
click at [1217, 333] on icon at bounding box center [1224, 331] width 19 height 19
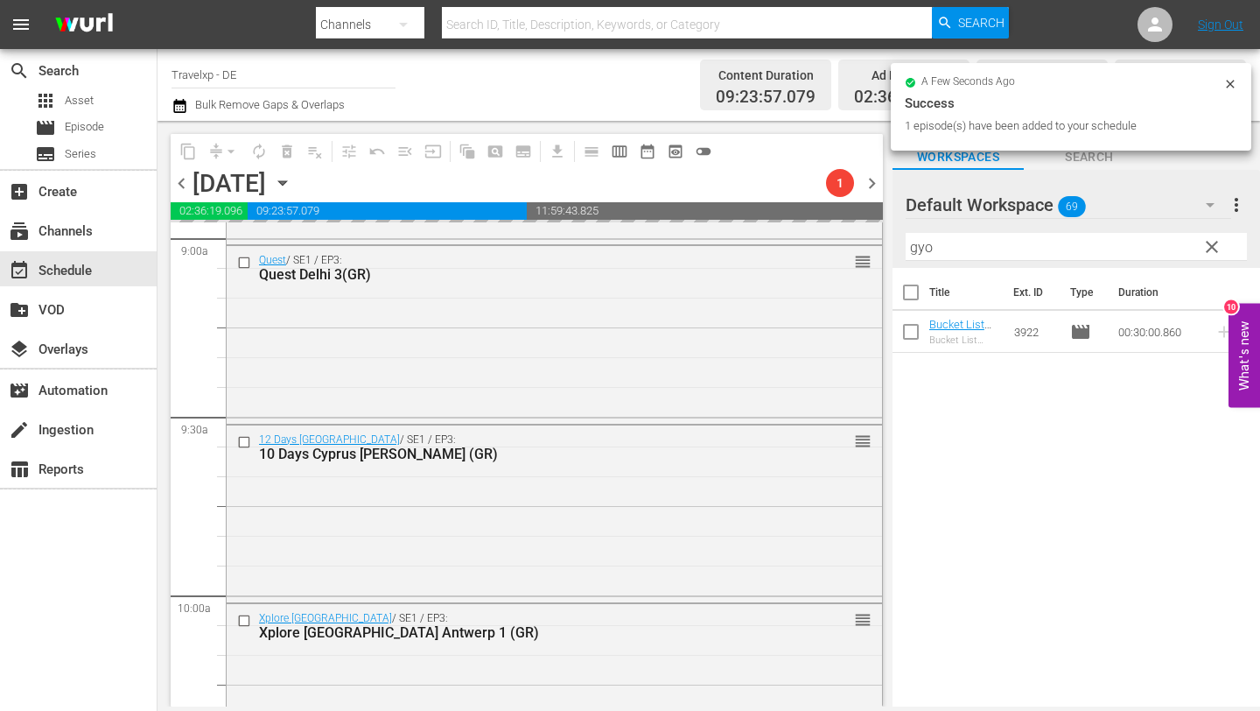
click at [1033, 260] on hr at bounding box center [1076, 260] width 341 height 1
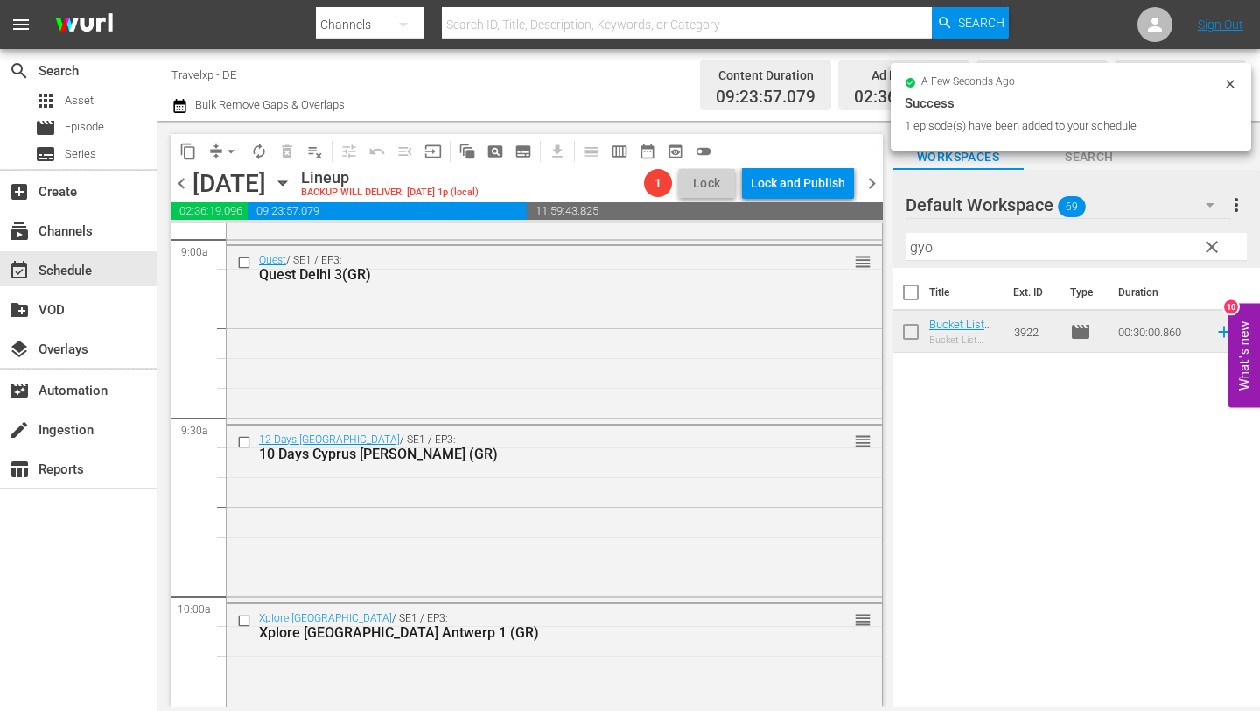
click at [1005, 249] on input "gyo" at bounding box center [1076, 247] width 341 height 28
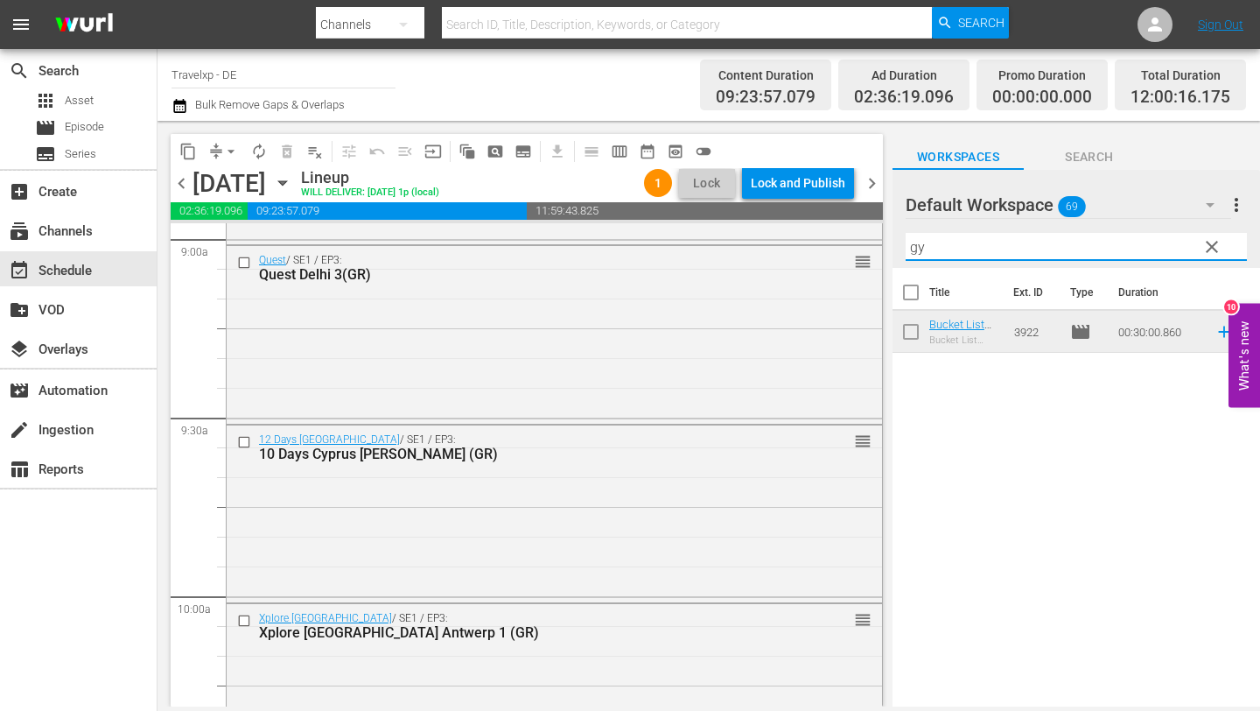
type input "g"
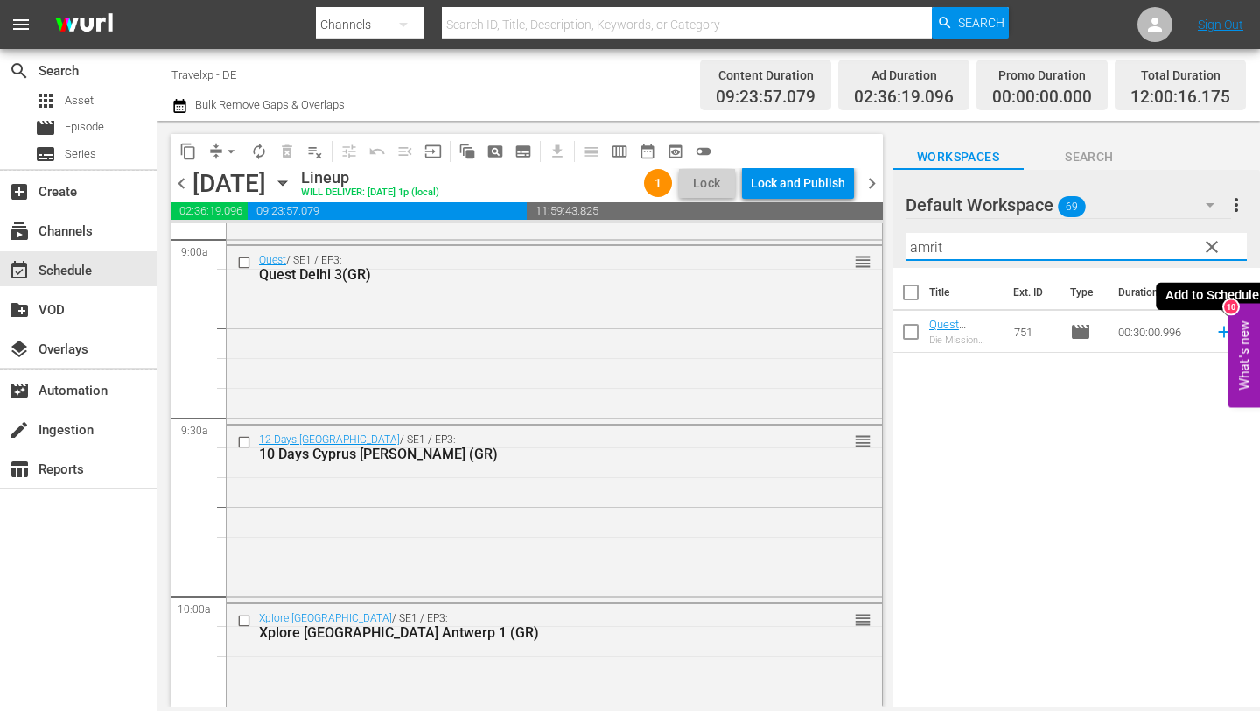
click at [1222, 333] on icon at bounding box center [1224, 331] width 19 height 19
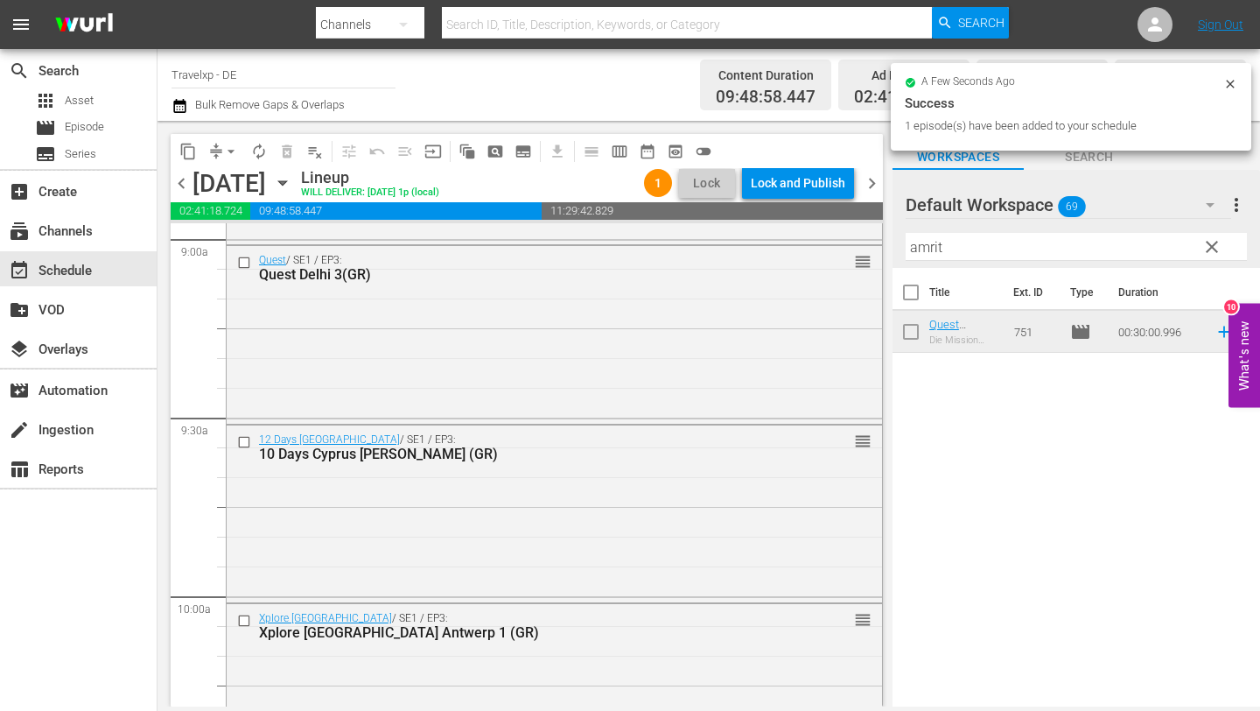
click at [1026, 255] on input "amrit" at bounding box center [1076, 247] width 341 height 28
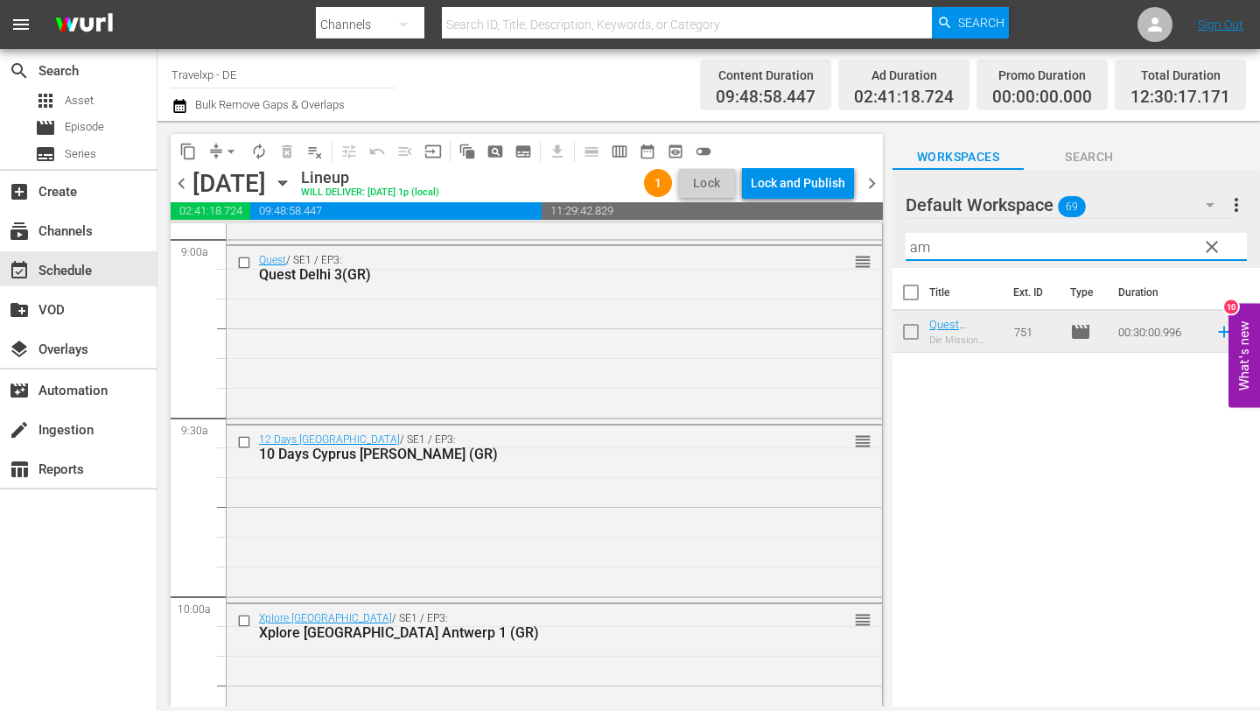
type input "a"
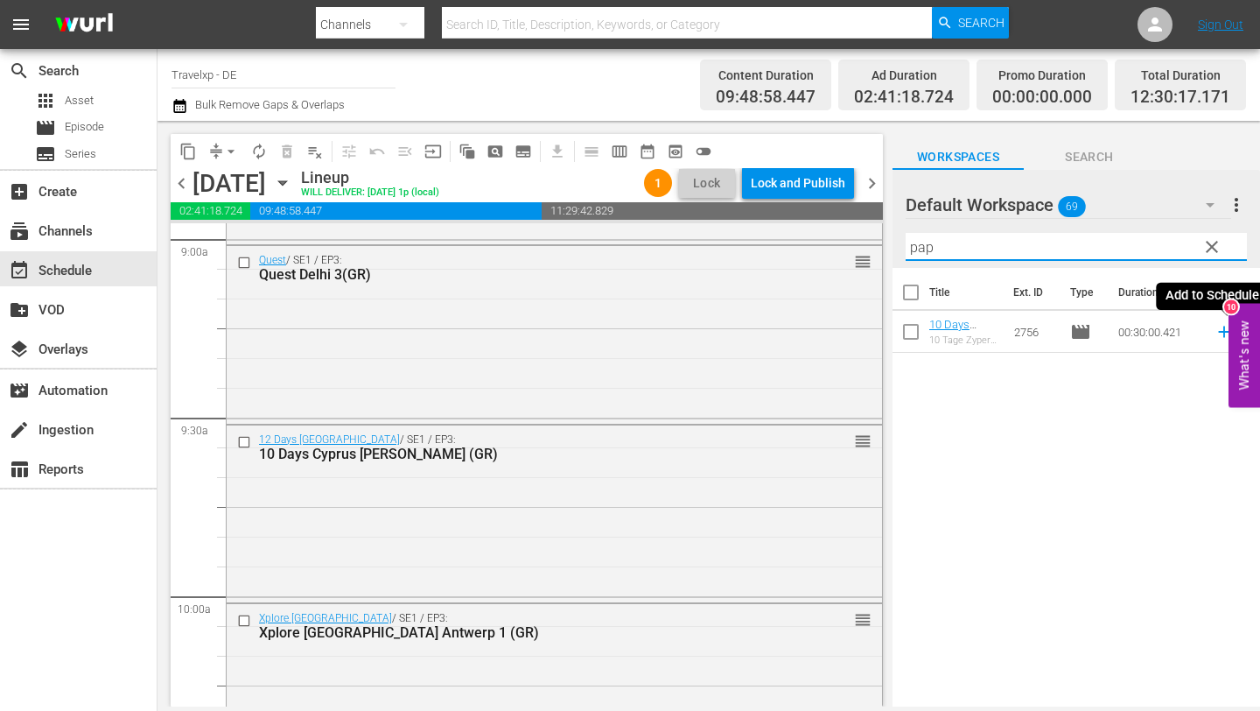
click at [1220, 332] on icon at bounding box center [1223, 331] width 11 height 11
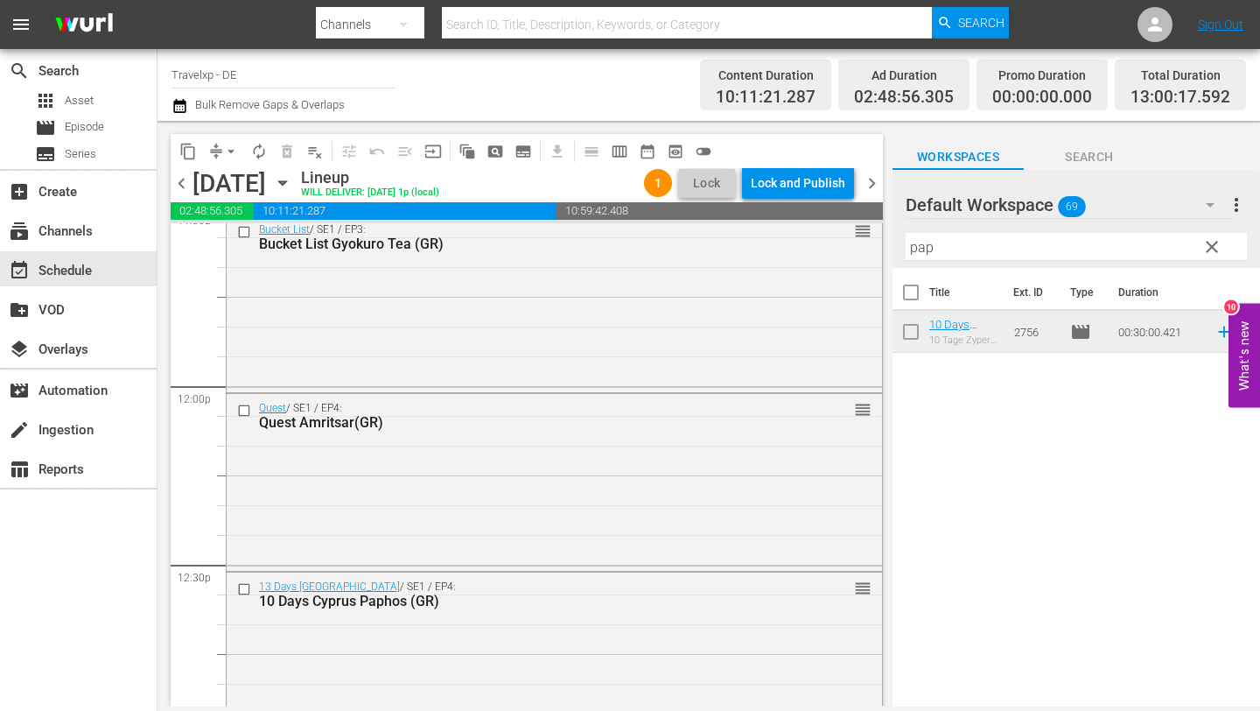
scroll to position [4123, 0]
click at [952, 247] on input "pap" at bounding box center [1076, 247] width 341 height 28
type input "p"
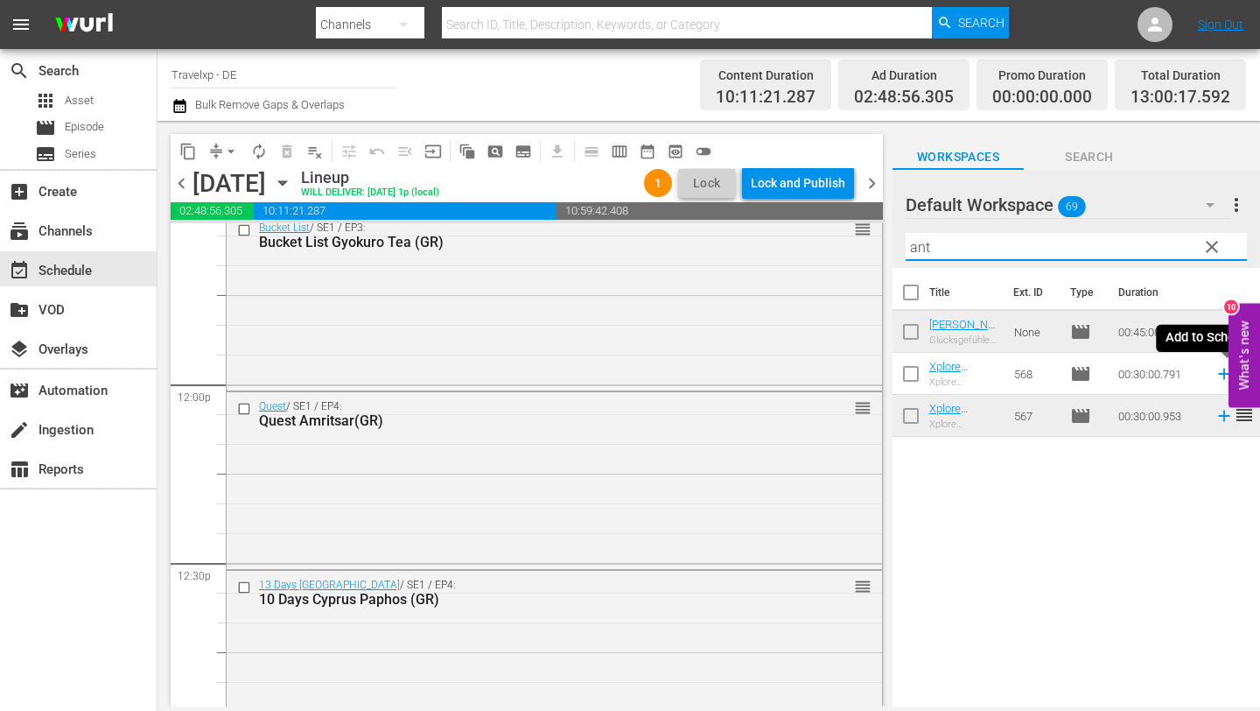
type input "ant"
click at [1222, 370] on icon at bounding box center [1224, 373] width 19 height 19
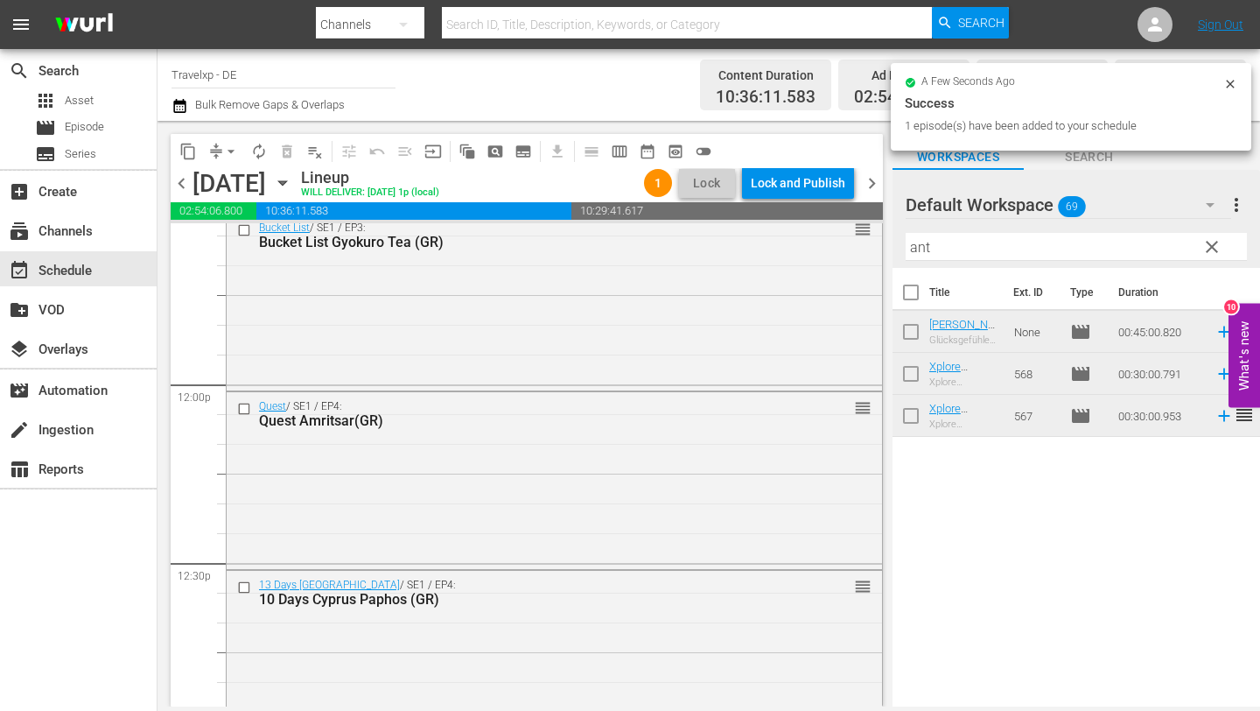
click at [1209, 248] on span "clear" at bounding box center [1211, 246] width 21 height 21
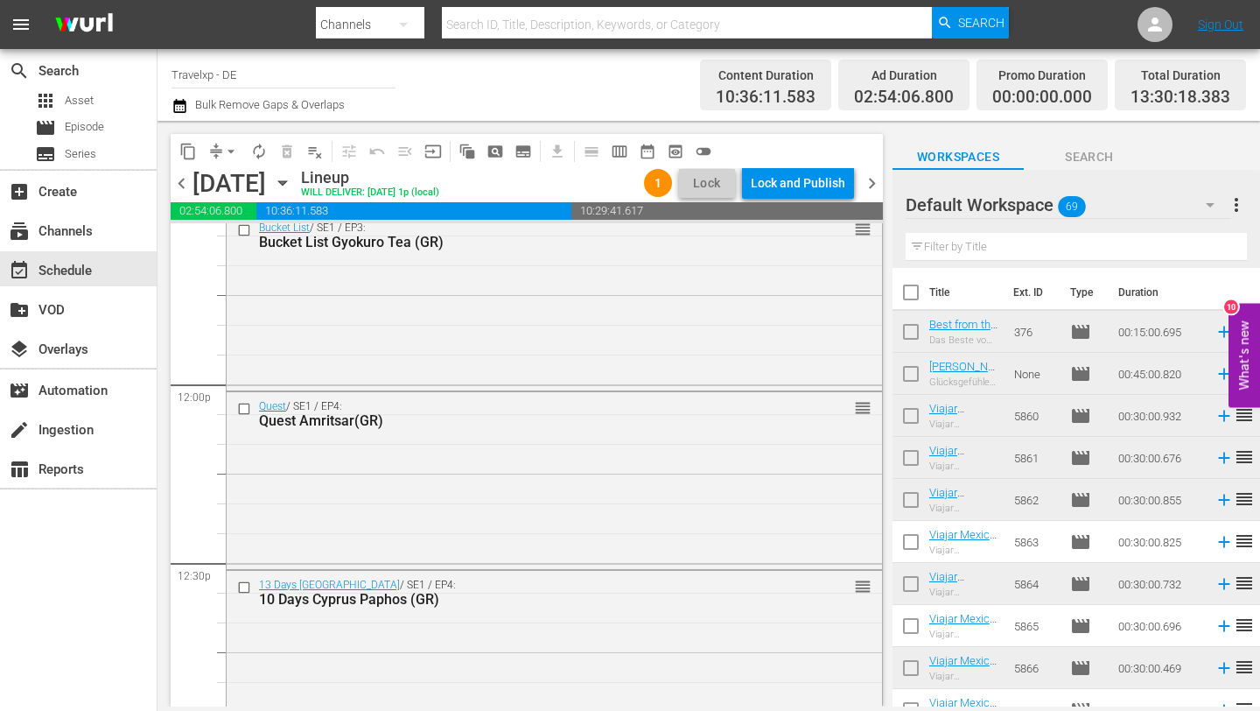
click at [1049, 234] on input "text" at bounding box center [1076, 247] width 341 height 28
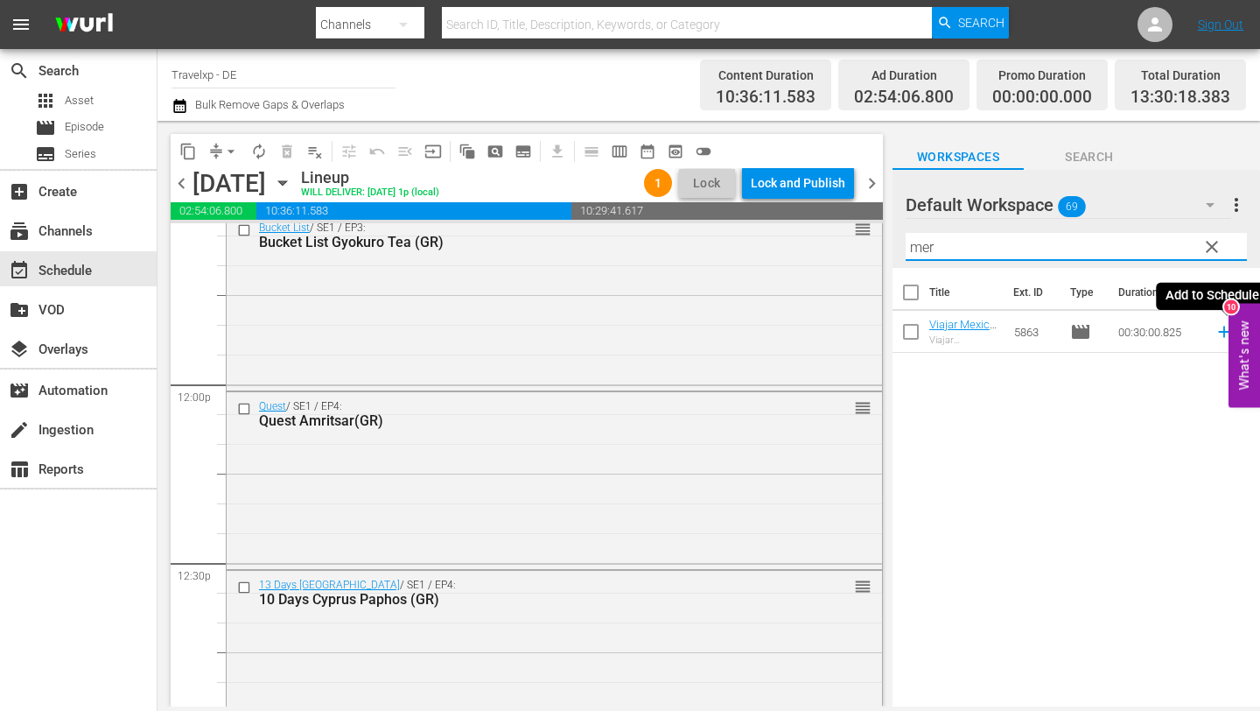
click at [1223, 331] on icon at bounding box center [1223, 331] width 11 height 11
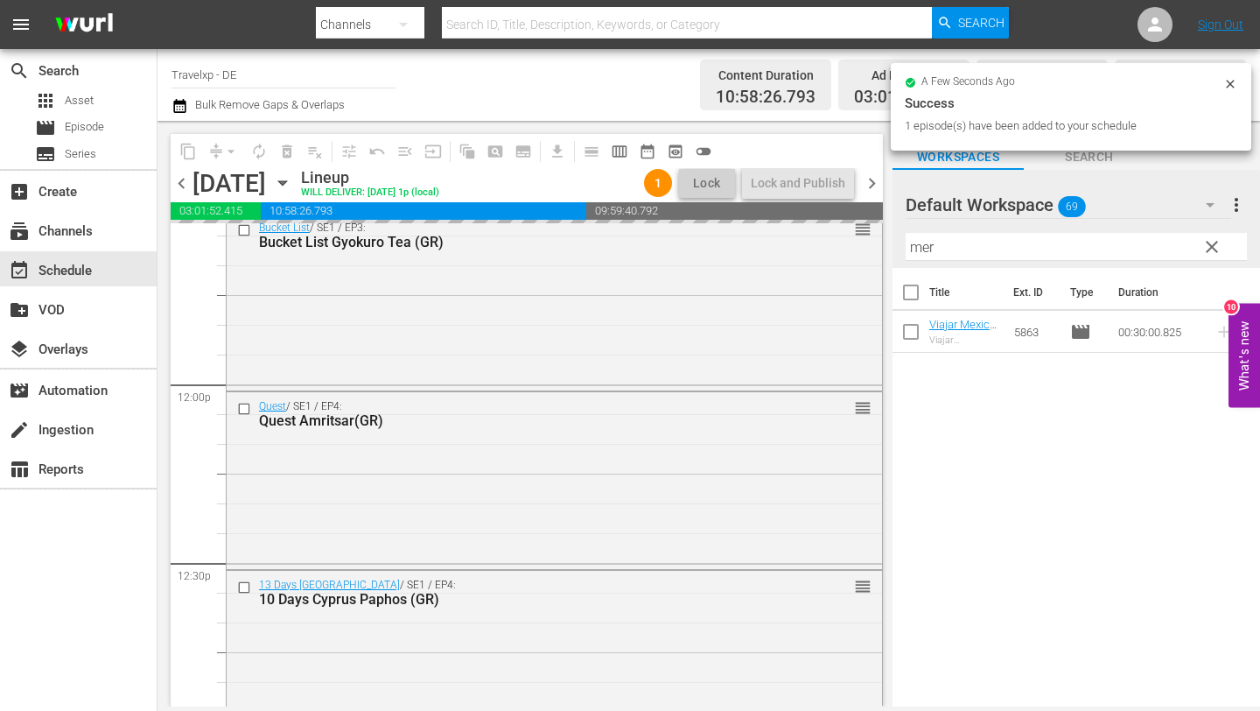
click at [945, 244] on input "mer" at bounding box center [1076, 247] width 341 height 28
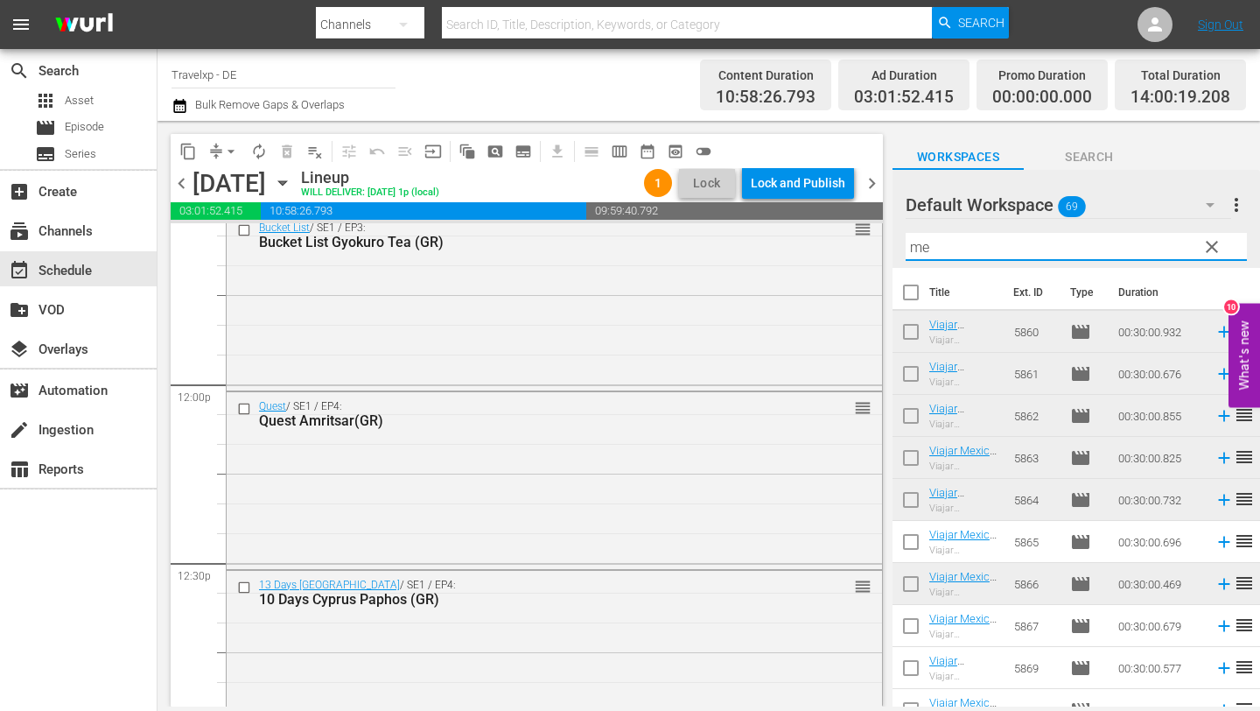
type input "m"
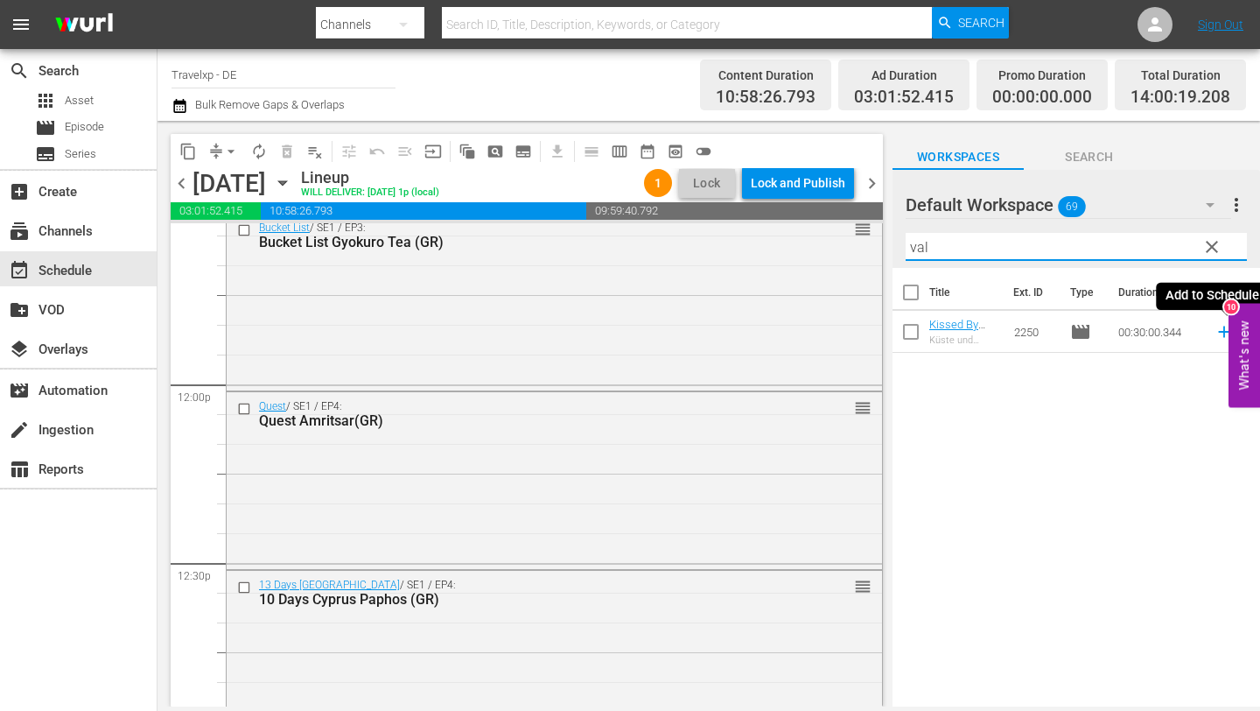
click at [1223, 336] on icon at bounding box center [1223, 331] width 11 height 11
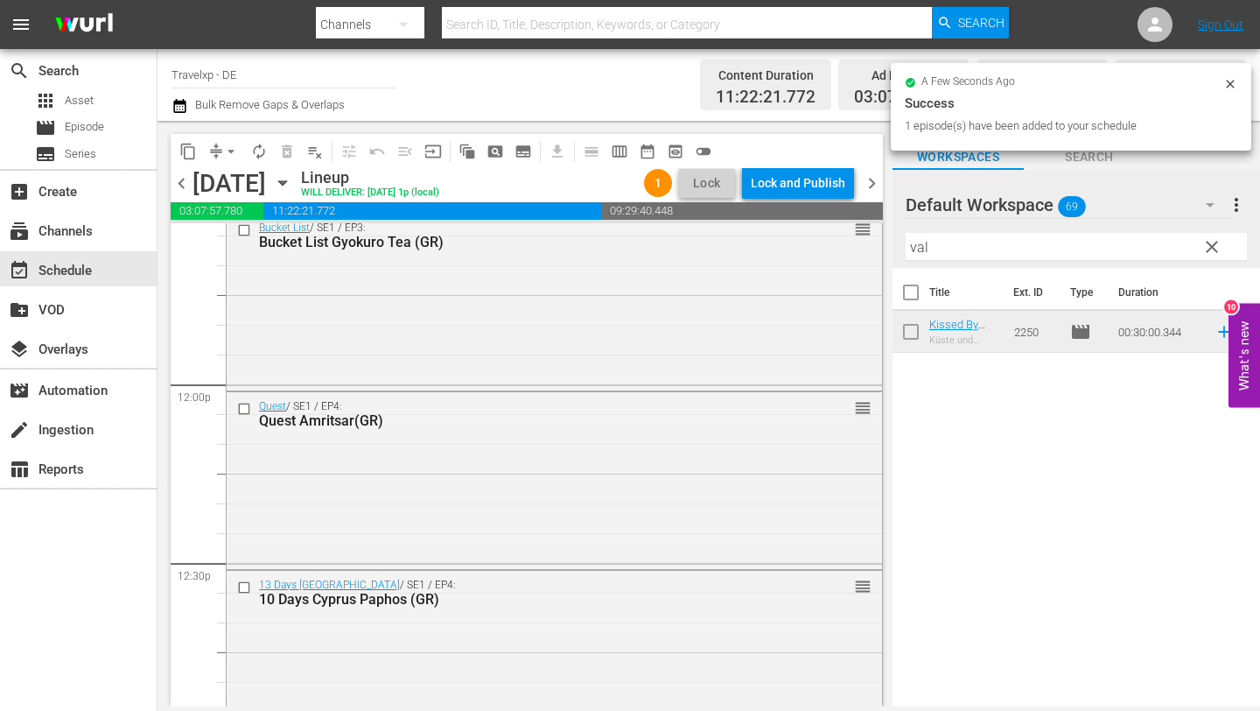
click at [985, 258] on input "val" at bounding box center [1076, 247] width 341 height 28
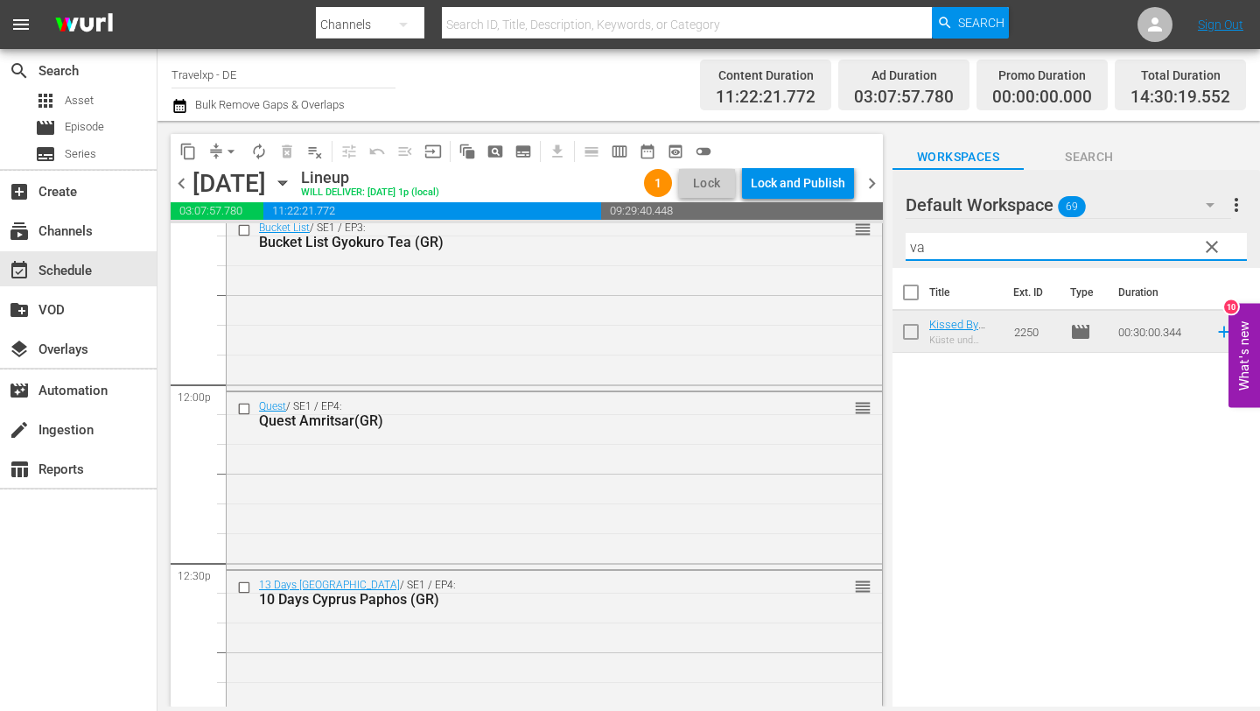
type input "v"
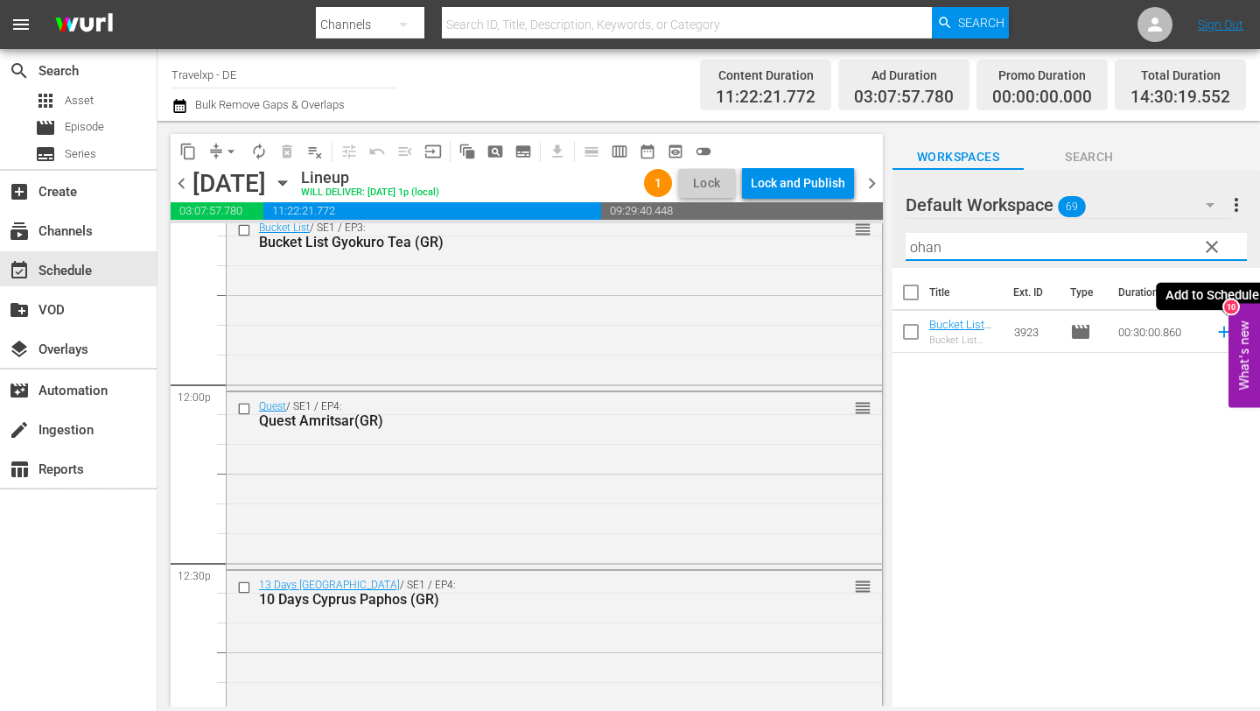
click at [1221, 332] on icon at bounding box center [1223, 331] width 11 height 11
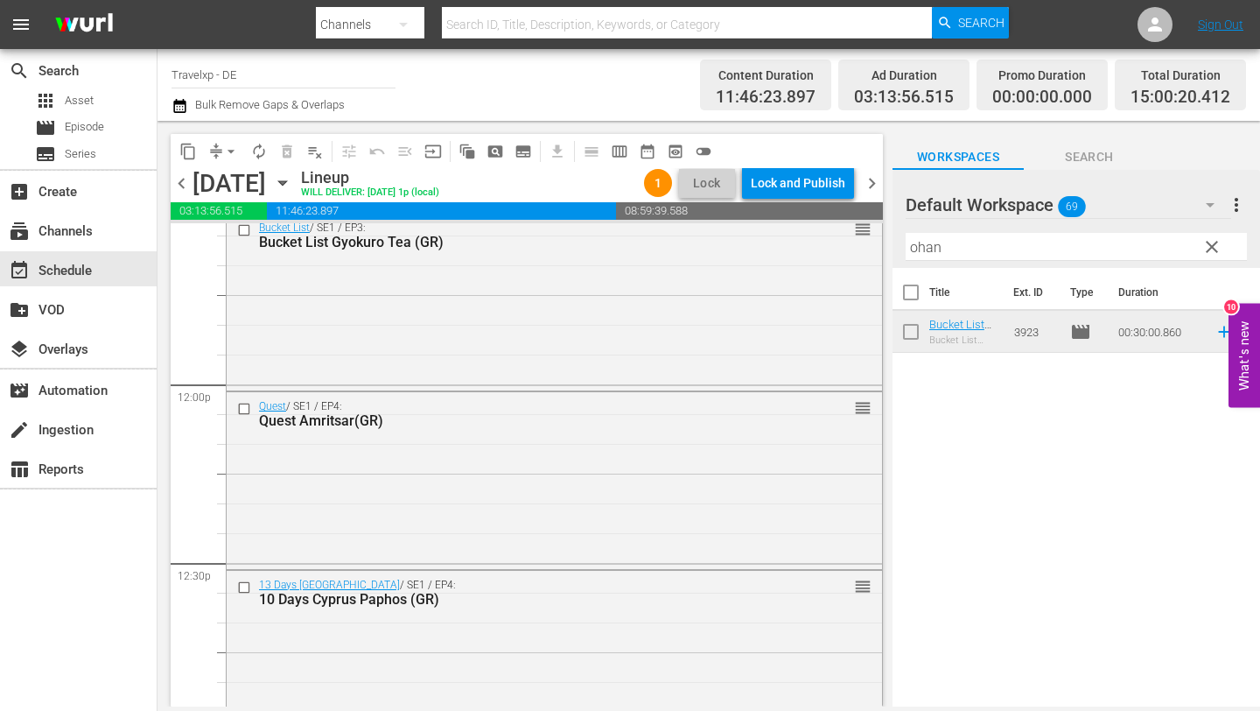
click at [1096, 248] on input "ohan" at bounding box center [1076, 247] width 341 height 28
type input "o"
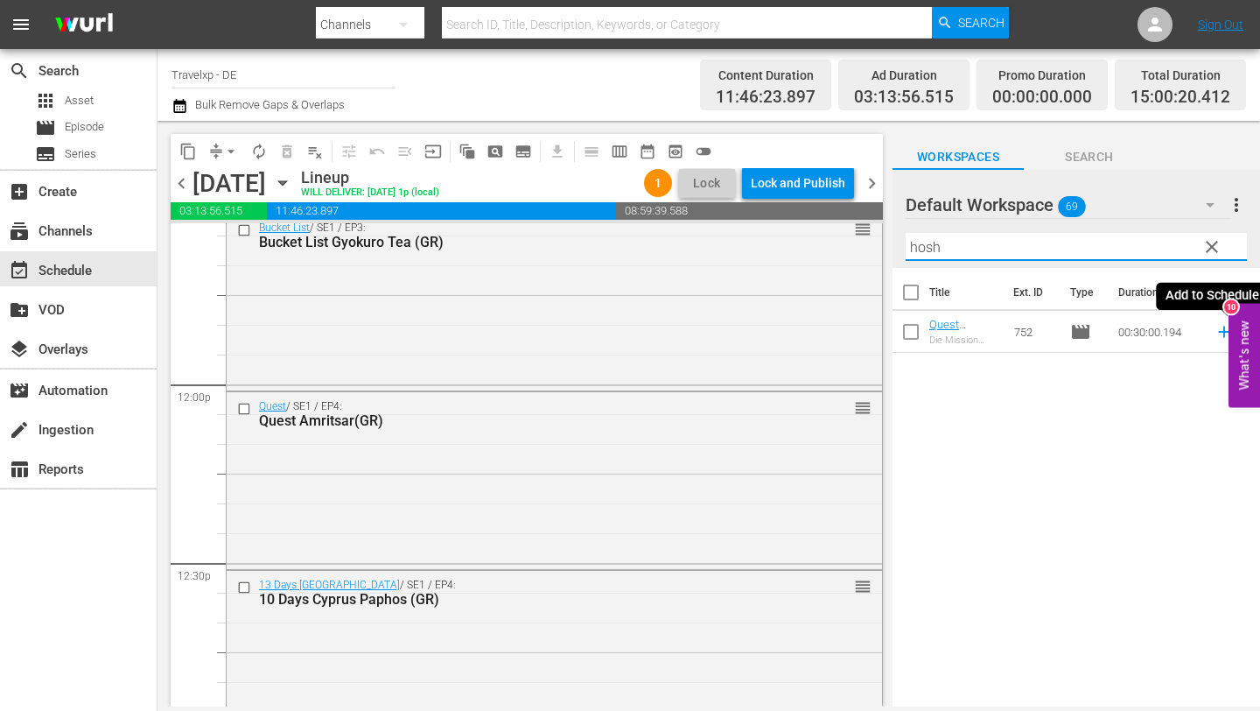
click at [1224, 333] on icon at bounding box center [1223, 331] width 11 height 11
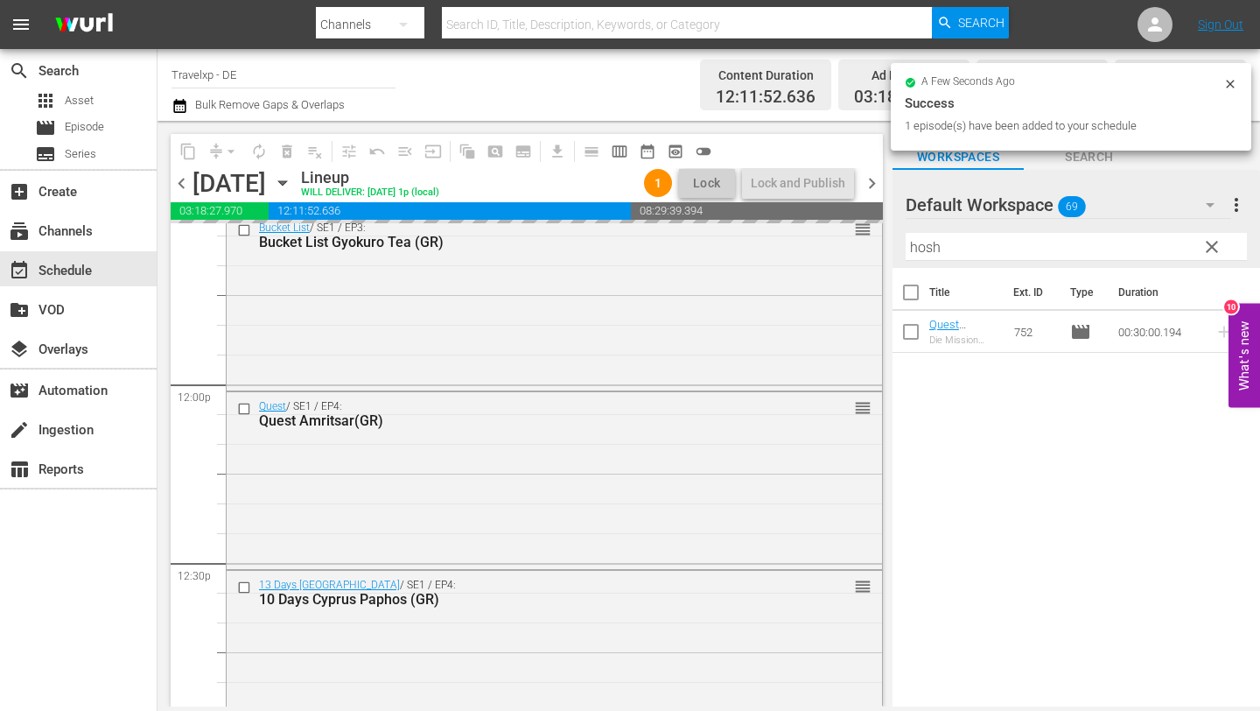
click at [1023, 246] on input "hosh" at bounding box center [1076, 247] width 341 height 28
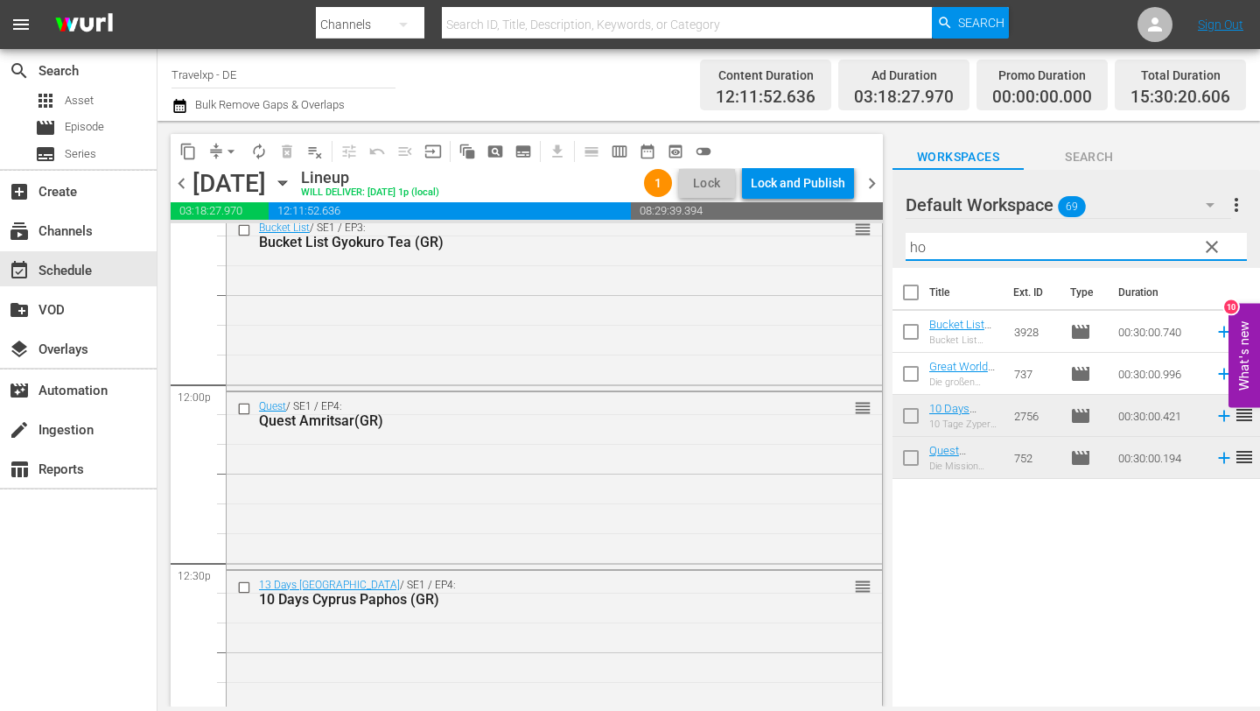
type input "h"
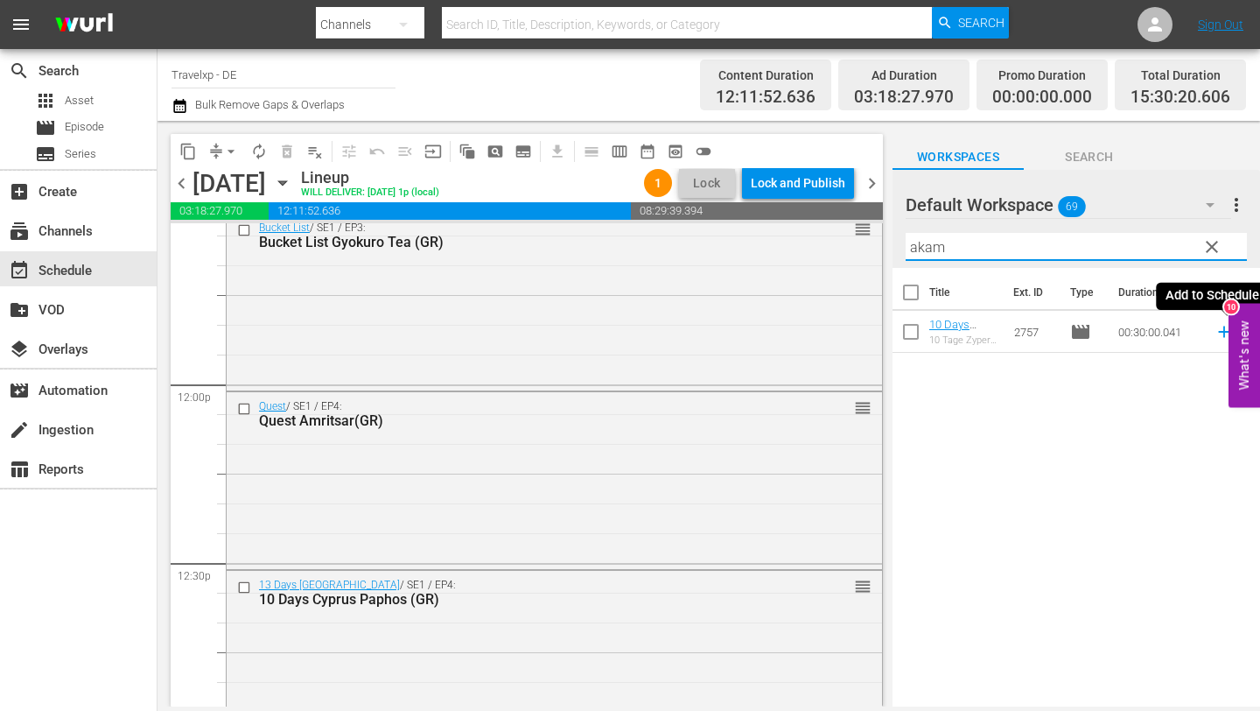
click at [1224, 329] on icon at bounding box center [1223, 331] width 11 height 11
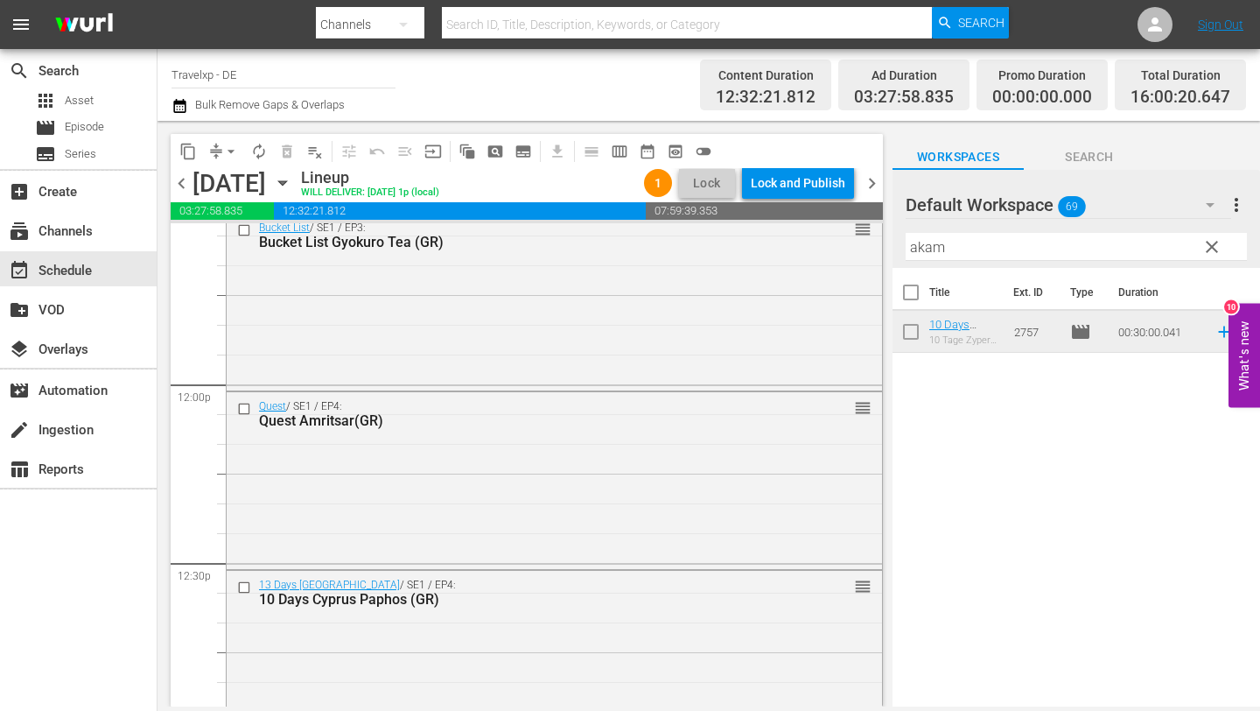
click at [956, 248] on input "akam" at bounding box center [1076, 247] width 341 height 28
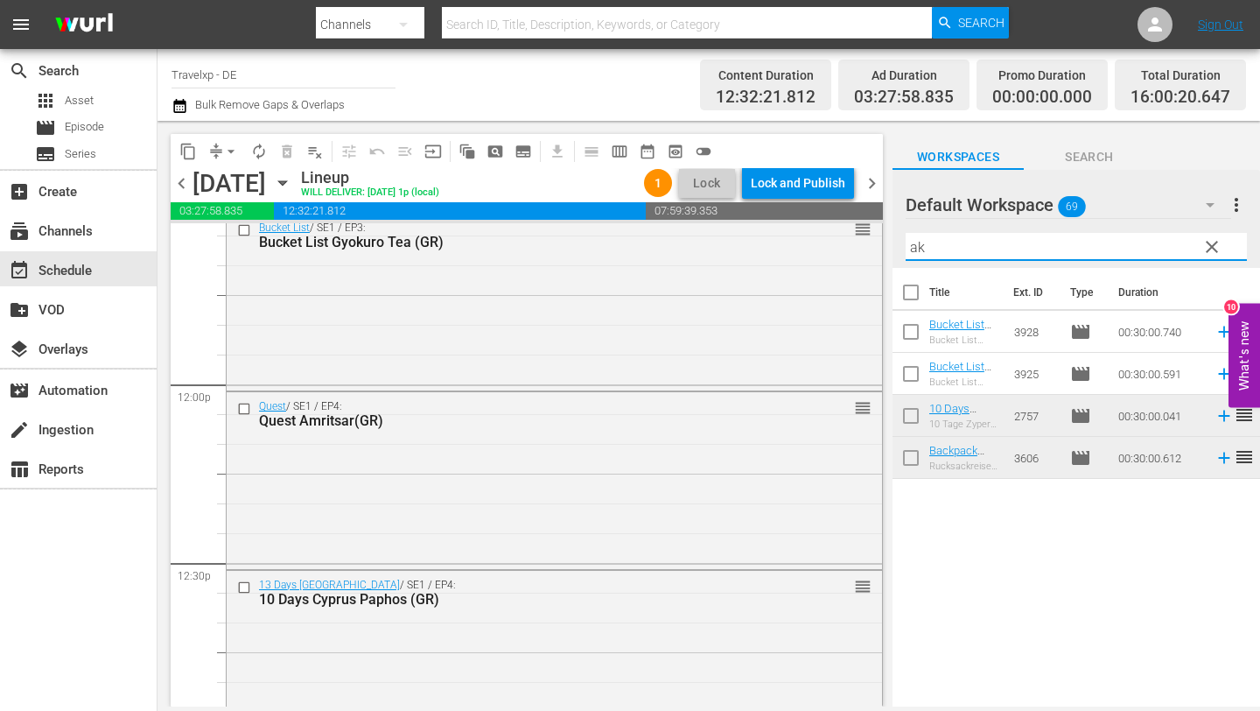
type input "a"
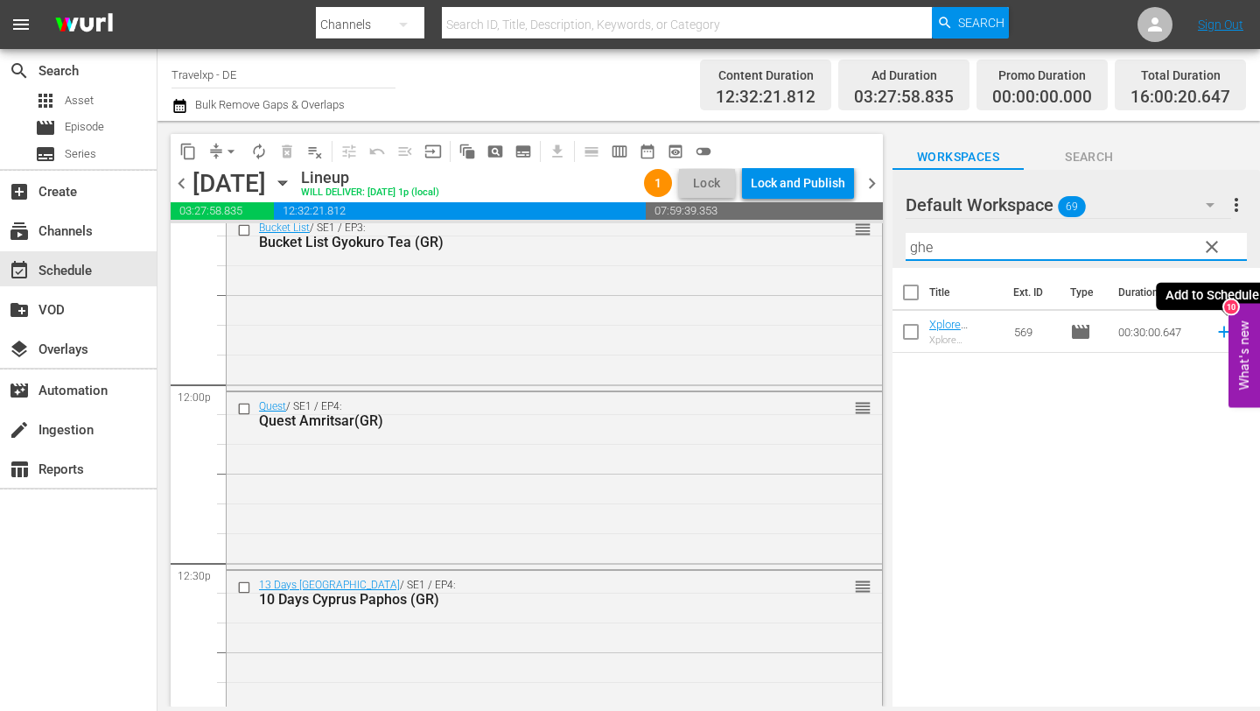
click at [1221, 329] on icon at bounding box center [1224, 331] width 19 height 19
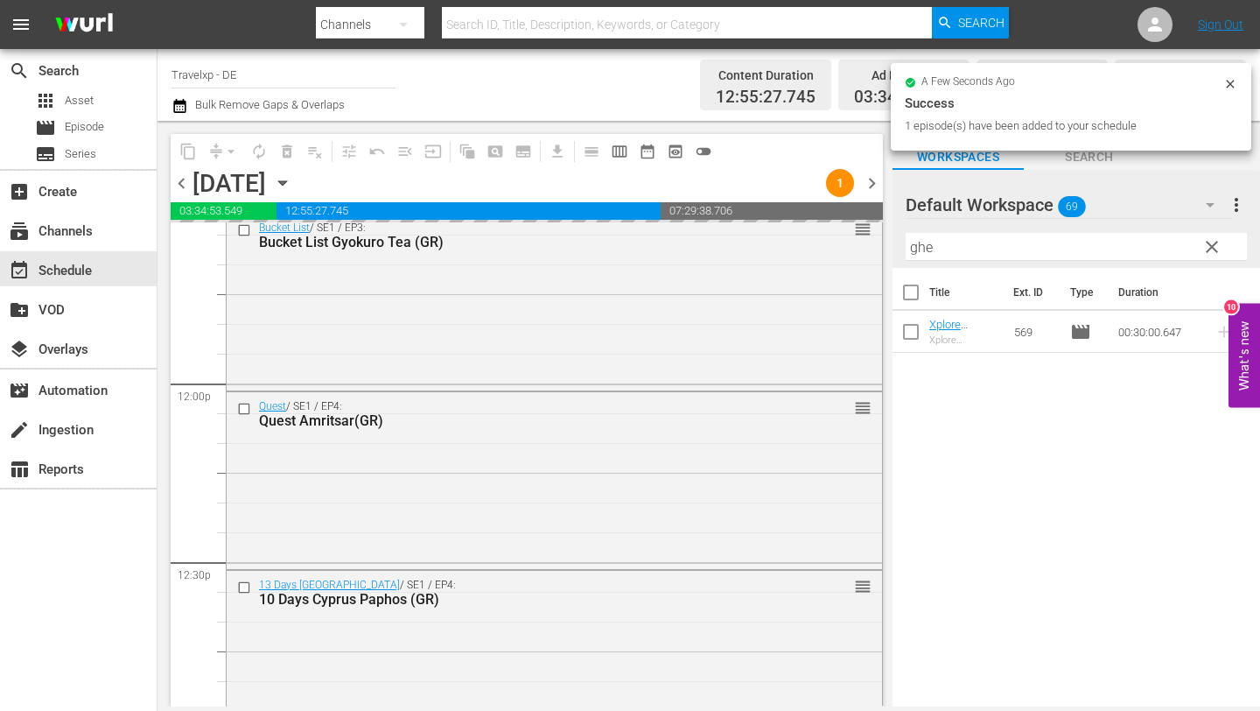
click at [1054, 249] on input "ghe" at bounding box center [1076, 247] width 341 height 28
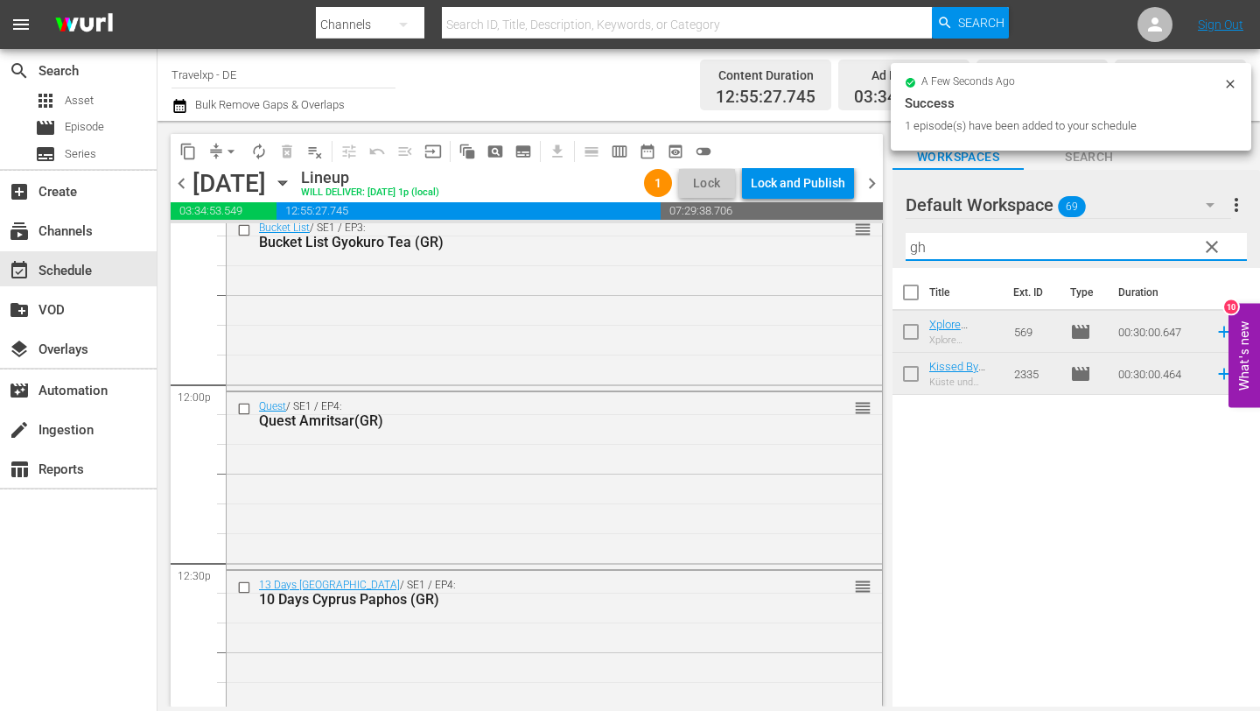
type input "g"
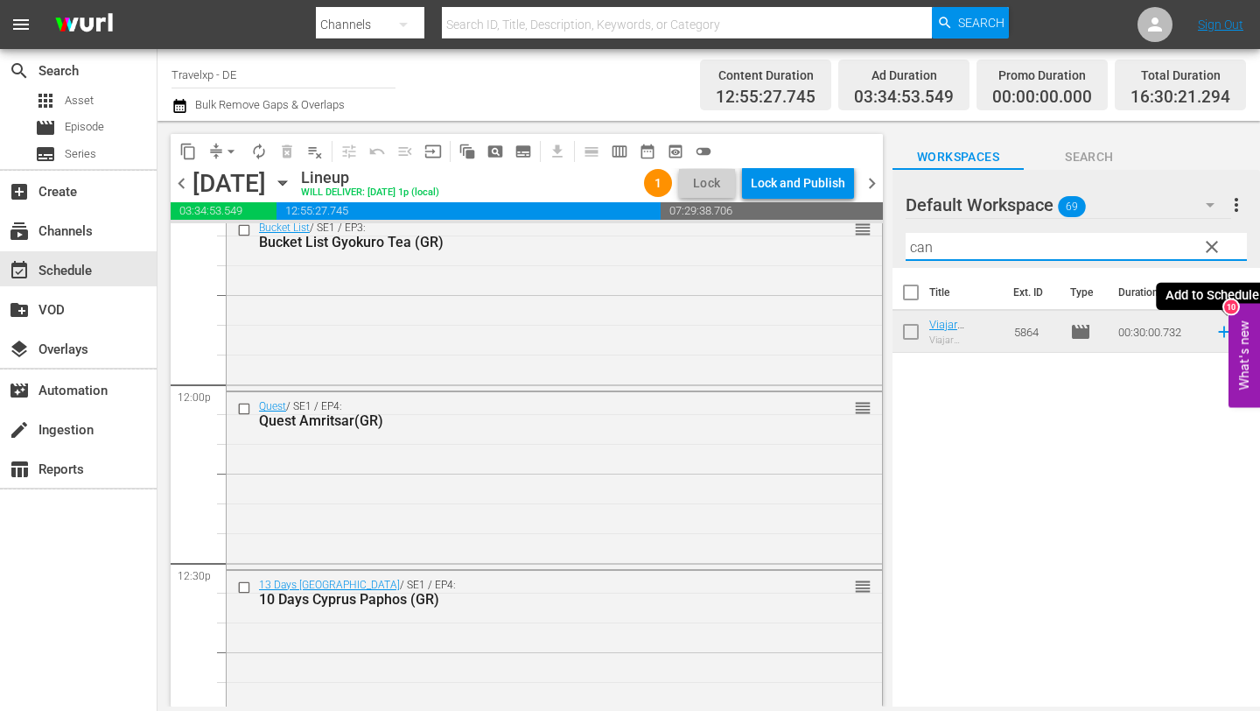
click at [1222, 332] on icon at bounding box center [1224, 331] width 19 height 19
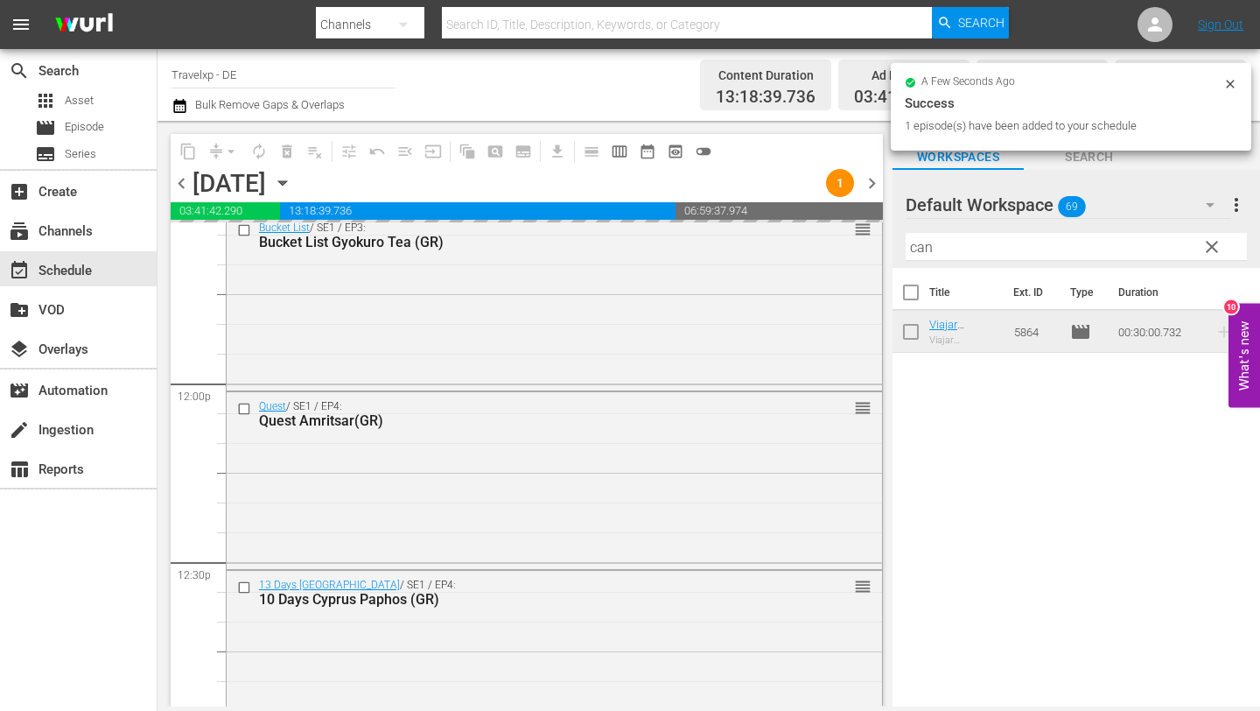
click at [1023, 246] on input "can" at bounding box center [1076, 247] width 341 height 28
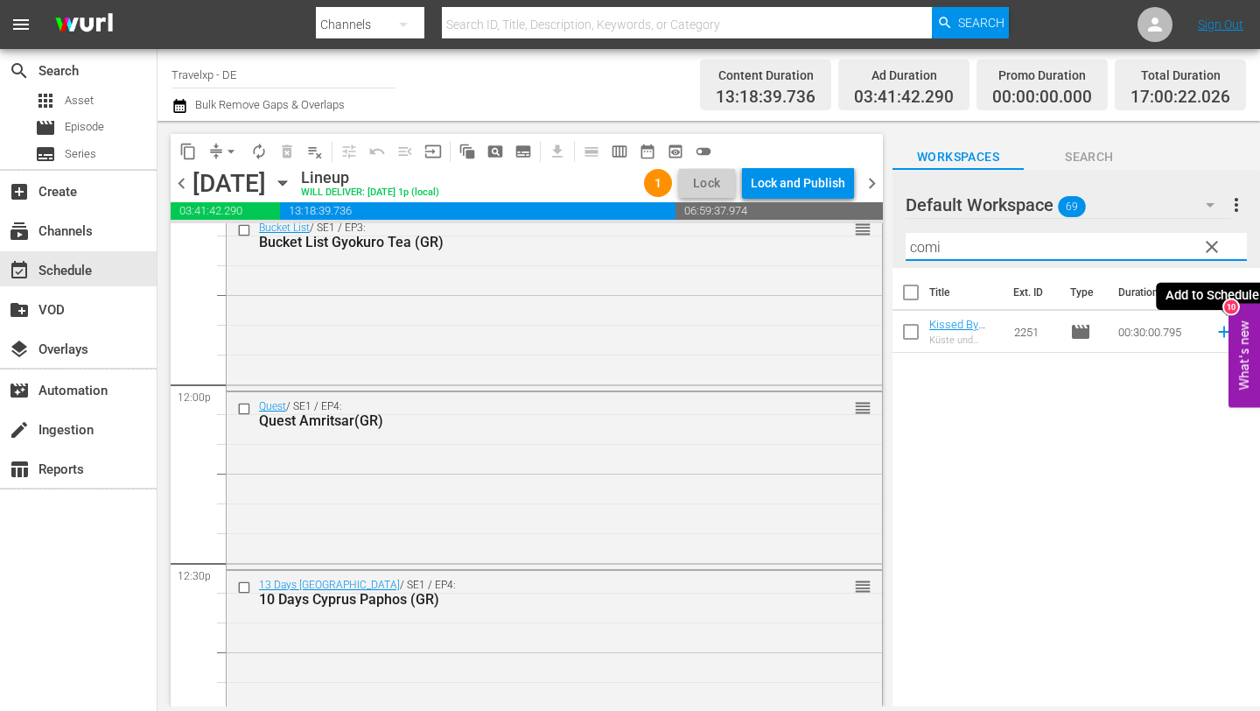
click at [1221, 330] on icon at bounding box center [1224, 331] width 19 height 19
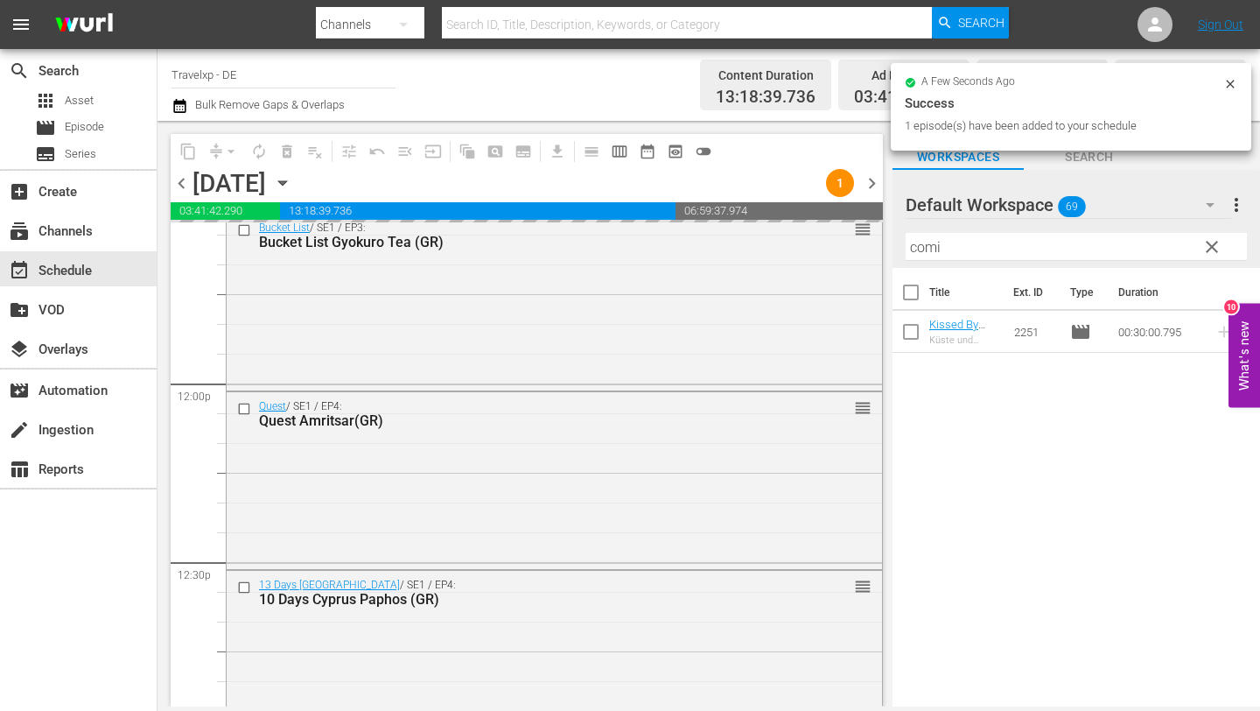
click at [1035, 244] on input "comi" at bounding box center [1076, 247] width 341 height 28
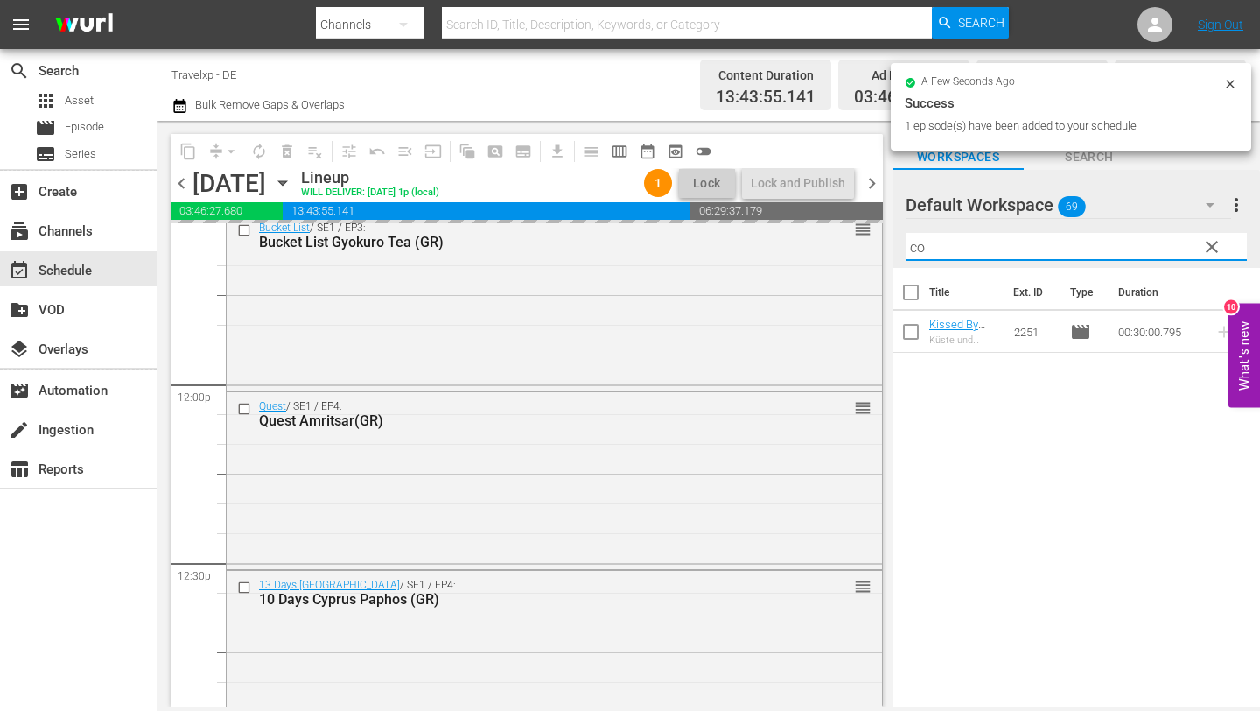
type input "c"
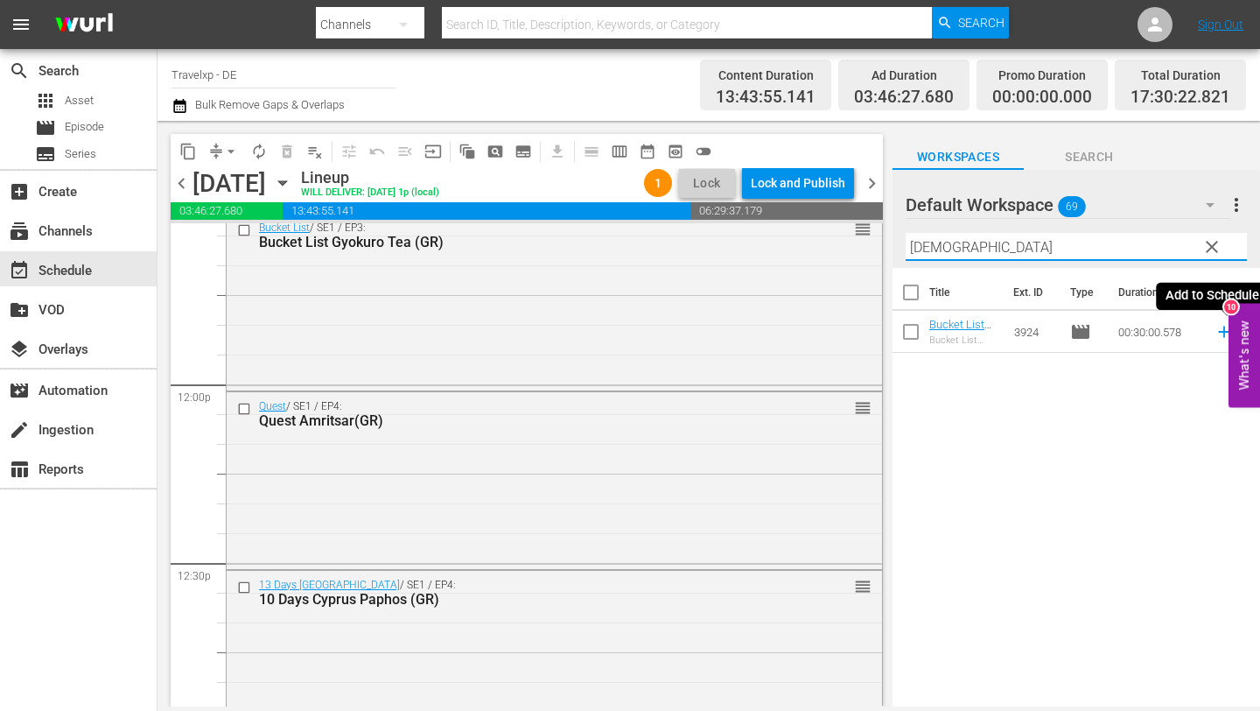
click at [1219, 333] on icon at bounding box center [1224, 331] width 19 height 19
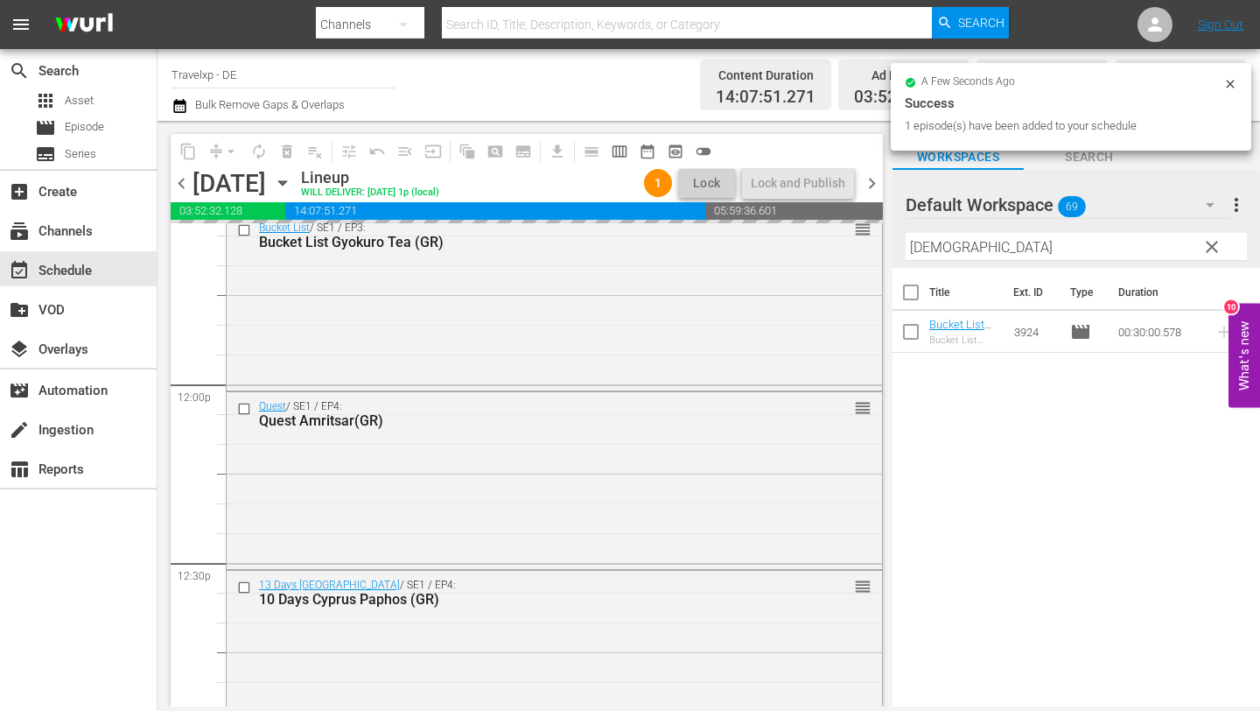
click at [1029, 249] on input "[DEMOGRAPHIC_DATA]" at bounding box center [1076, 247] width 341 height 28
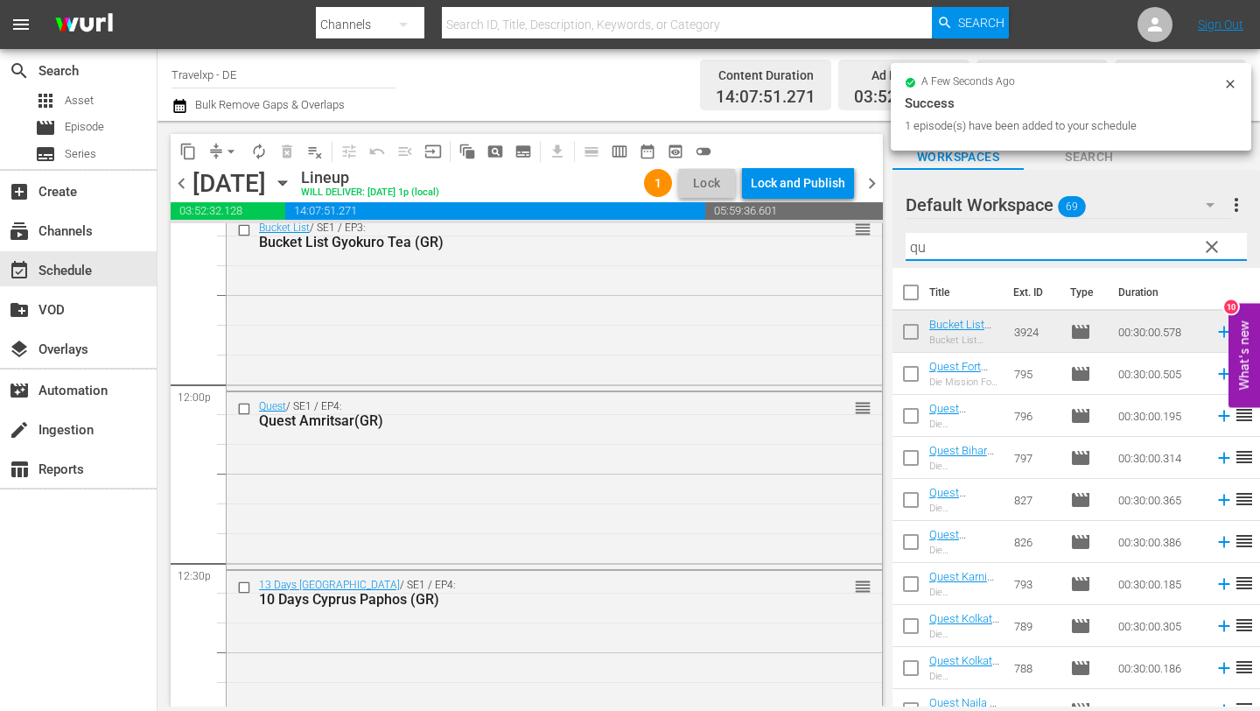
type input "q"
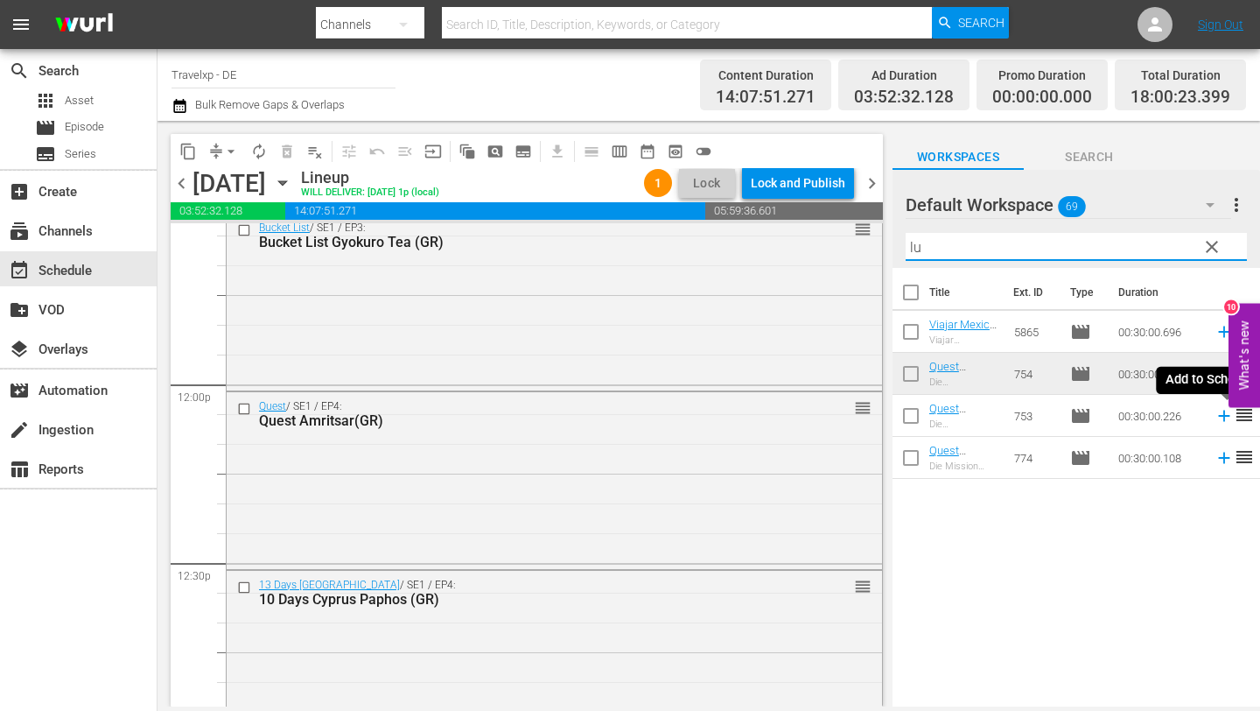
click at [1221, 416] on icon at bounding box center [1223, 415] width 11 height 11
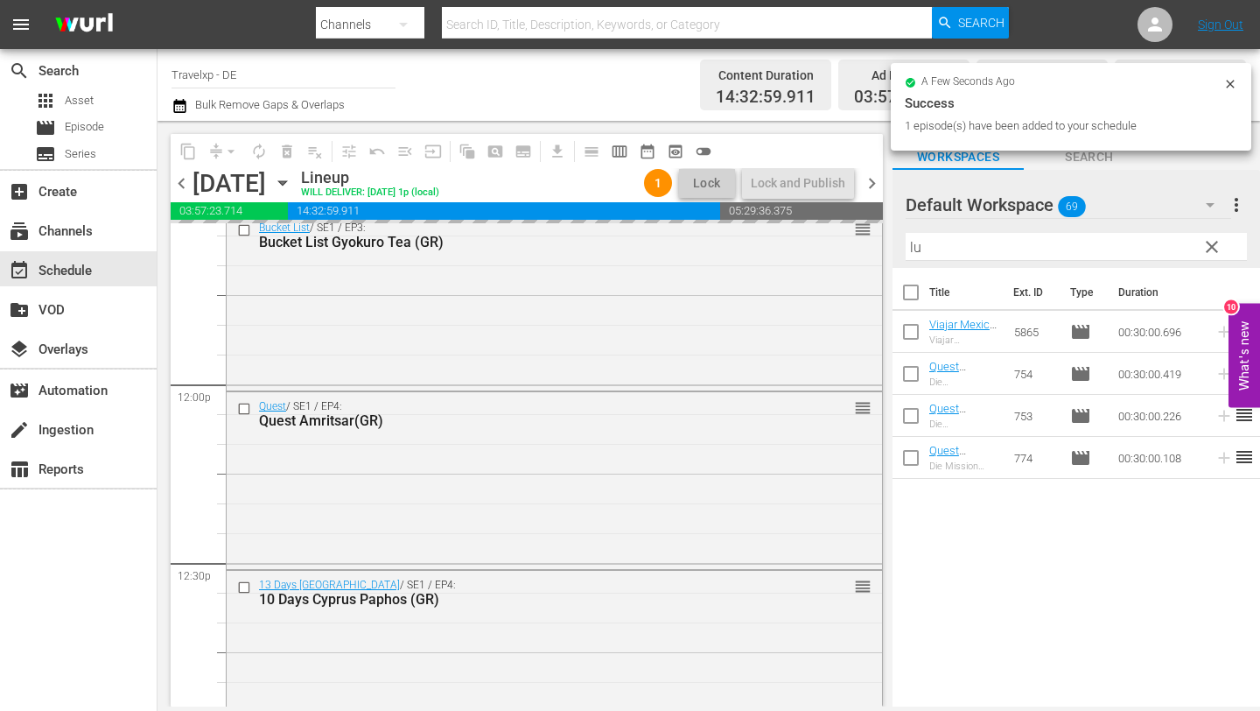
click at [1074, 244] on input "lu" at bounding box center [1076, 247] width 341 height 28
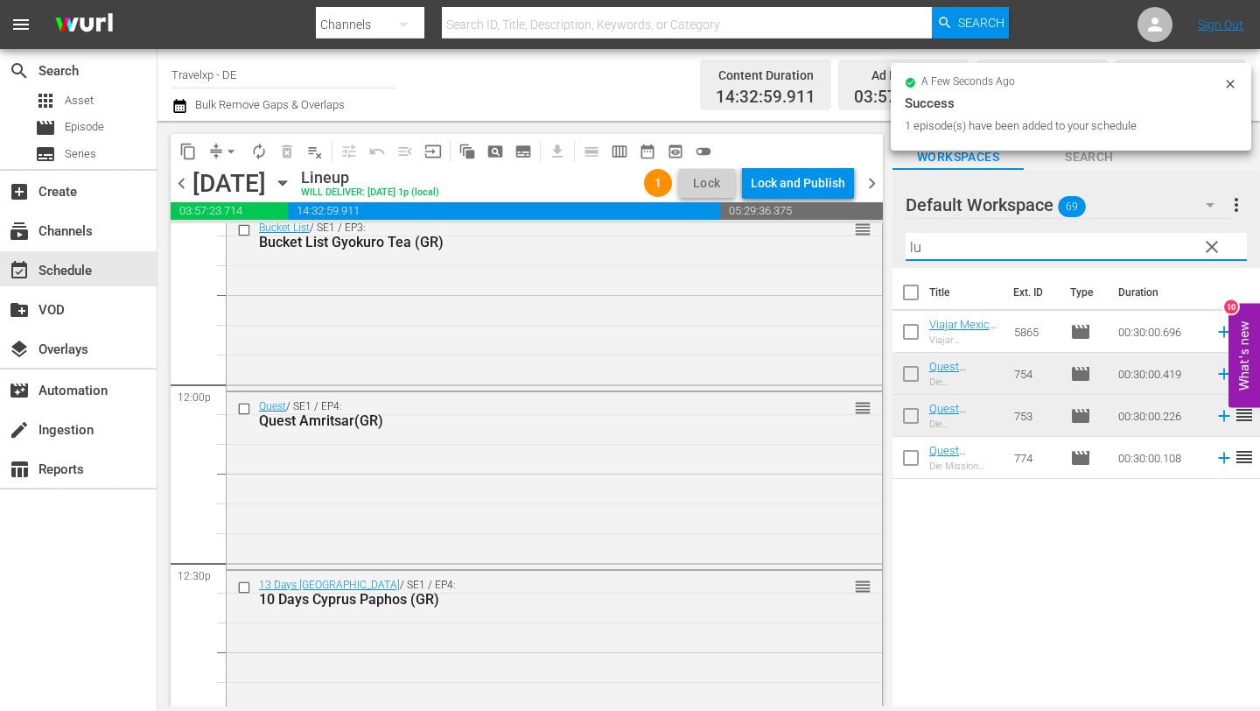
type input "l"
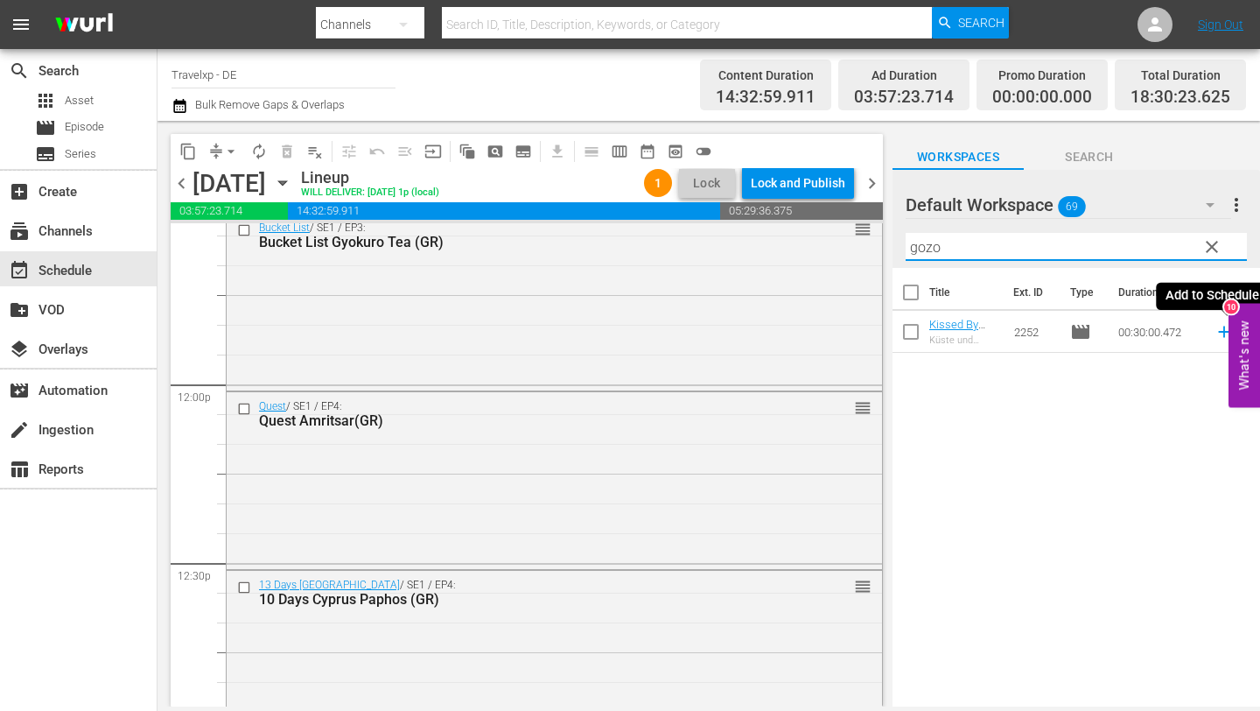
click at [1222, 328] on icon at bounding box center [1224, 331] width 19 height 19
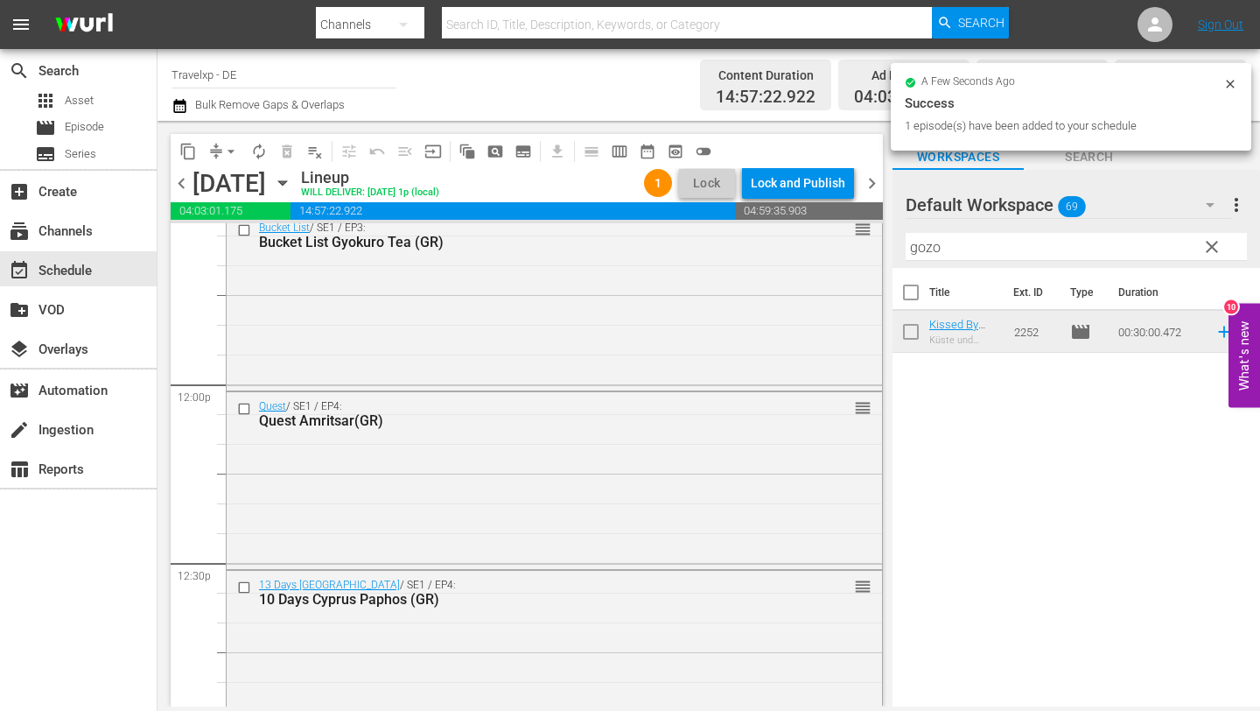
click at [986, 242] on input "gozo" at bounding box center [1076, 247] width 341 height 28
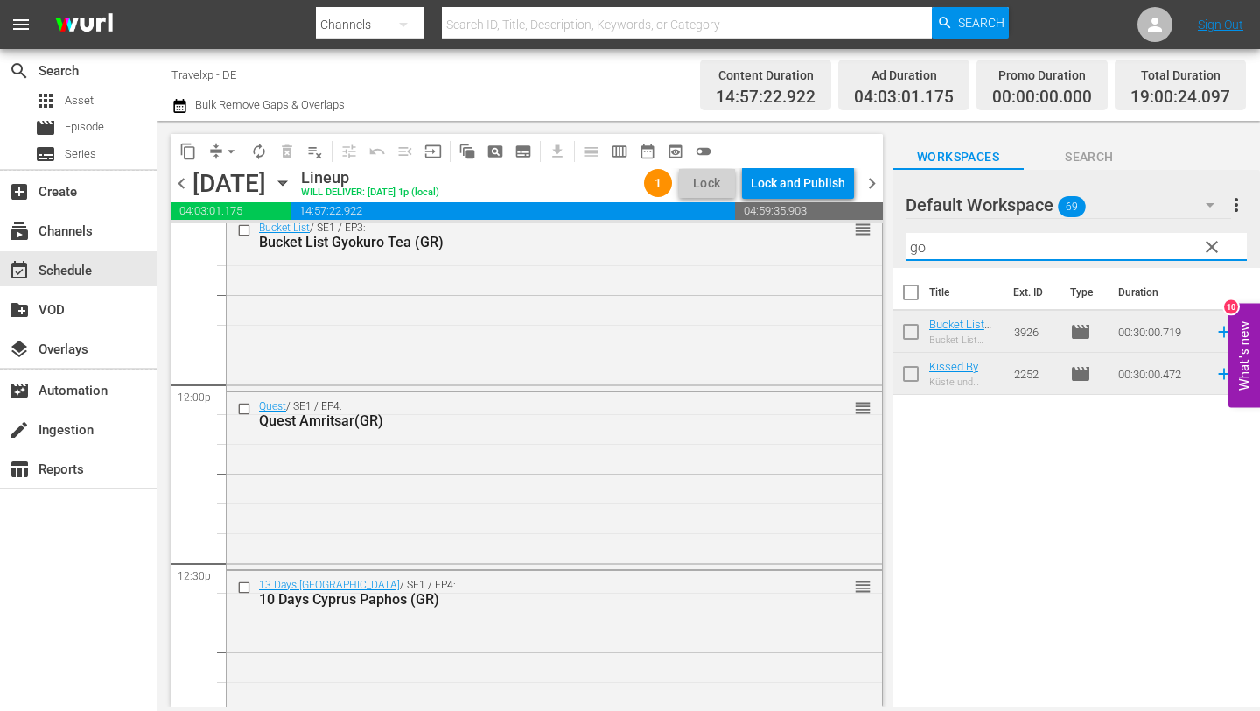
type input "g"
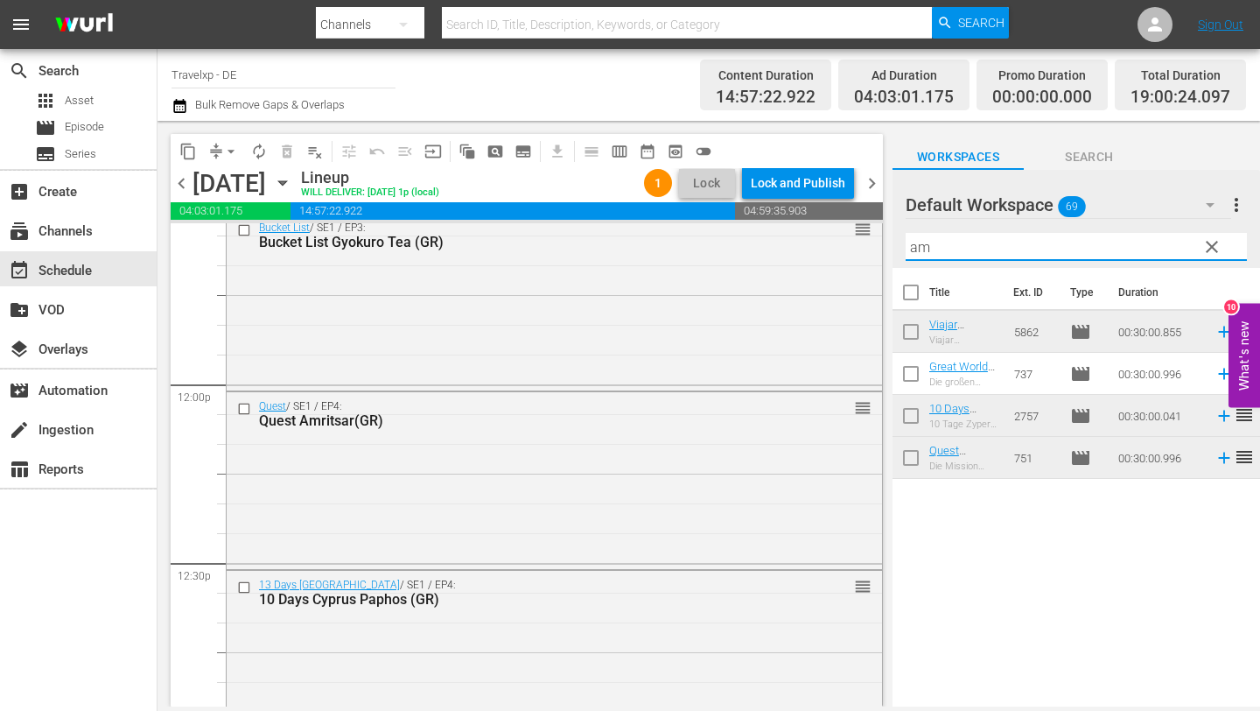
type input "ama"
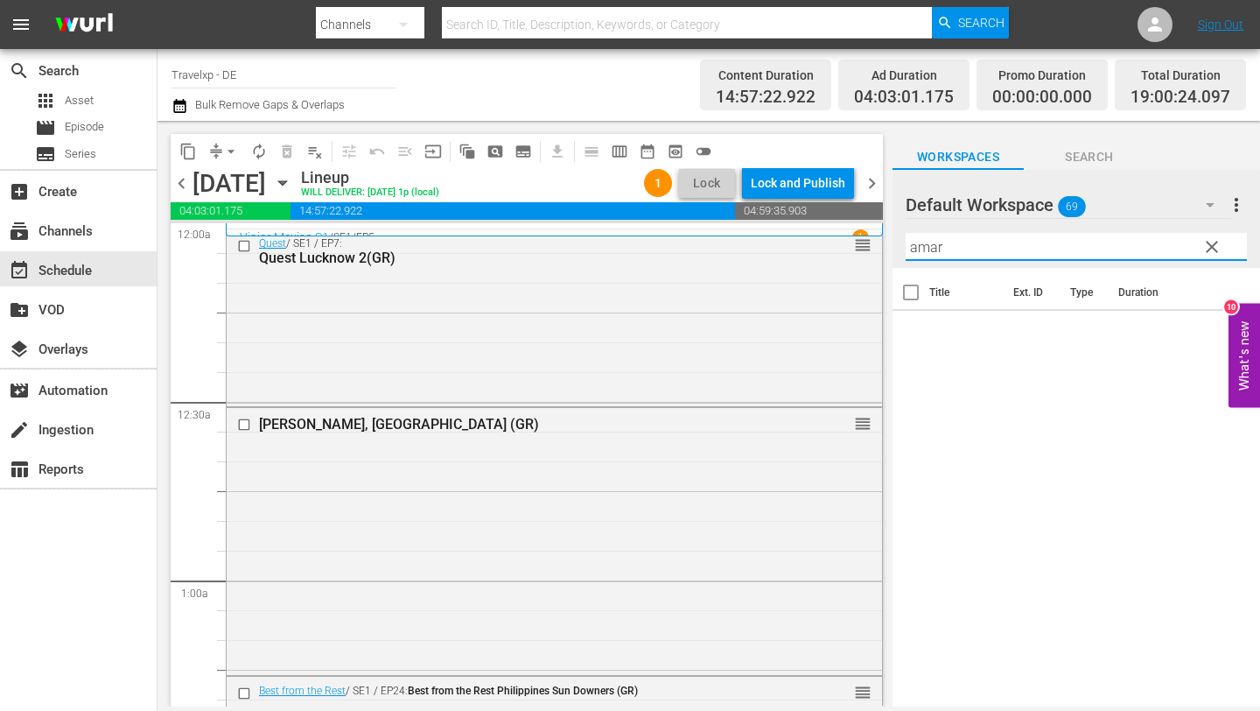
scroll to position [4123, 0]
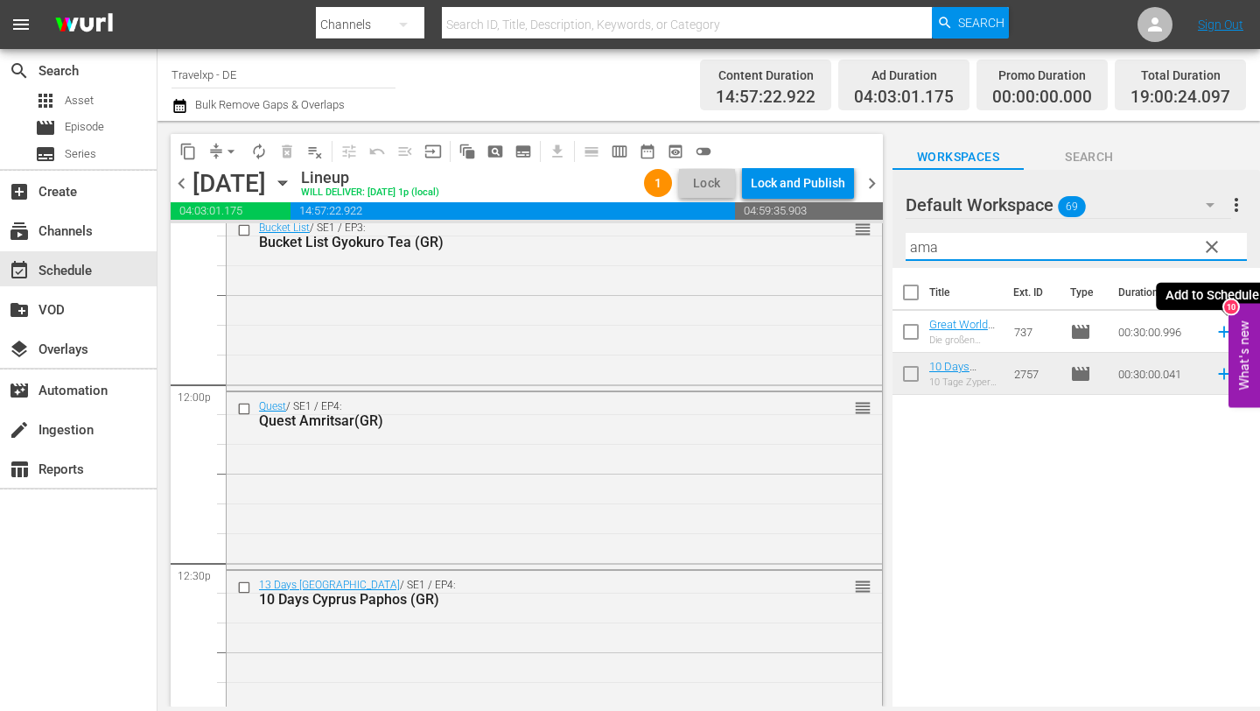
click at [1222, 333] on icon at bounding box center [1224, 331] width 19 height 19
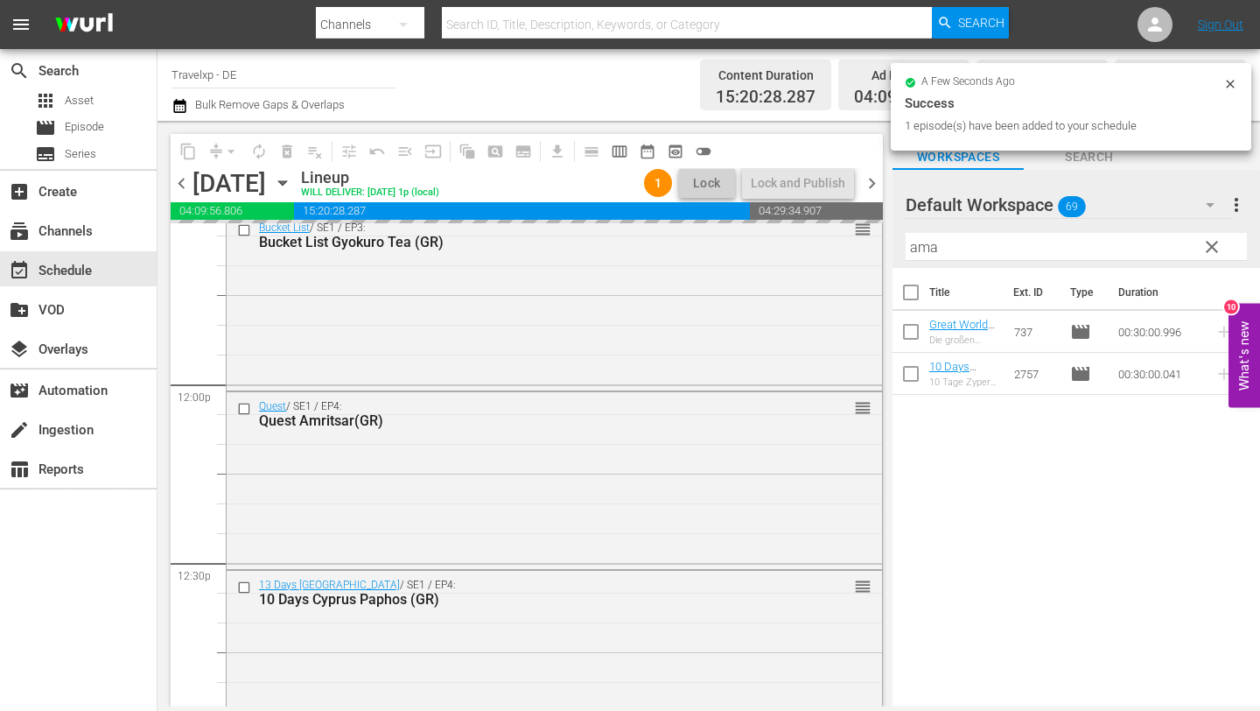
click at [1046, 243] on input "ama" at bounding box center [1076, 247] width 341 height 28
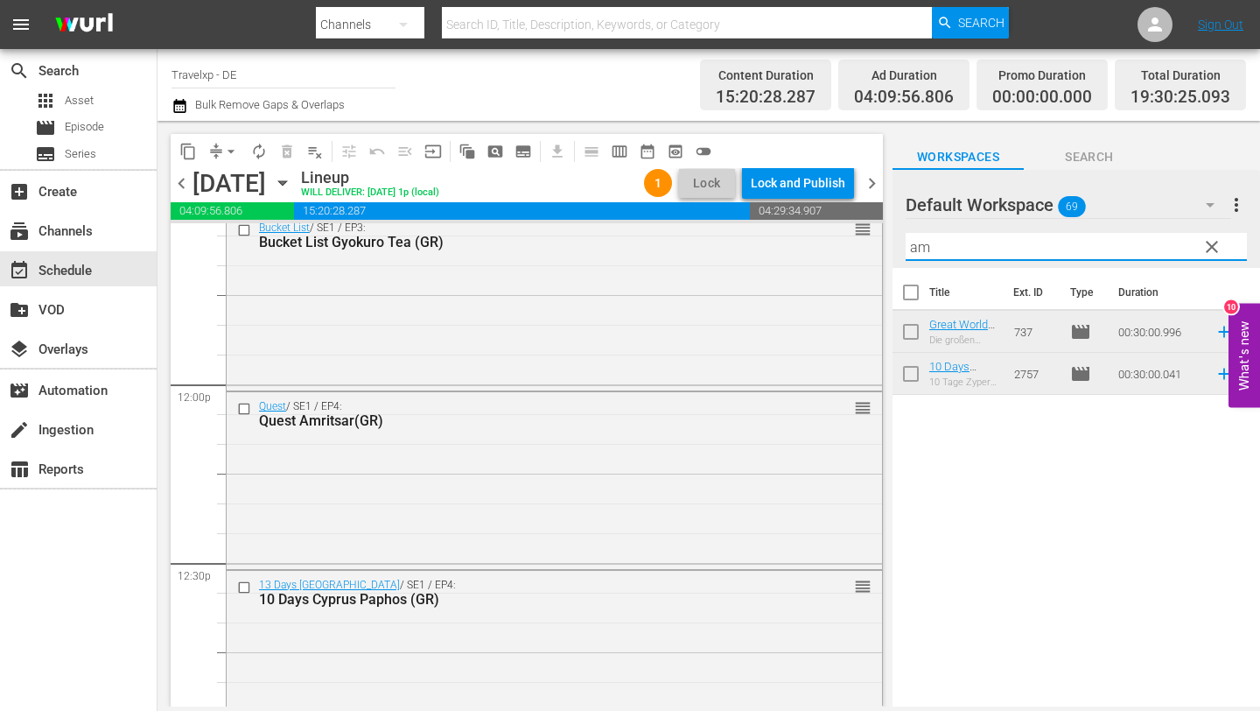
type input "a"
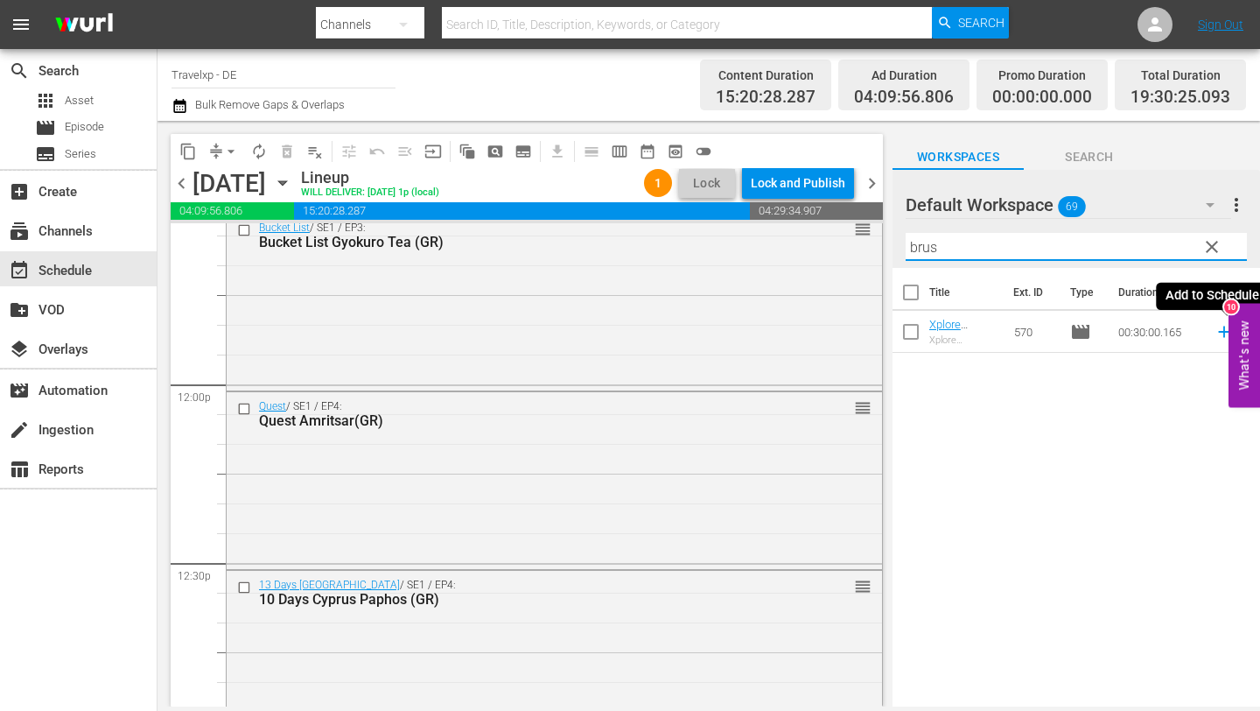
click at [1223, 332] on icon at bounding box center [1223, 331] width 11 height 11
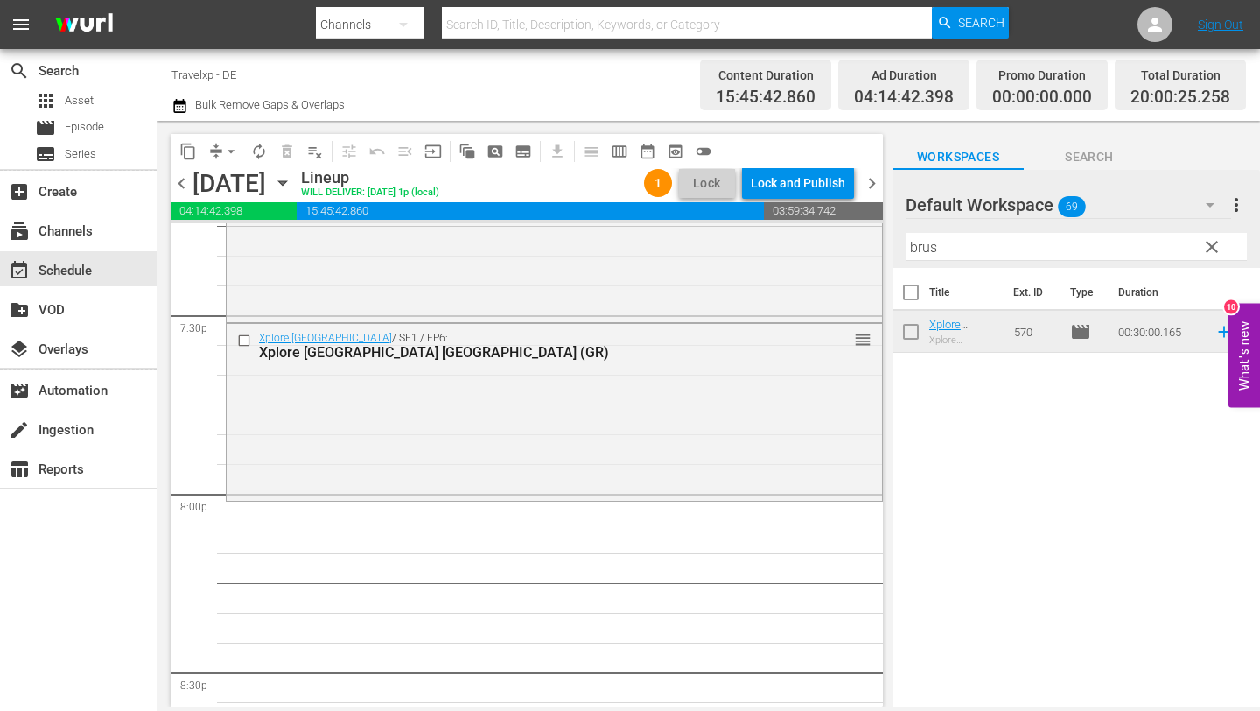
scroll to position [6874, 0]
click at [1062, 256] on input "brus" at bounding box center [1076, 247] width 341 height 28
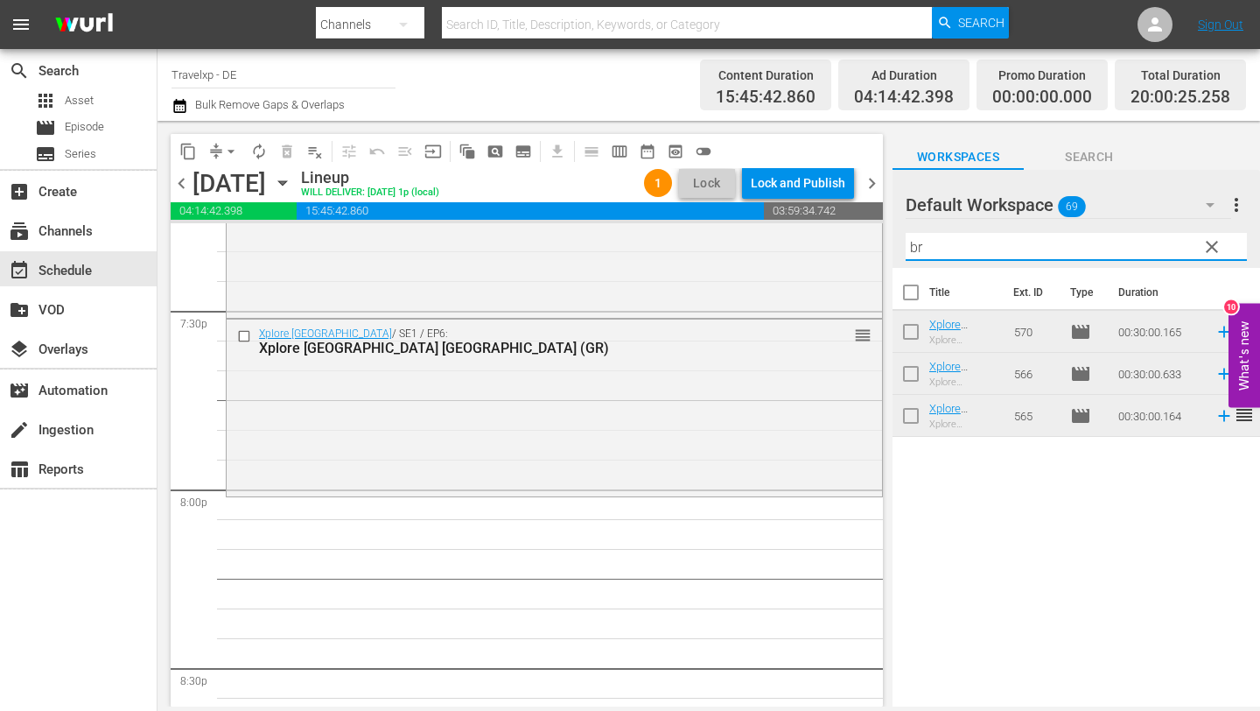
type input "b"
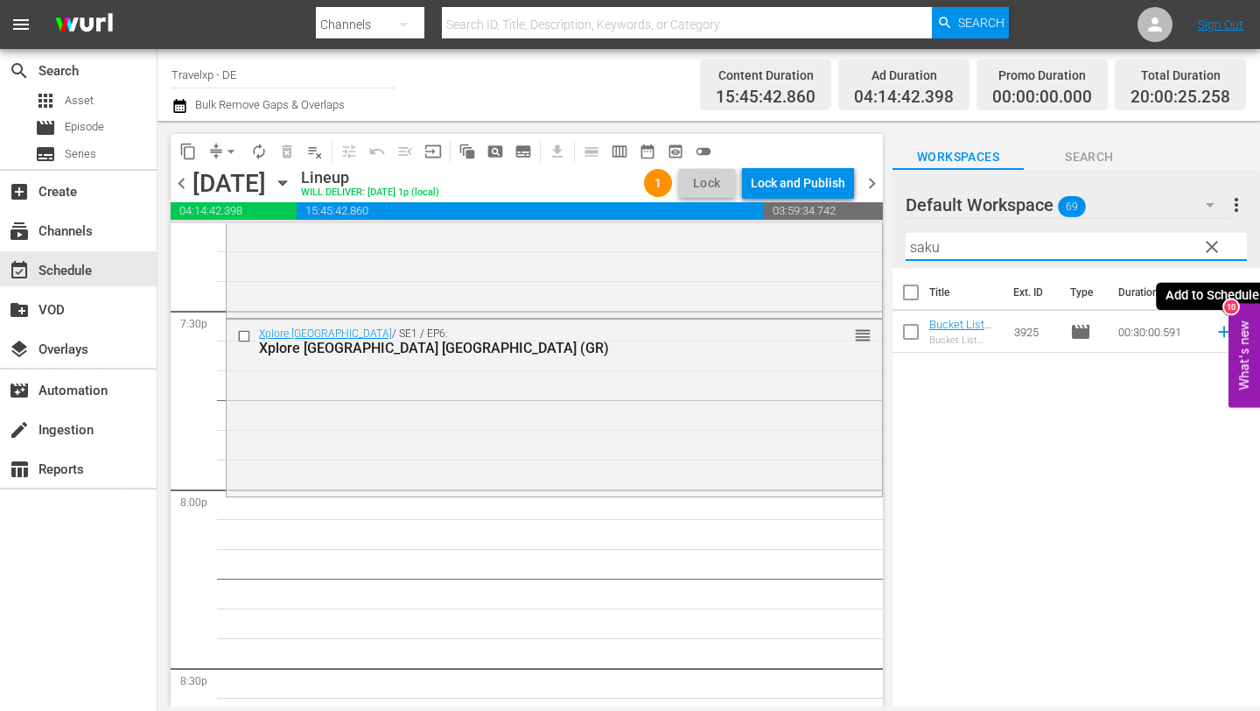
click at [1222, 329] on icon at bounding box center [1224, 331] width 19 height 19
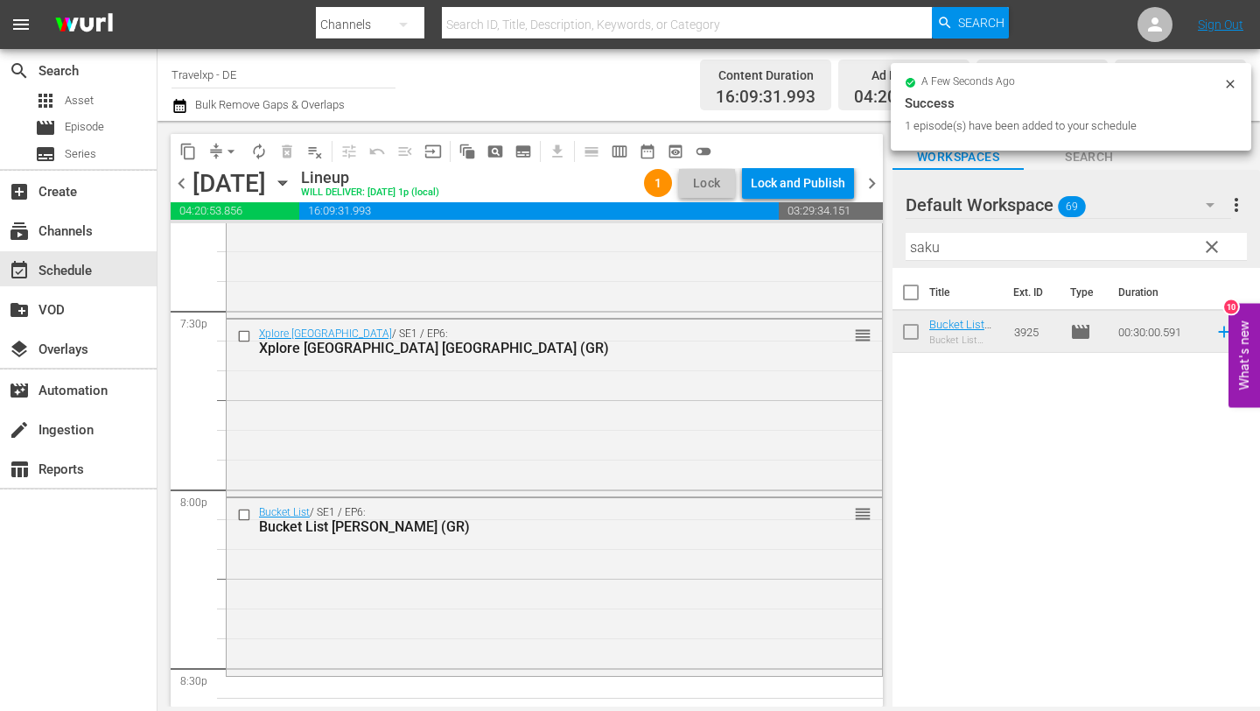
click at [1061, 249] on input "saku" at bounding box center [1076, 247] width 341 height 28
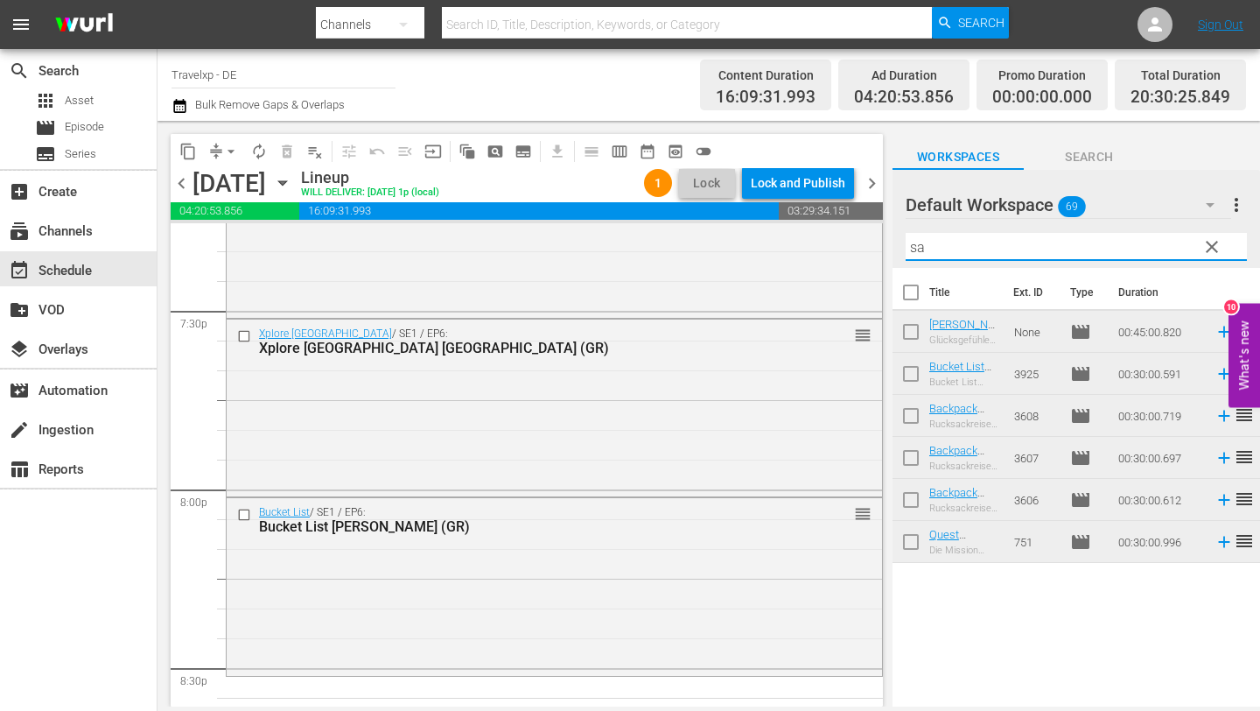
type input "s"
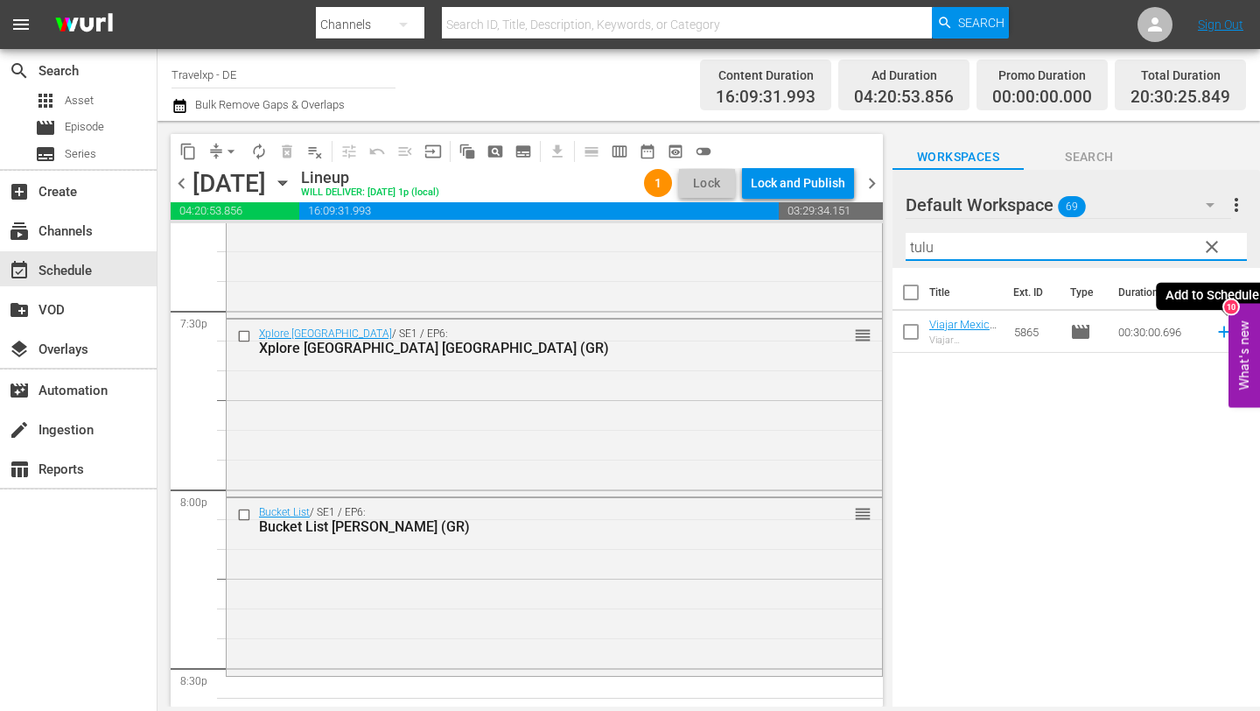
click at [1220, 333] on icon at bounding box center [1224, 331] width 19 height 19
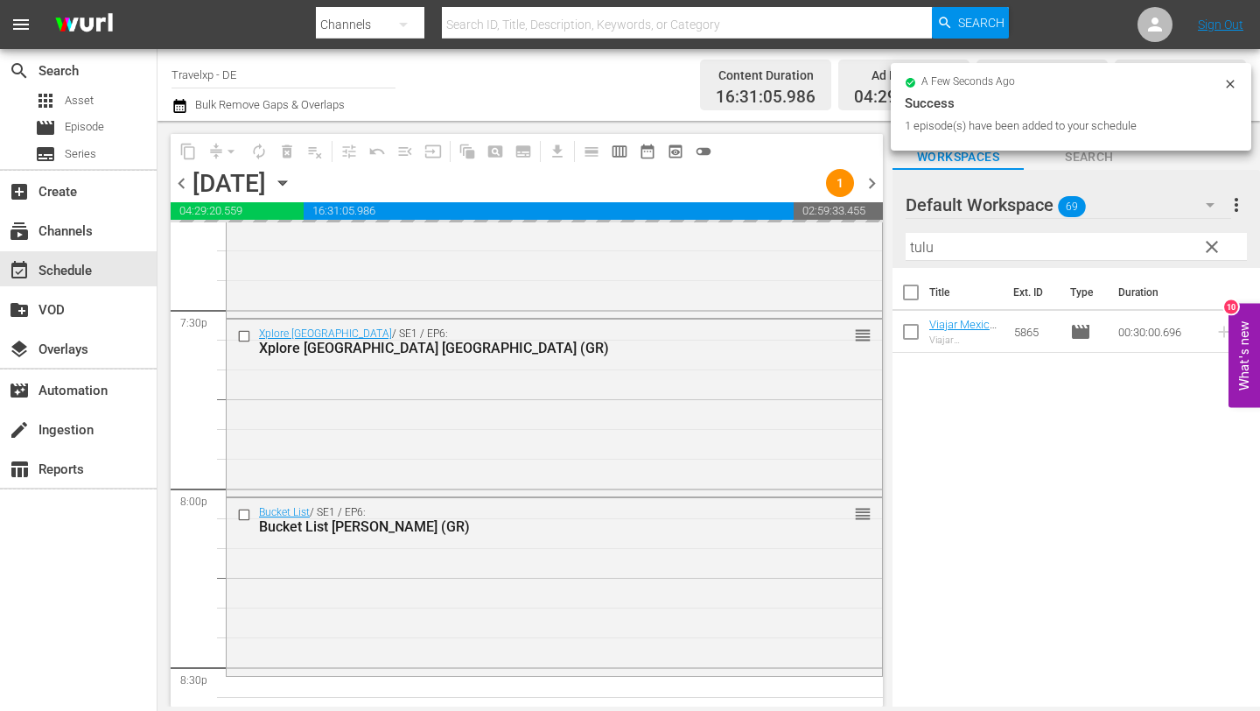
click at [988, 252] on input "tulu" at bounding box center [1076, 247] width 341 height 28
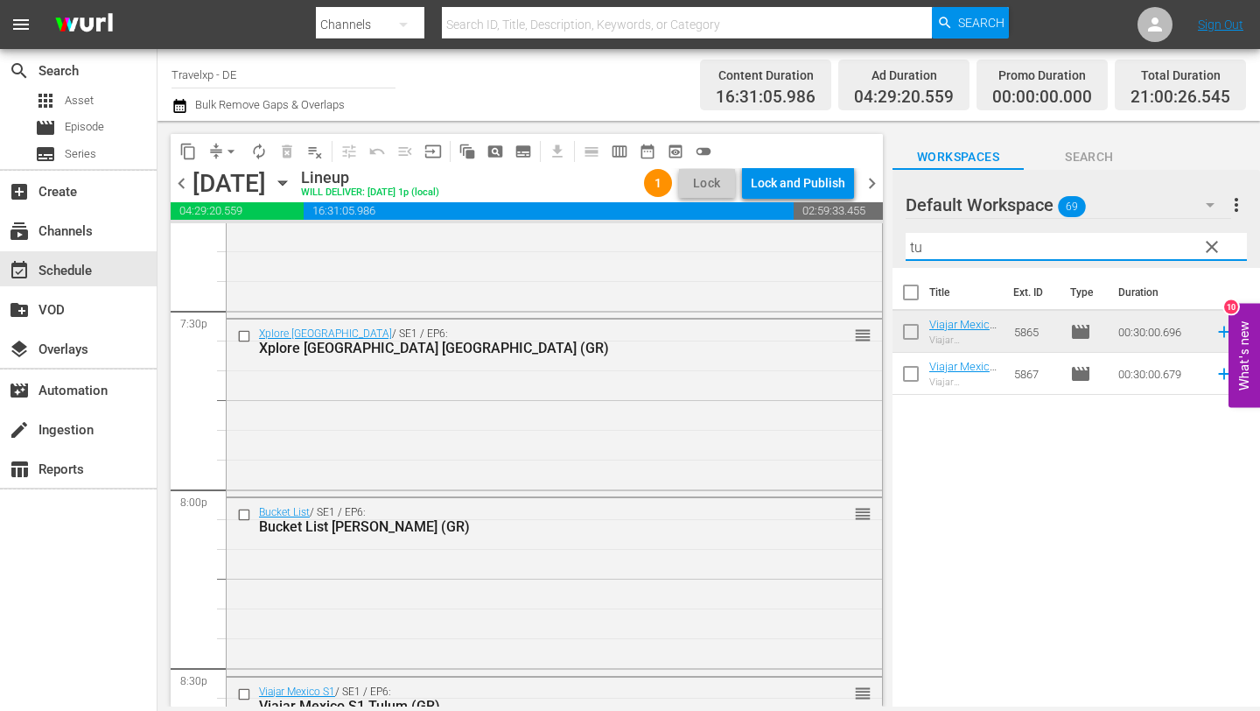
type input "t"
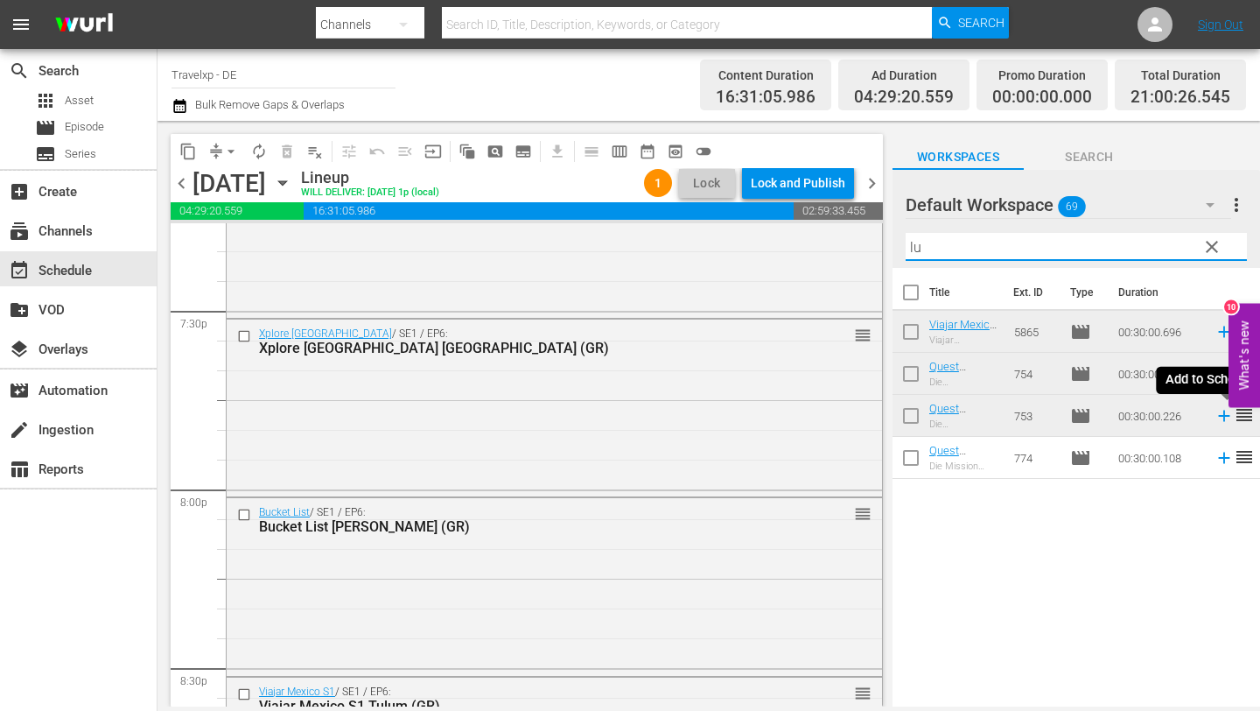
click at [1222, 418] on icon at bounding box center [1224, 415] width 19 height 19
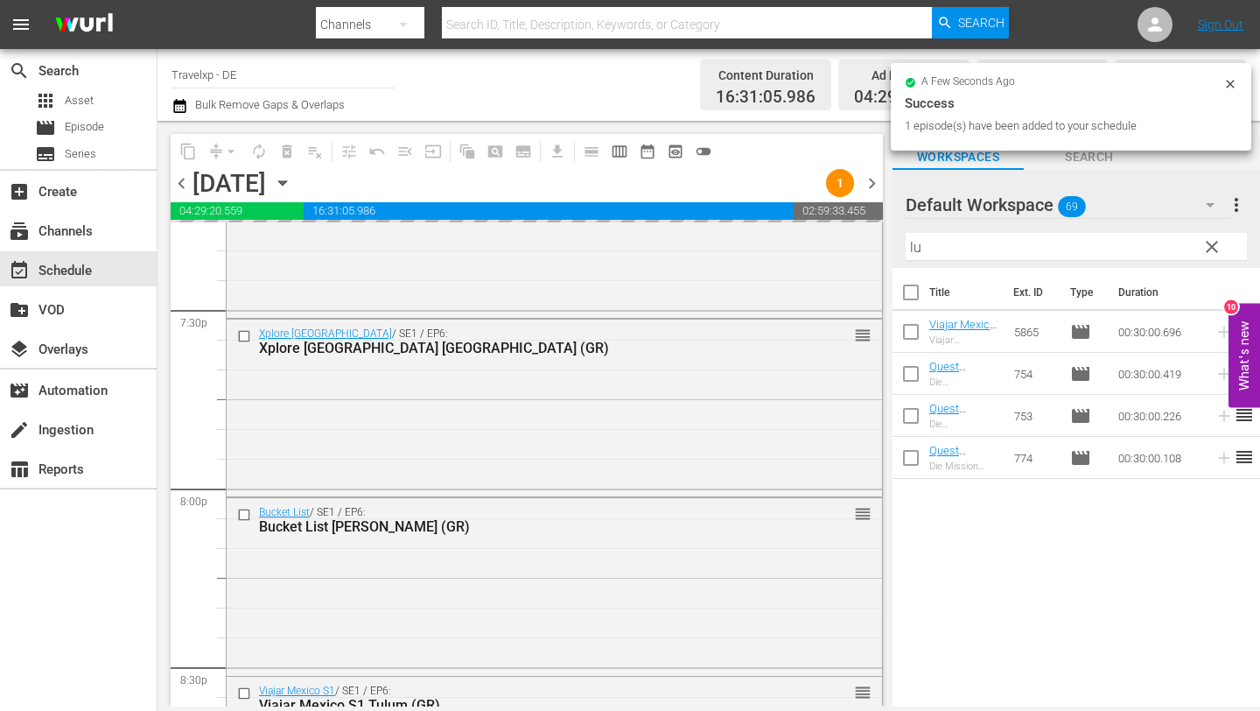
click at [985, 249] on input "lu" at bounding box center [1076, 247] width 341 height 28
type input "l"
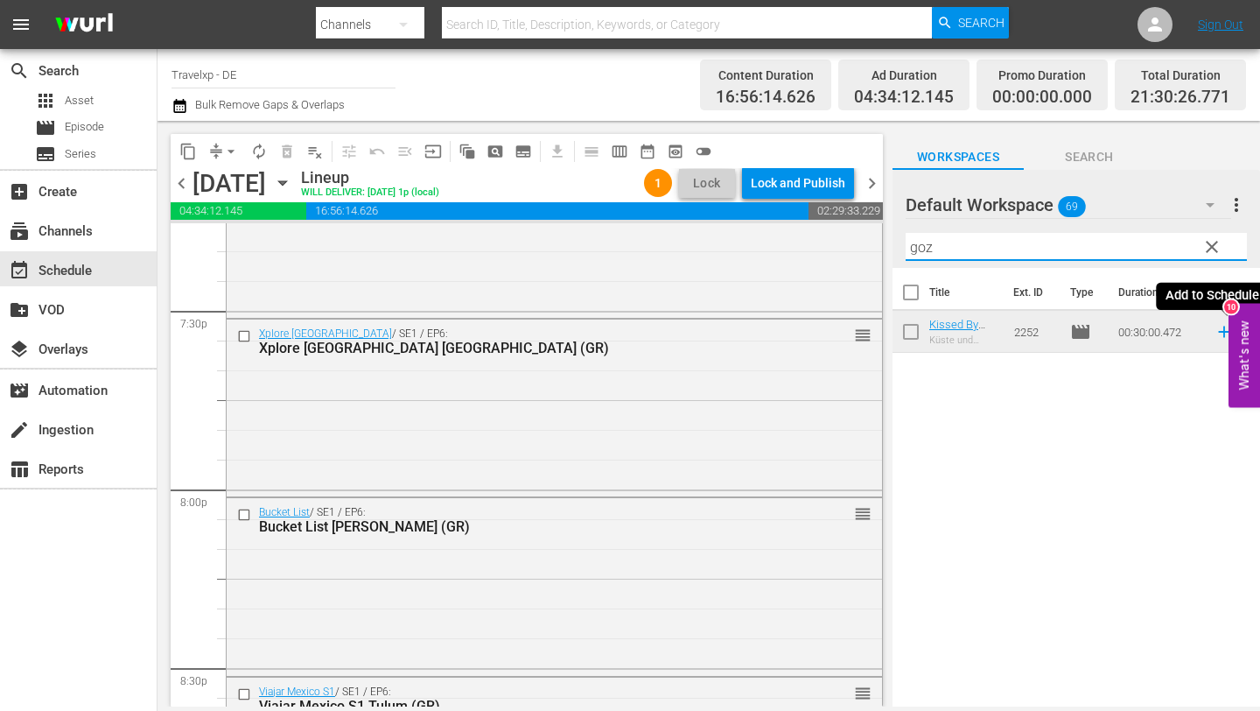
click at [1220, 332] on icon at bounding box center [1223, 331] width 11 height 11
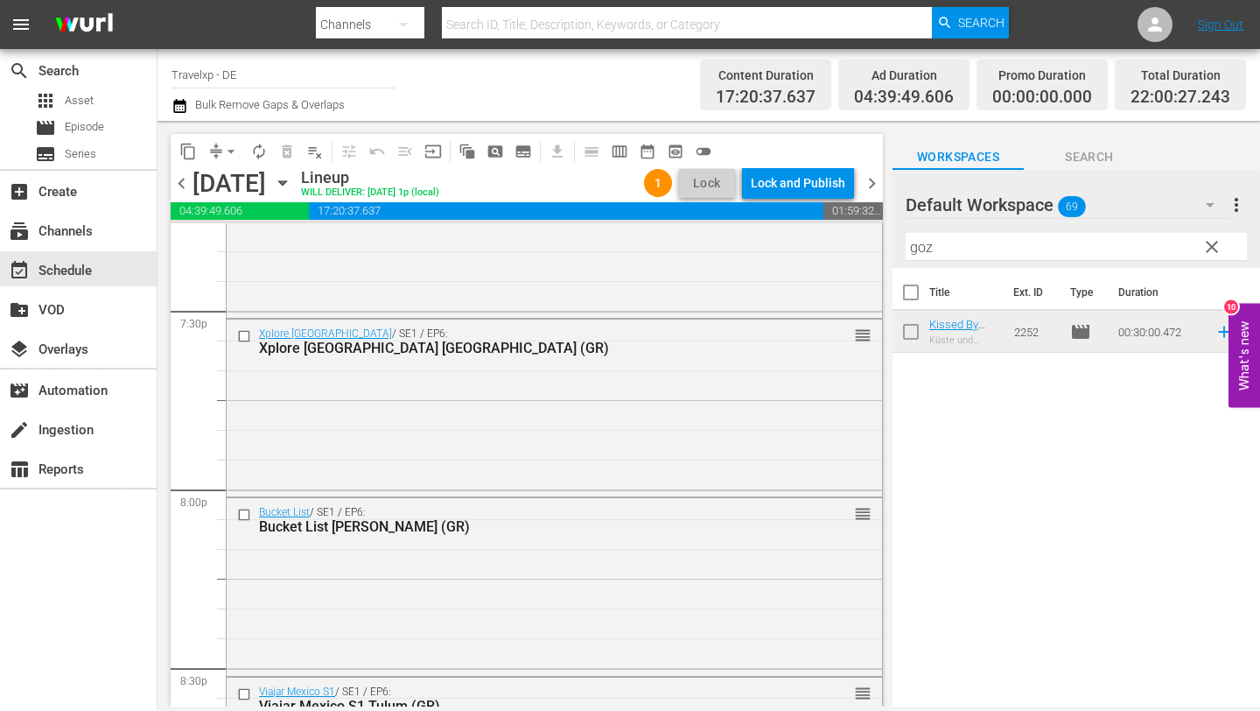
click at [1130, 256] on input "goz" at bounding box center [1076, 247] width 341 height 28
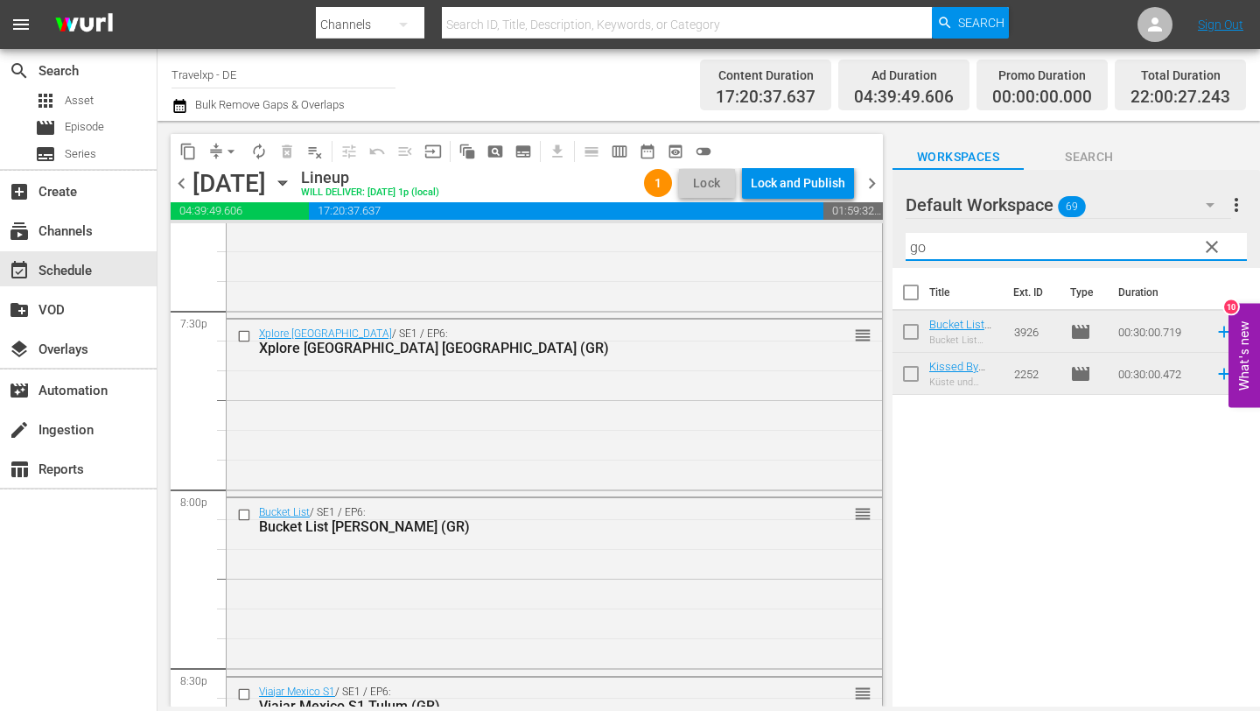
type input "g"
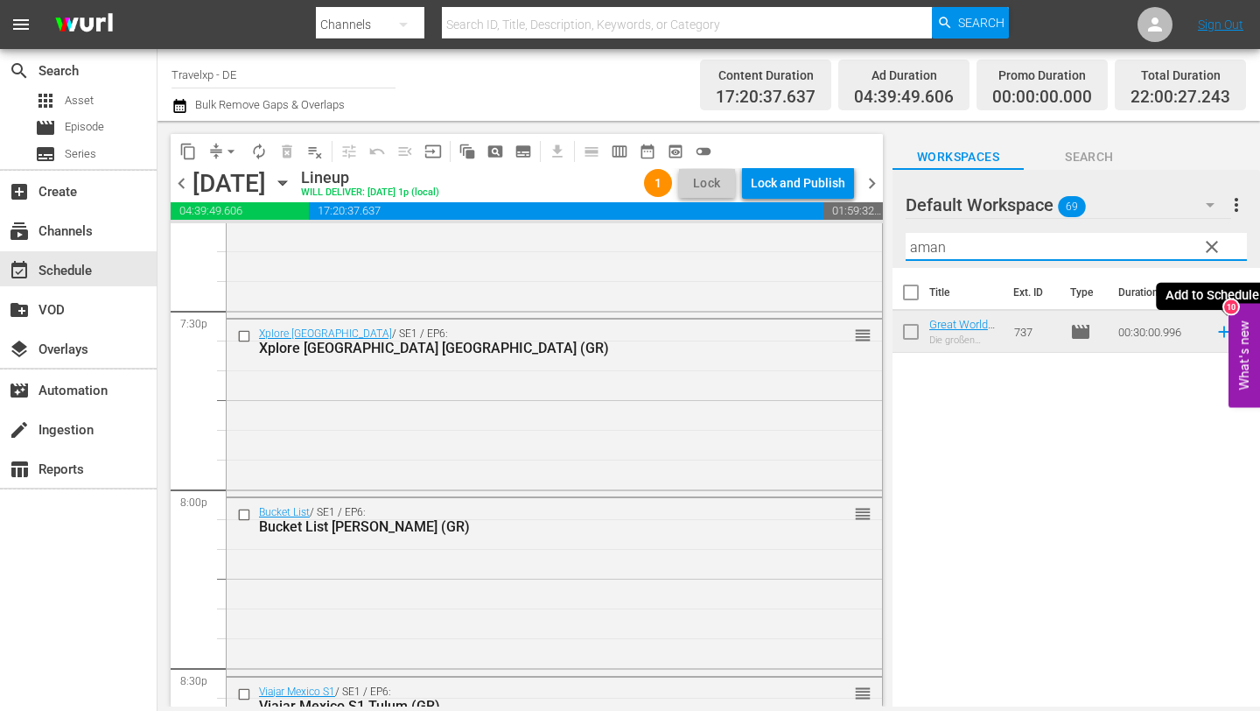
click at [1222, 328] on icon at bounding box center [1224, 331] width 19 height 19
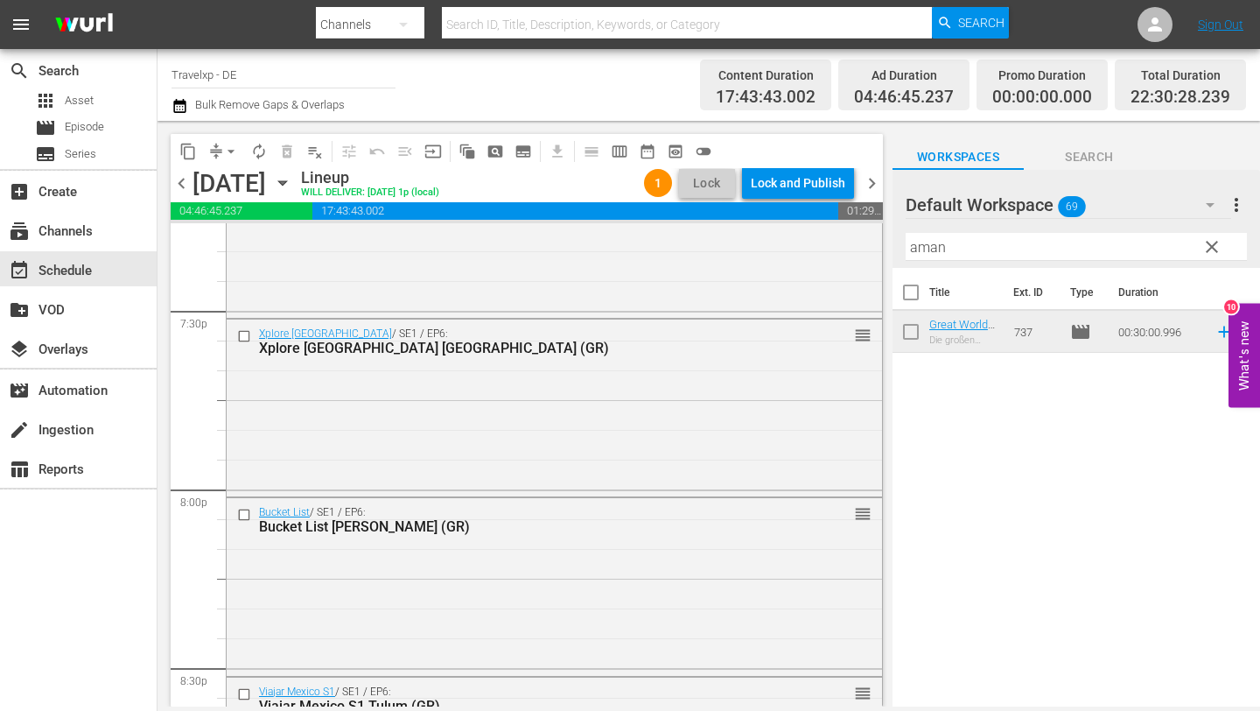
click at [987, 249] on input "aman" at bounding box center [1076, 247] width 341 height 28
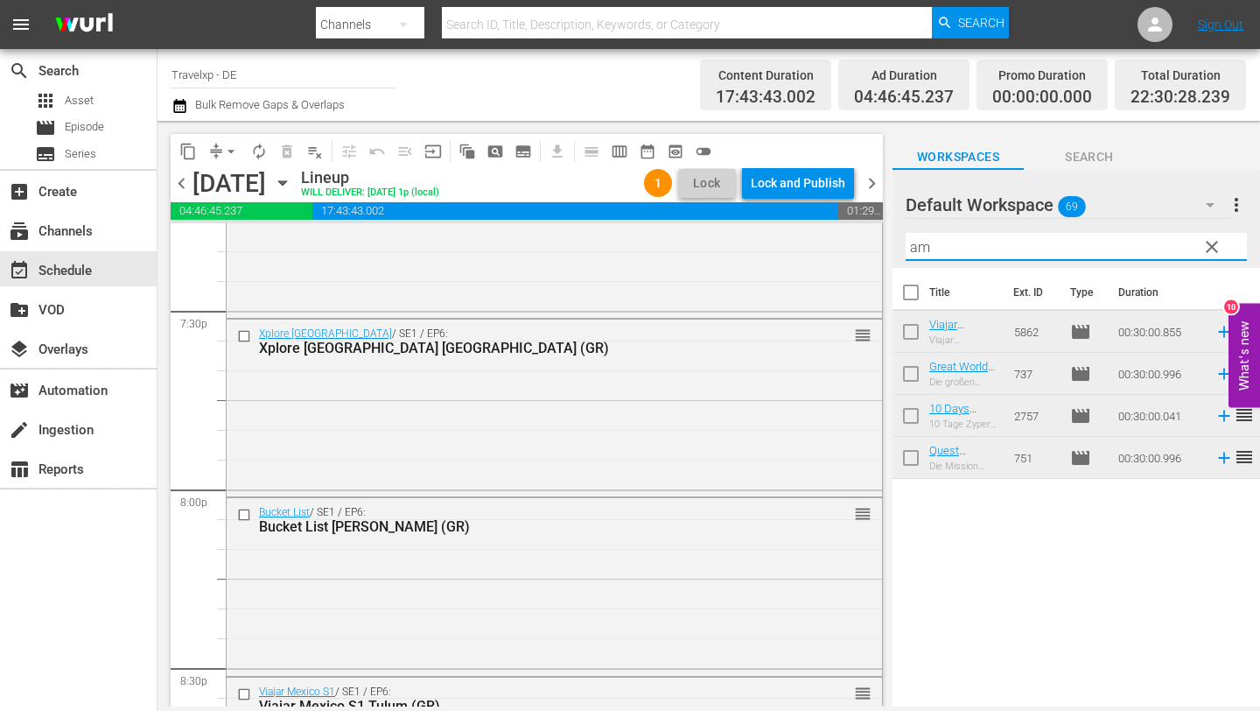
type input "a"
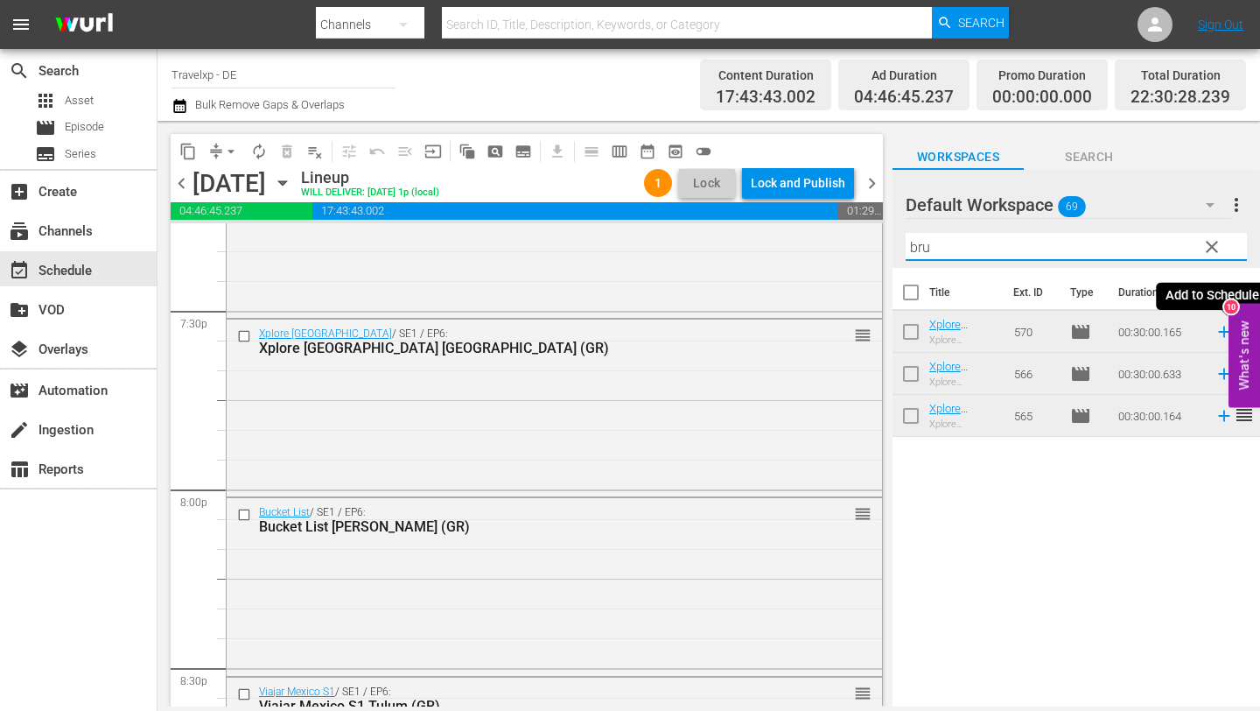
click at [1225, 333] on icon at bounding box center [1224, 331] width 19 height 19
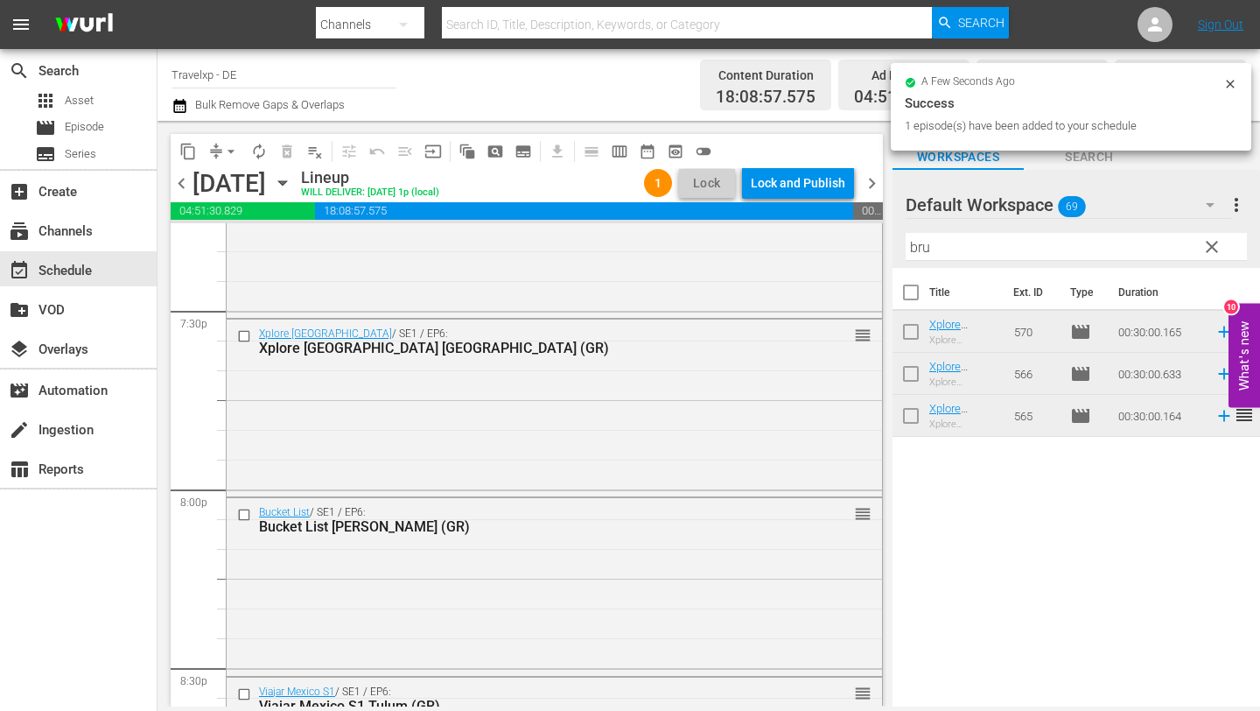
click at [989, 242] on input "bru" at bounding box center [1076, 247] width 341 height 28
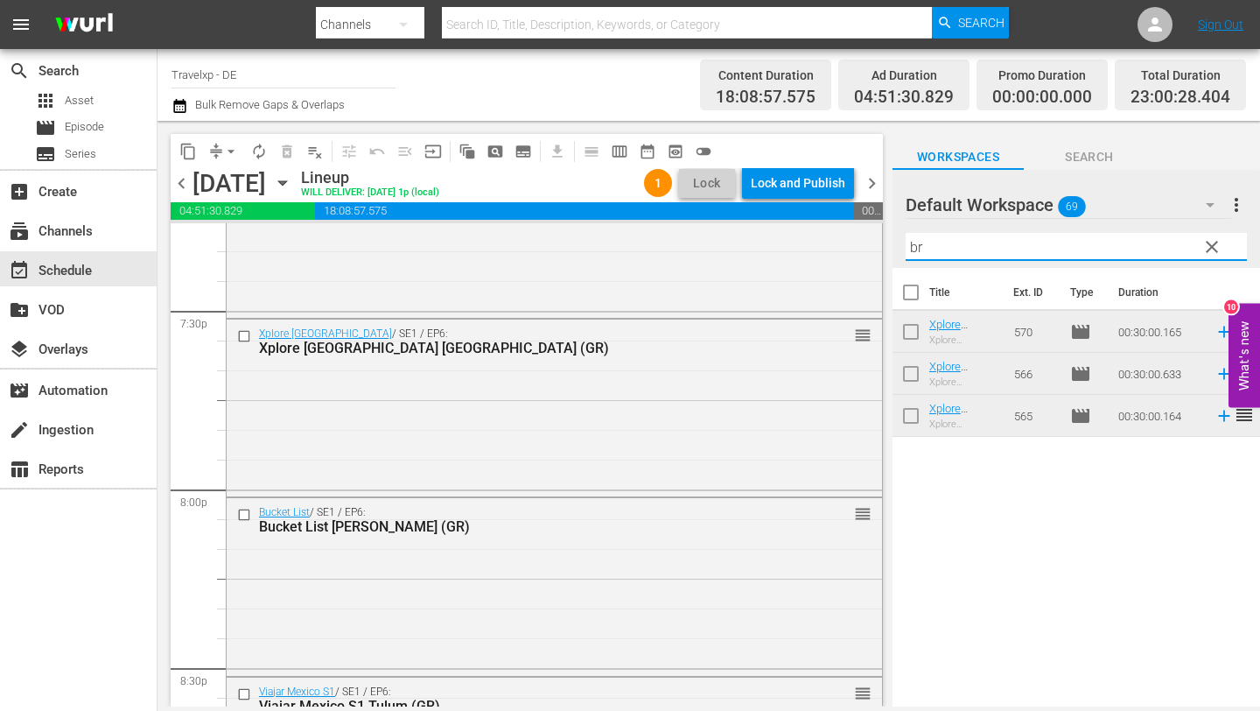
type input "b"
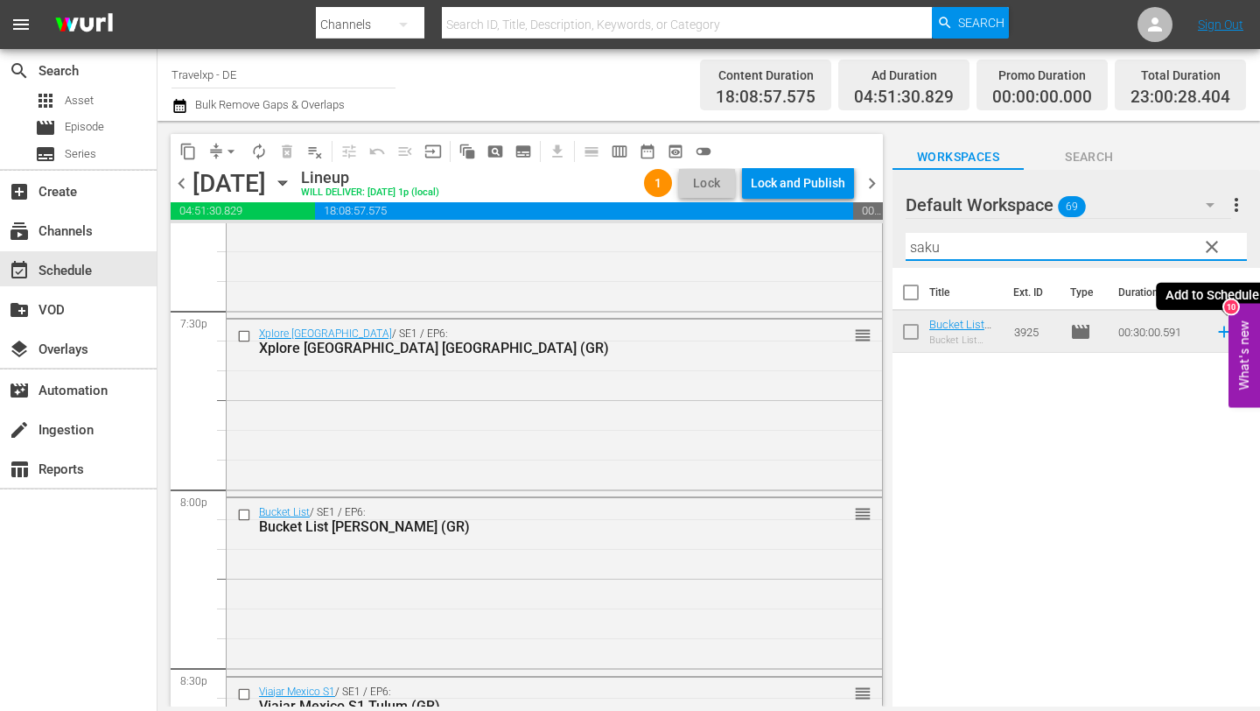
click at [1221, 334] on icon at bounding box center [1224, 331] width 19 height 19
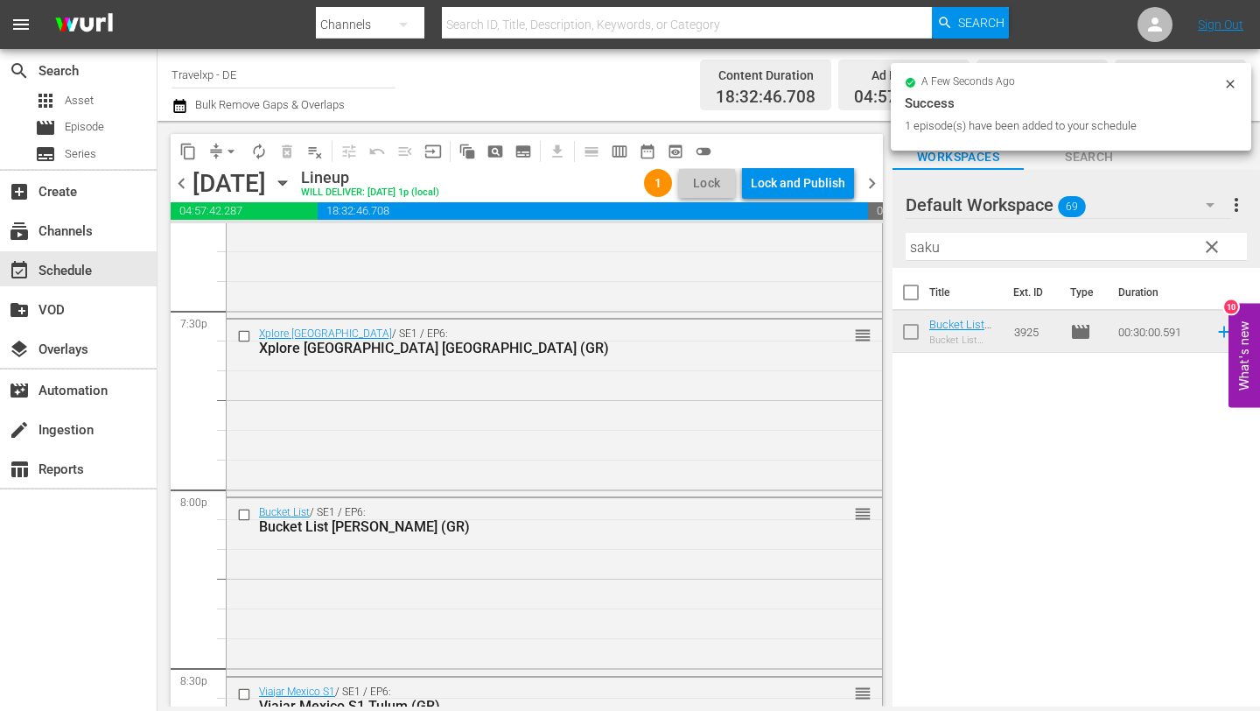
click at [1016, 255] on input "saku" at bounding box center [1076, 247] width 341 height 28
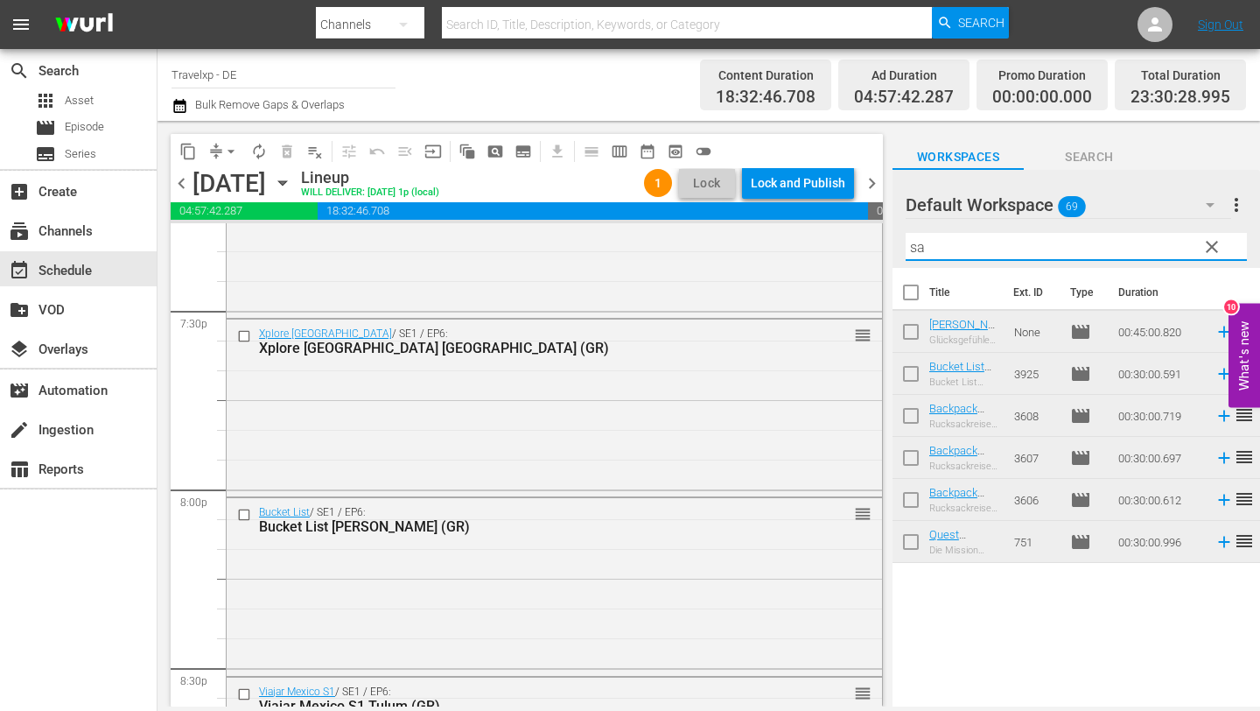
type input "s"
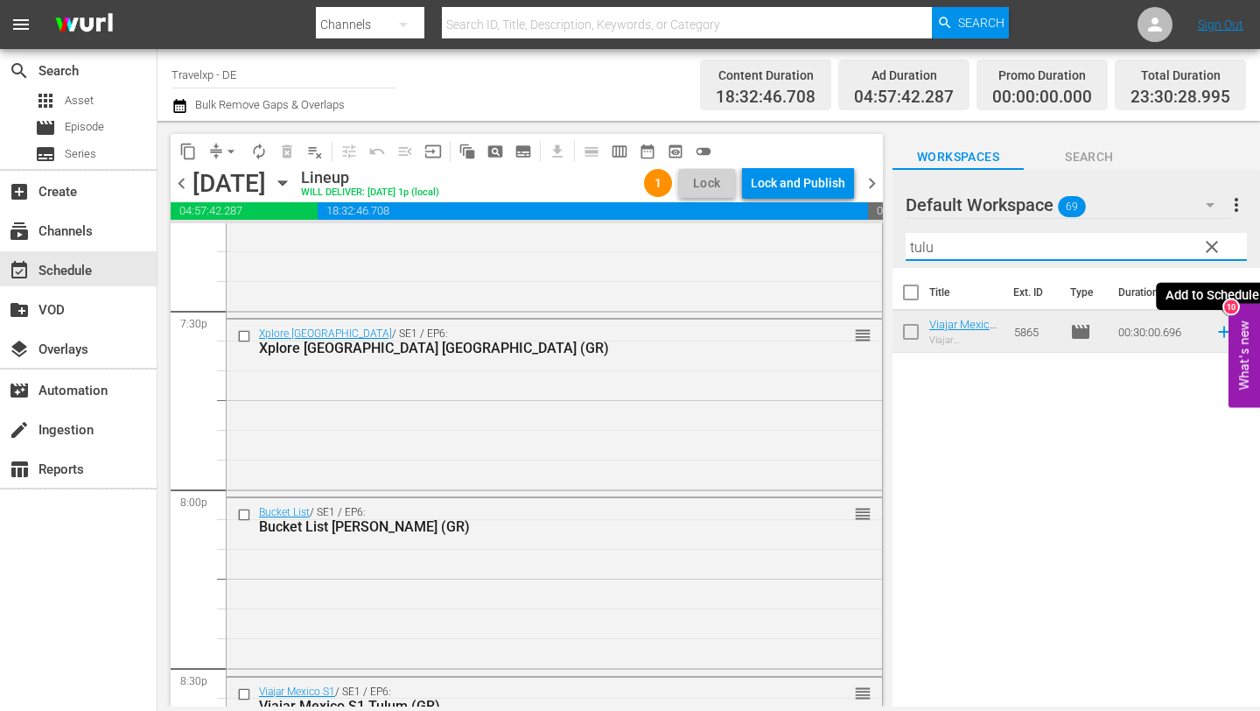
type input "tulu"
click at [1221, 329] on icon at bounding box center [1224, 331] width 19 height 19
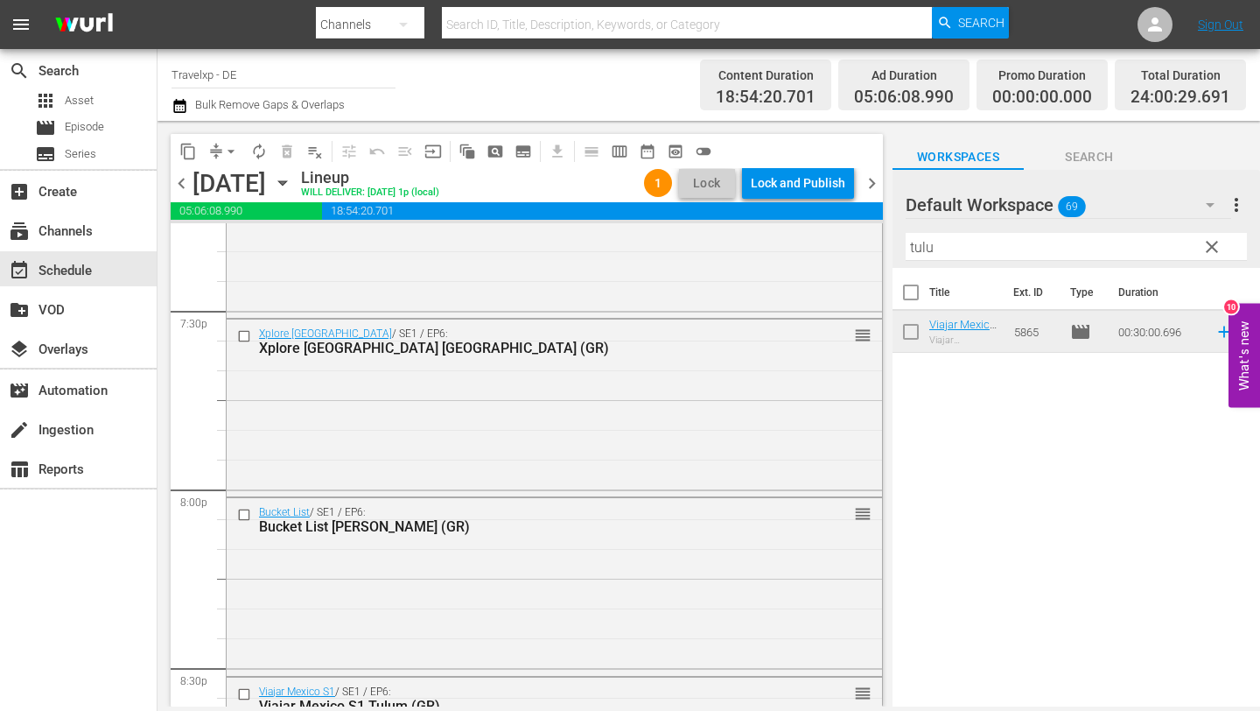
click at [811, 179] on div "Lock and Publish" at bounding box center [798, 183] width 95 height 32
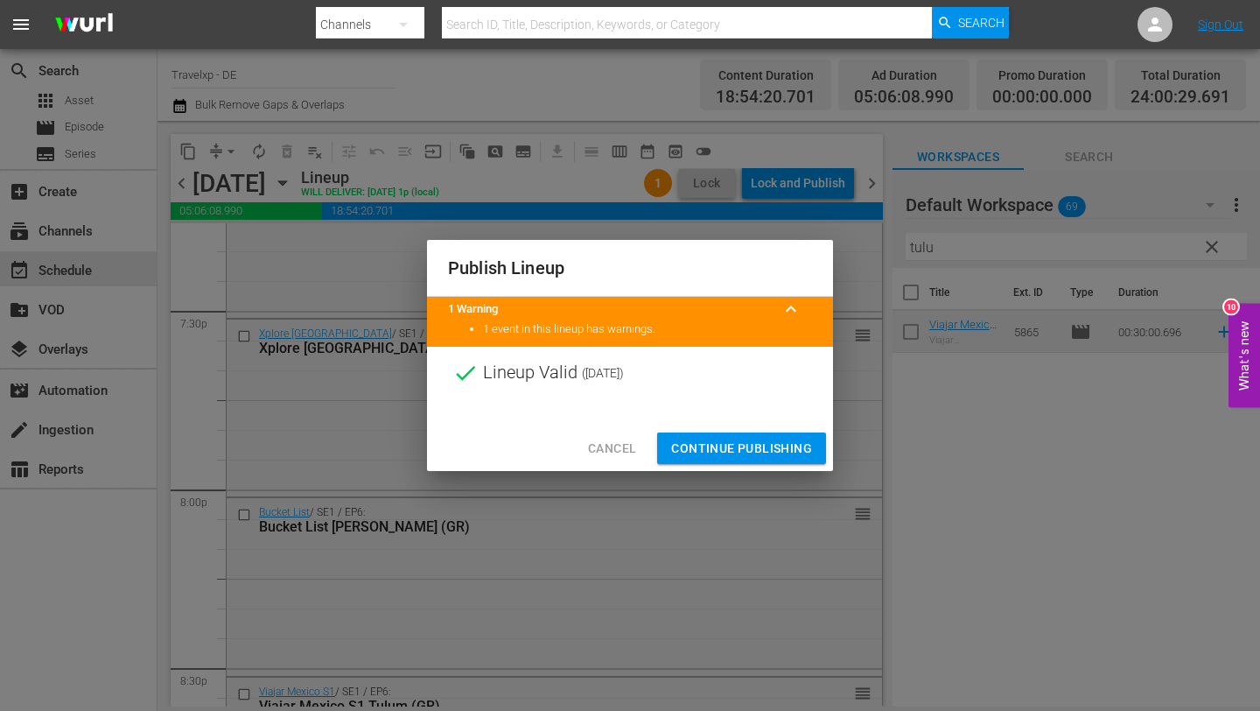
click at [751, 448] on span "Continue Publishing" at bounding box center [741, 449] width 141 height 22
